Goal: Task Accomplishment & Management: Use online tool/utility

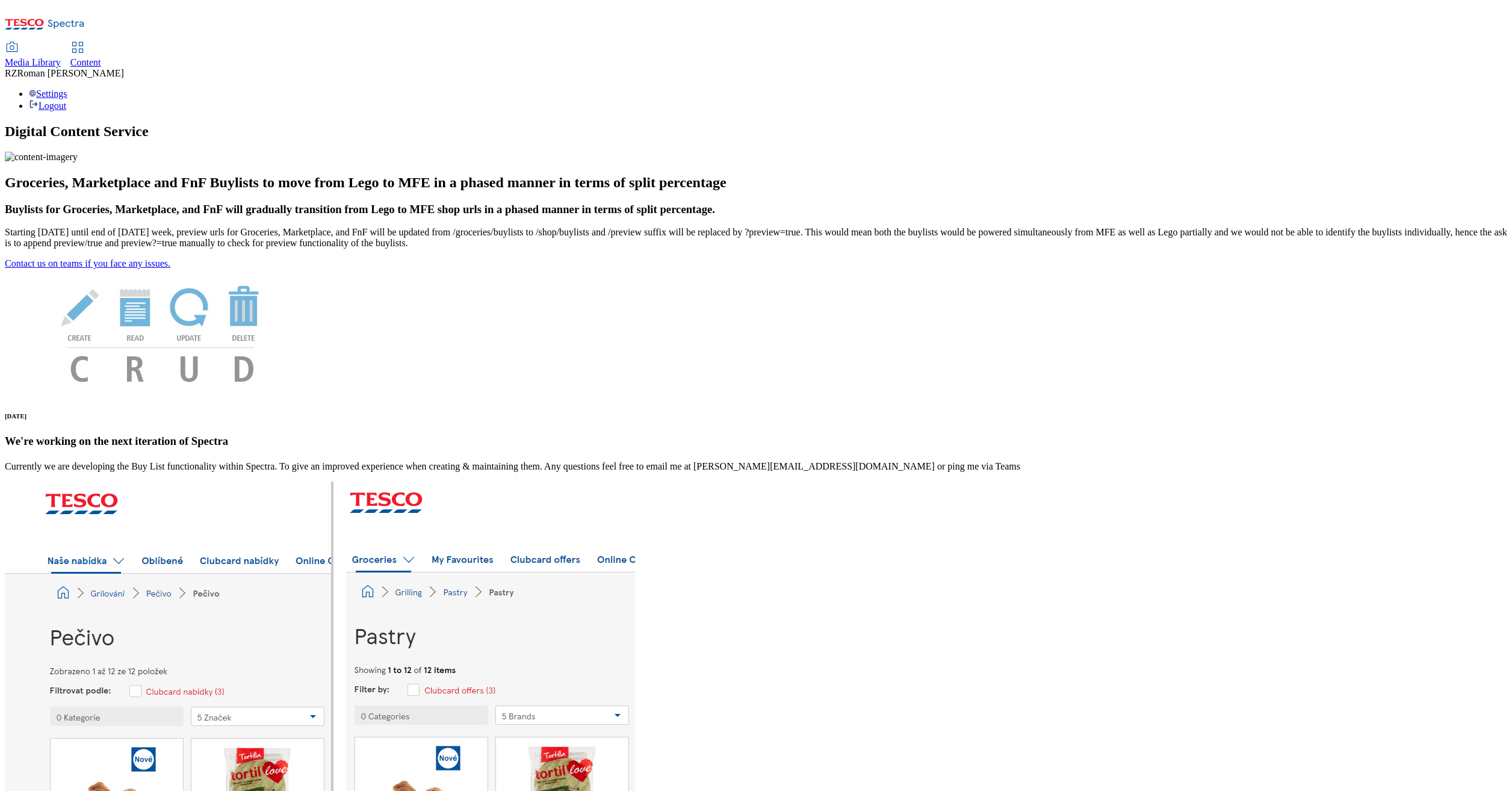
click at [102, 43] on link "Content" at bounding box center [85, 56] width 31 height 25
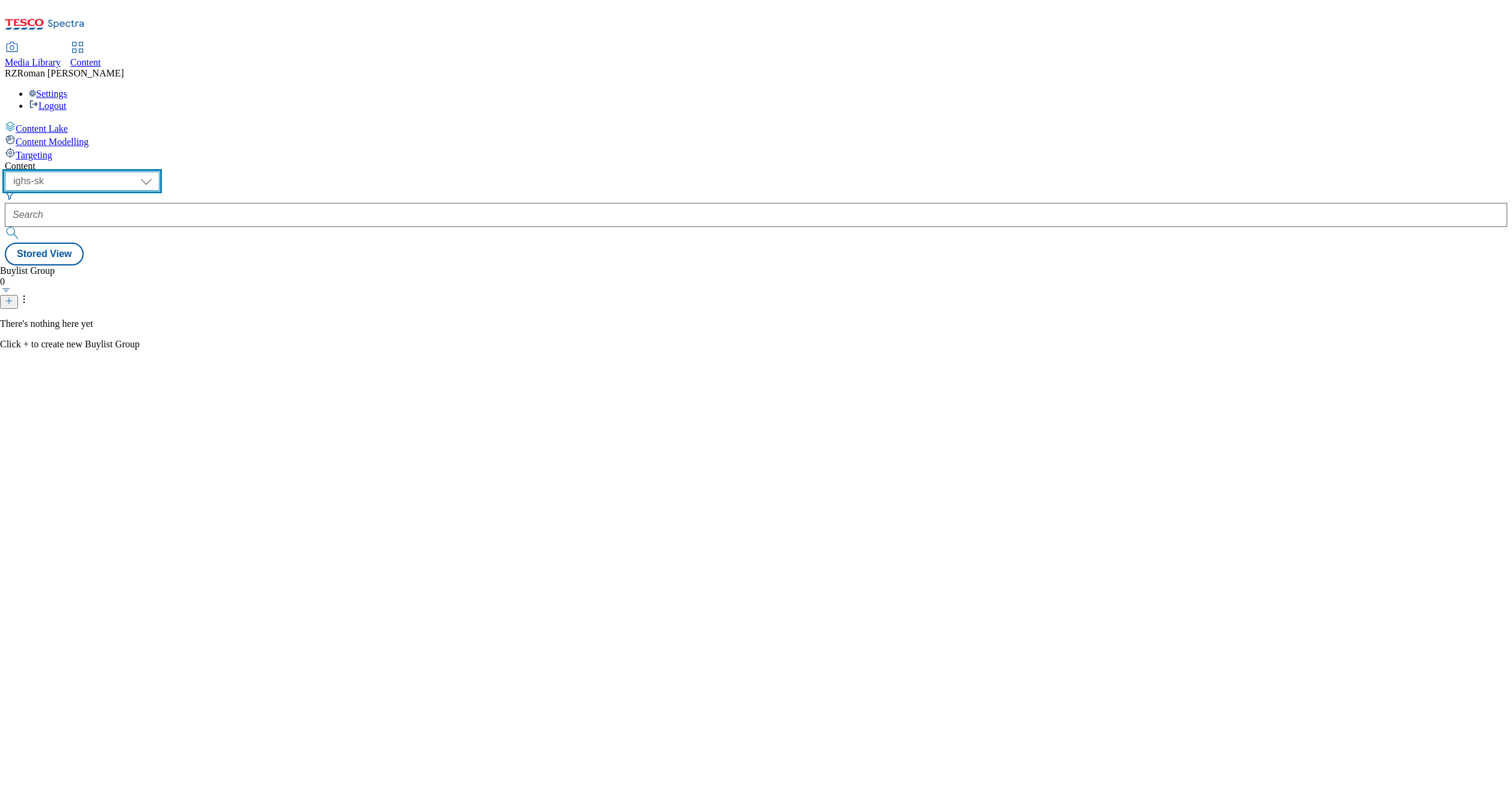
click at [160, 171] on select "ghs-roi ghs-uk ighs-cz ighs-hu ighs-sk" at bounding box center [82, 180] width 155 height 19
click at [156, 171] on select "ghs-roi ghs-uk ighs-cz ighs-hu ighs-sk" at bounding box center [82, 180] width 155 height 19
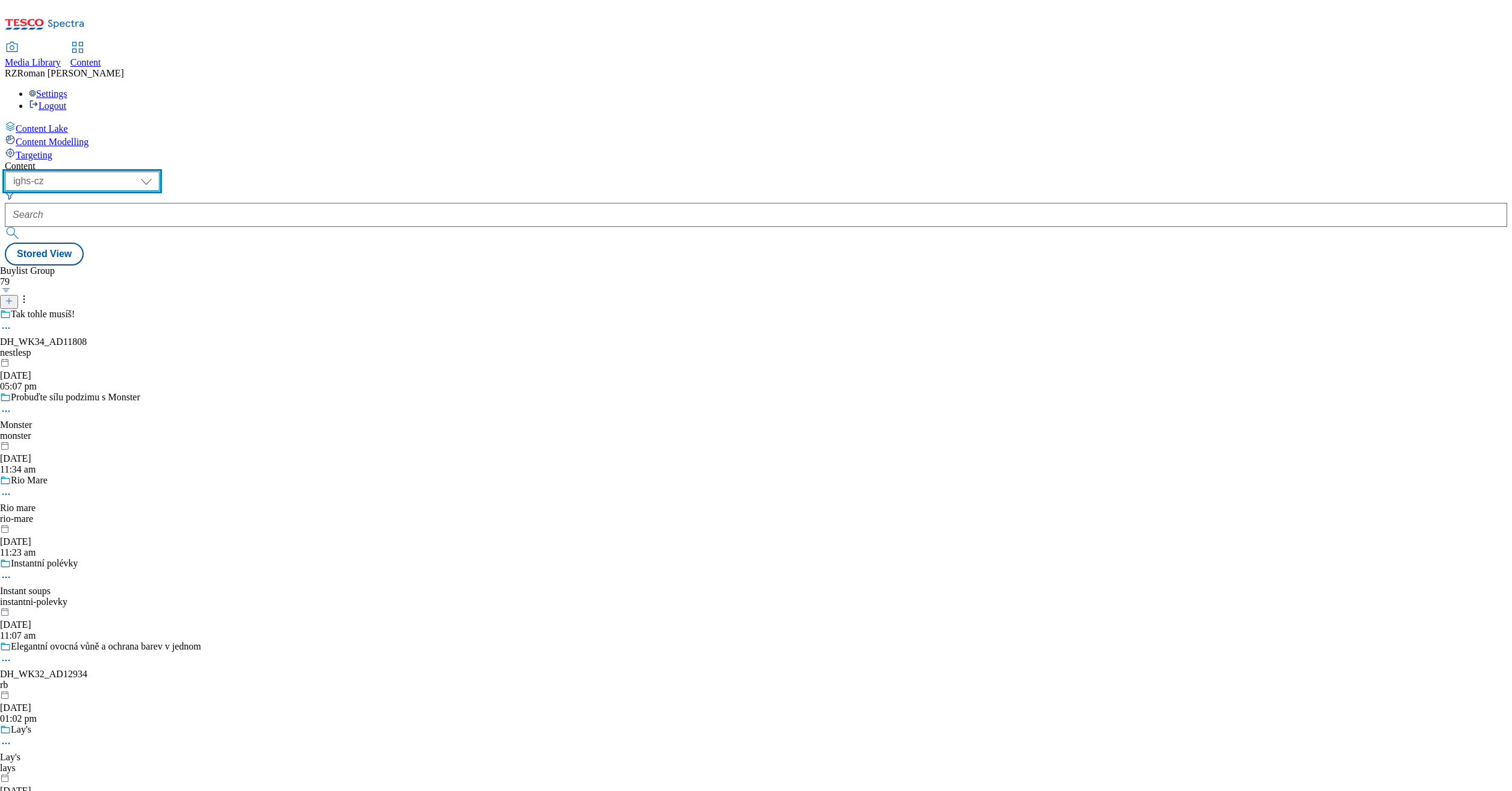
click at [160, 171] on select "ghs-roi ghs-uk ighs-cz ighs-hu ighs-sk" at bounding box center [82, 180] width 155 height 19
click at [156, 171] on select "ghs-roi ghs-uk ighs-cz ighs-hu ighs-sk" at bounding box center [82, 180] width 155 height 19
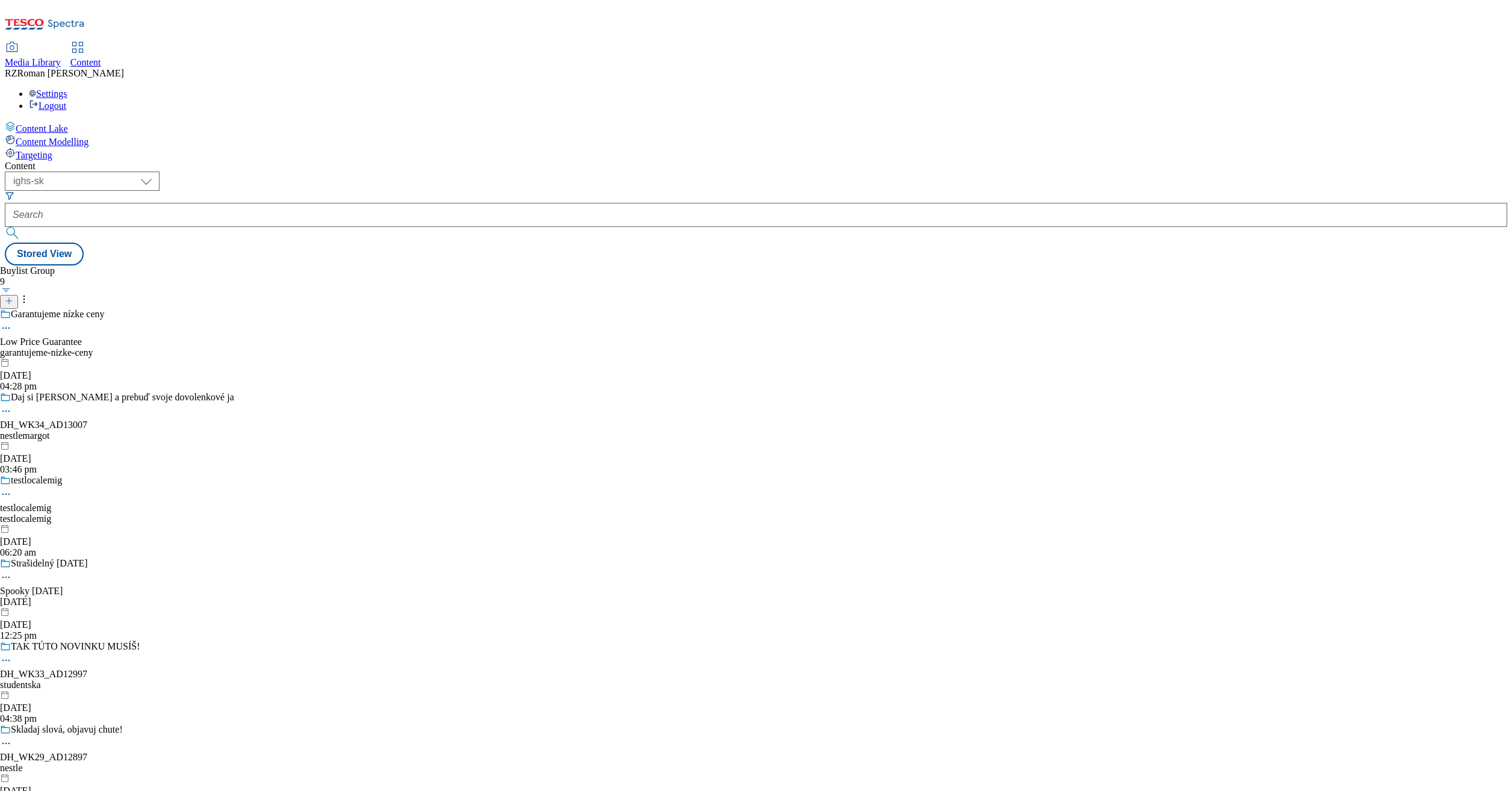
click at [167, 161] on div "Content ( optional ) ghs-roi ghs-[GEOGRAPHIC_DATA] ighs-cz ighs-hu ighs-sk ighs…" at bounding box center [756, 213] width 1503 height 105
click at [160, 171] on select "ghs-roi ghs-uk ighs-cz ighs-hu ighs-sk" at bounding box center [82, 180] width 155 height 19
select select "ighs-cz"
click at [156, 171] on select "ghs-roi ghs-uk ighs-cz ighs-hu ighs-sk" at bounding box center [82, 180] width 155 height 19
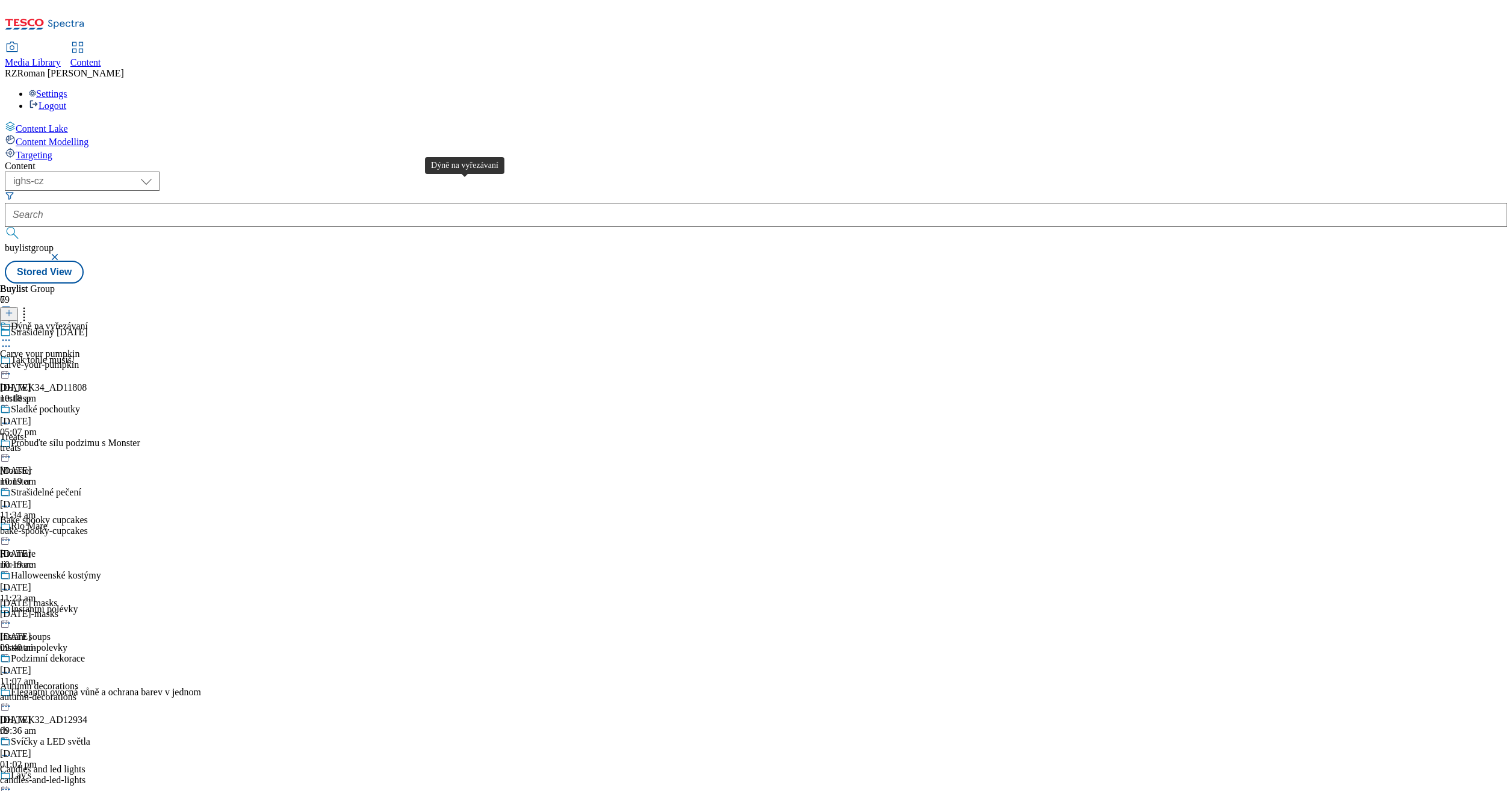
click at [88, 321] on span "Dýně na vyřezávaní" at bounding box center [49, 327] width 77 height 13
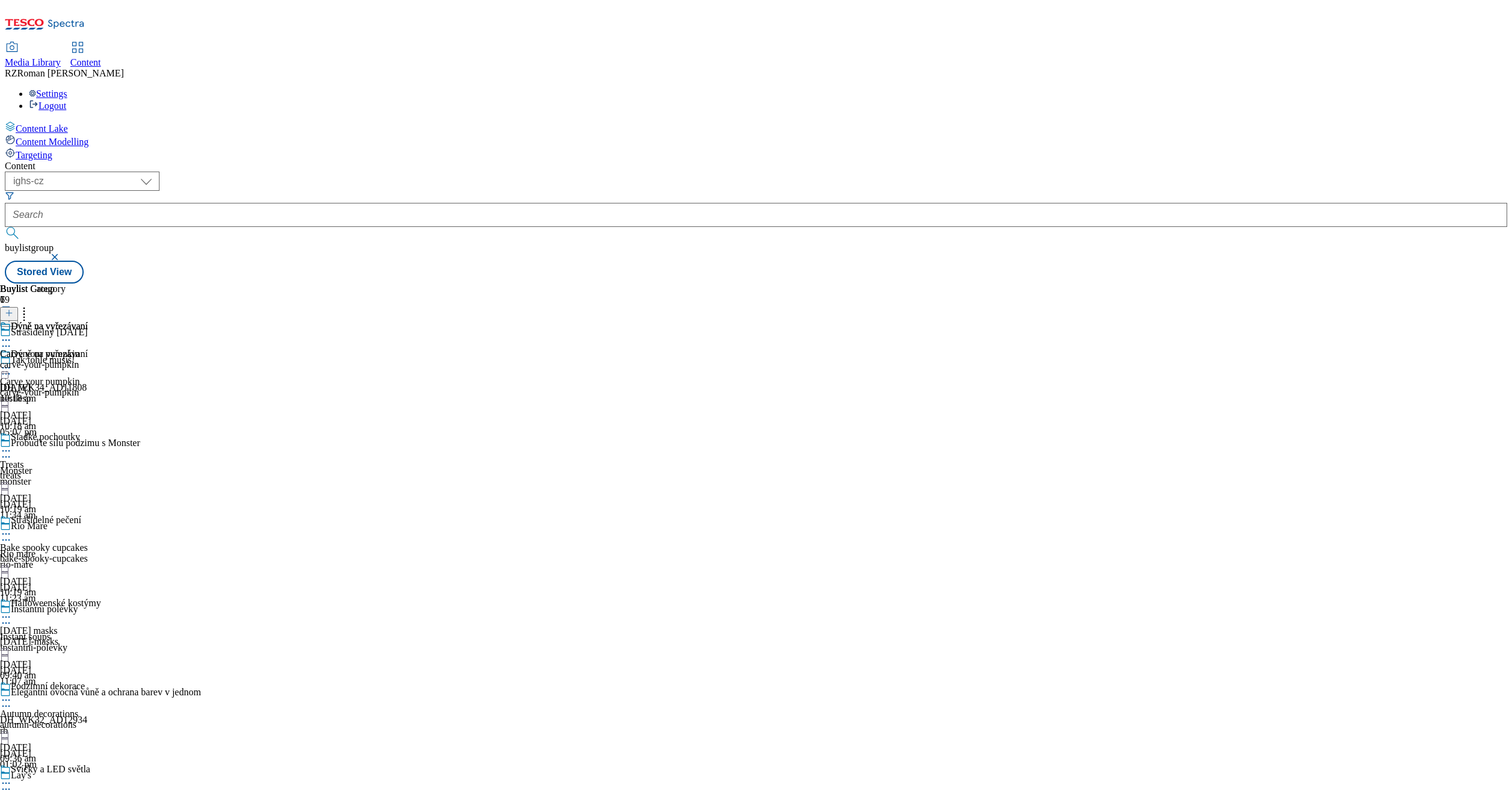
click at [12, 334] on icon at bounding box center [5, 339] width 12 height 12
click at [105, 441] on button "Open Preview Url" at bounding box center [65, 447] width 81 height 13
click at [201, 327] on div "Strašidelný [DATE]" at bounding box center [101, 340] width 201 height 28
click at [12, 340] on icon at bounding box center [5, 346] width 12 height 12
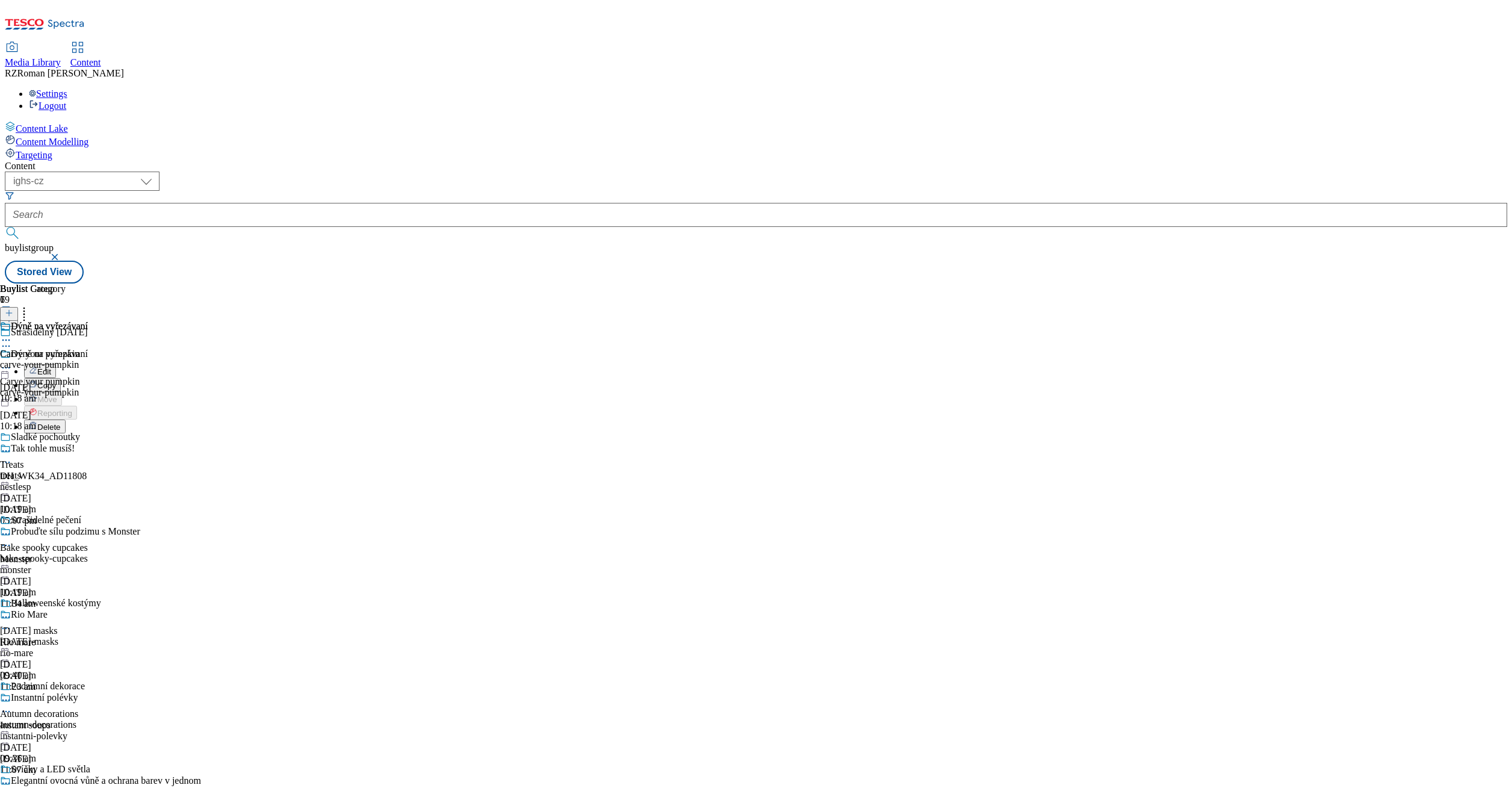
click at [56, 364] on button "Edit" at bounding box center [40, 370] width 32 height 13
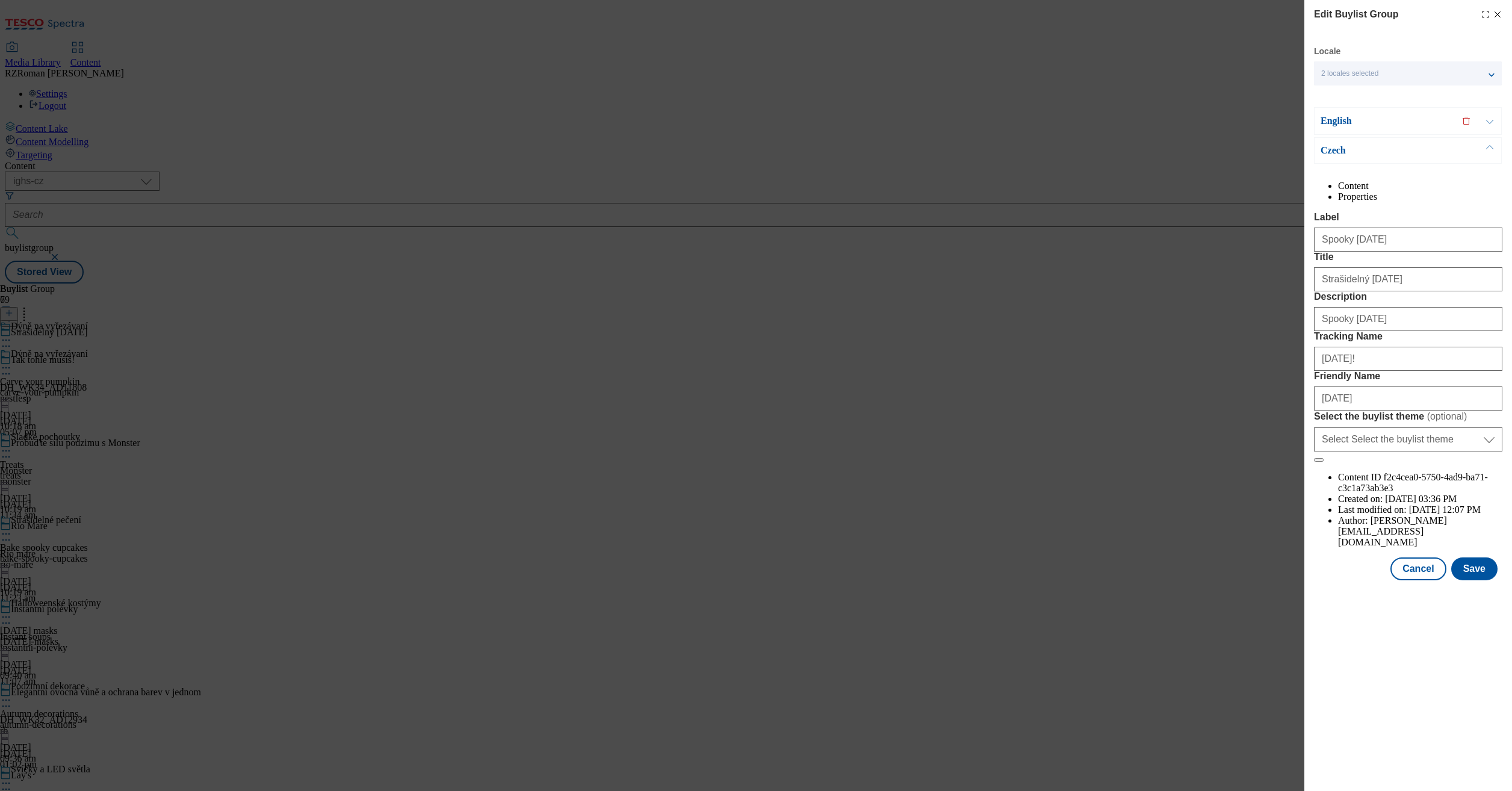
click at [1169, 220] on div "Edit Buylist Group Locale 2 locales selected English Czech English Content Prop…" at bounding box center [756, 395] width 1512 height 791
click at [1431, 580] on button "Cancel" at bounding box center [1419, 568] width 56 height 22
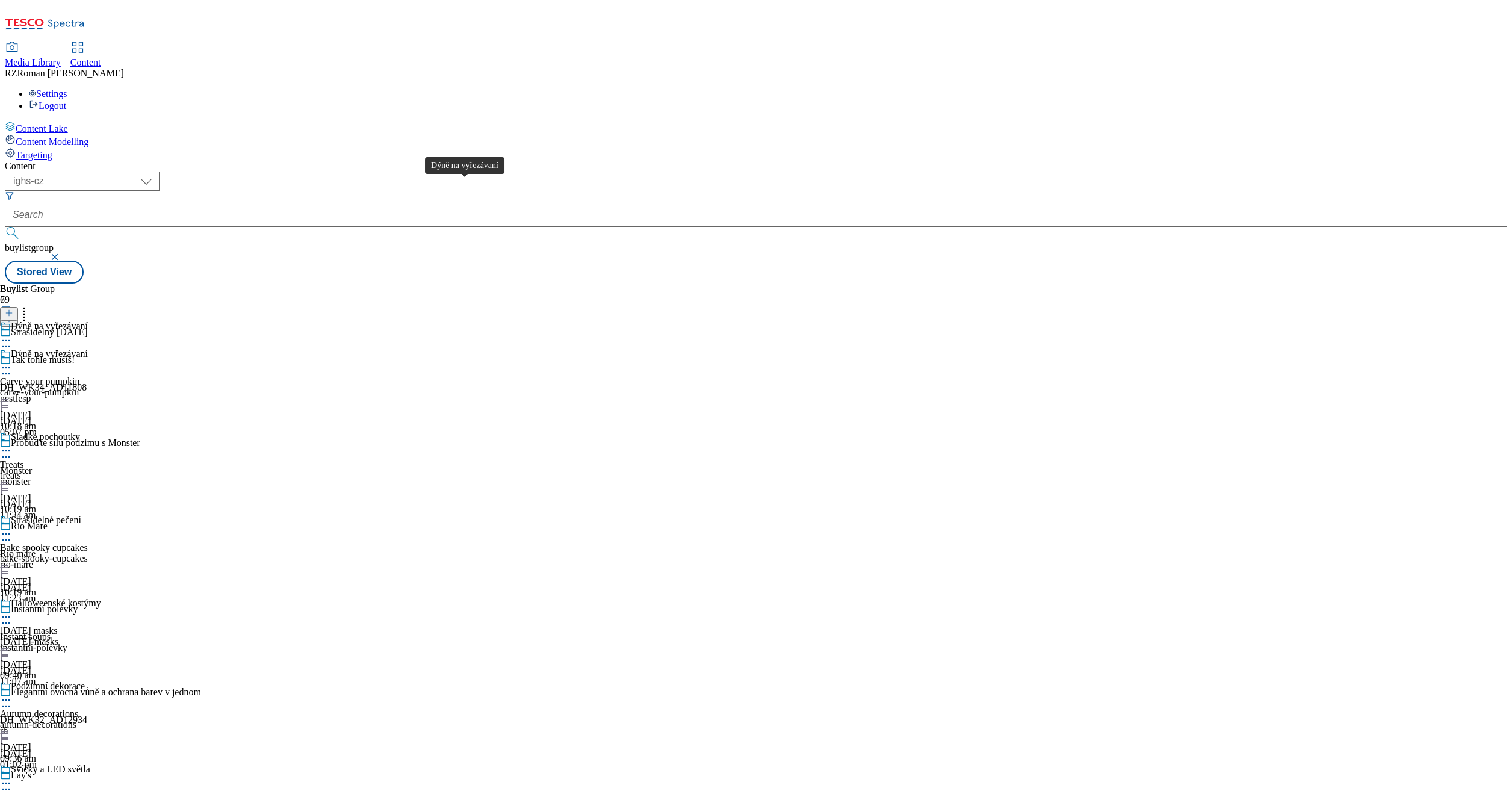
click at [88, 348] on span "Dýně na vyřezávaní" at bounding box center [49, 355] width 77 height 13
click at [12, 362] on icon at bounding box center [5, 367] width 12 height 12
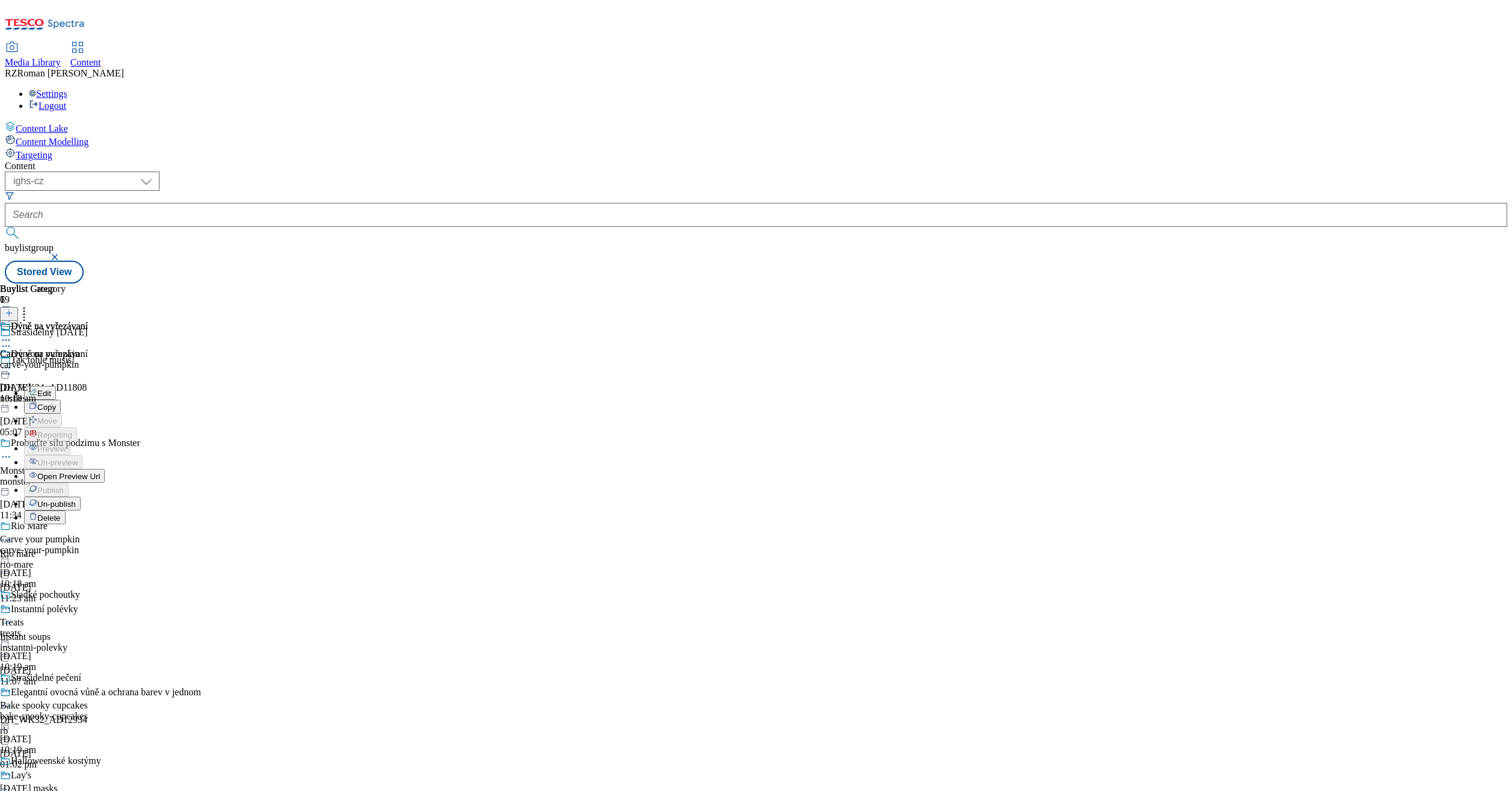
click at [56, 386] on button "Edit" at bounding box center [40, 392] width 32 height 13
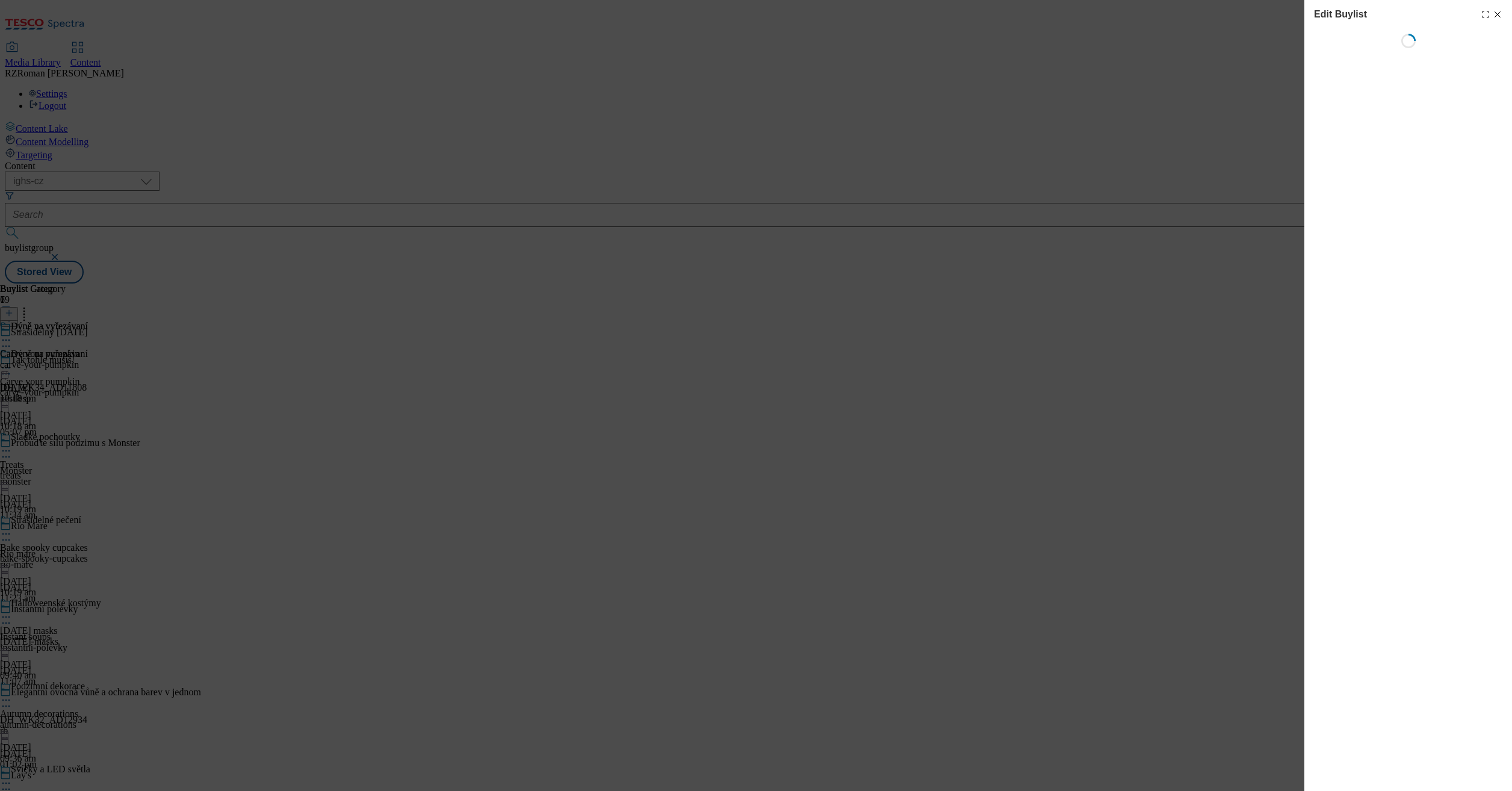
select select "evergreen"
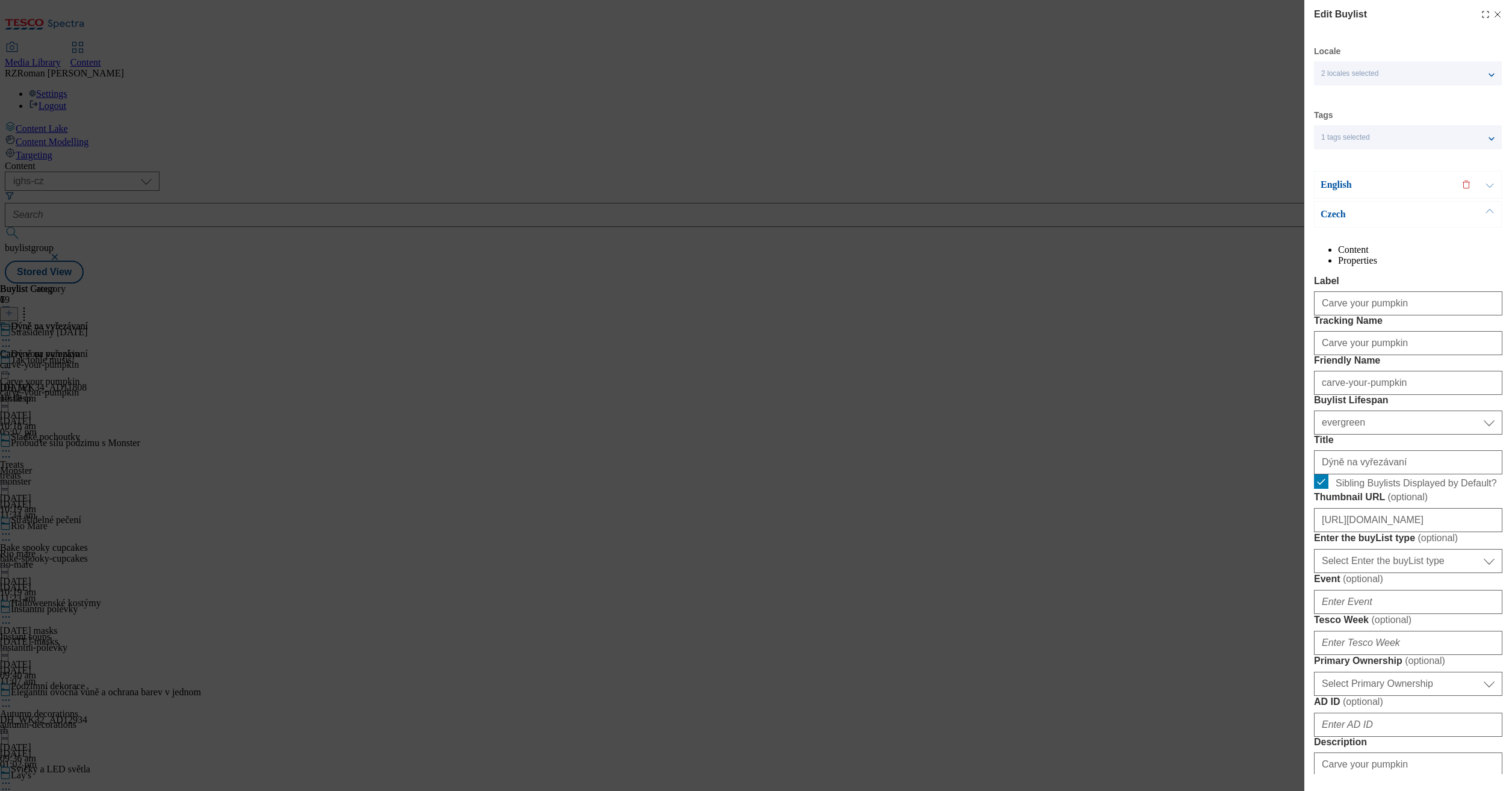
select select "Banner"
click at [1148, 418] on div "Edit Buylist Locale 2 locales selected English Czech Tags 1 tags selected buyli…" at bounding box center [756, 395] width 1512 height 791
click at [1493, 14] on icon "Modal" at bounding box center [1498, 14] width 10 height 10
select select "evergreen"
select select "Banner"
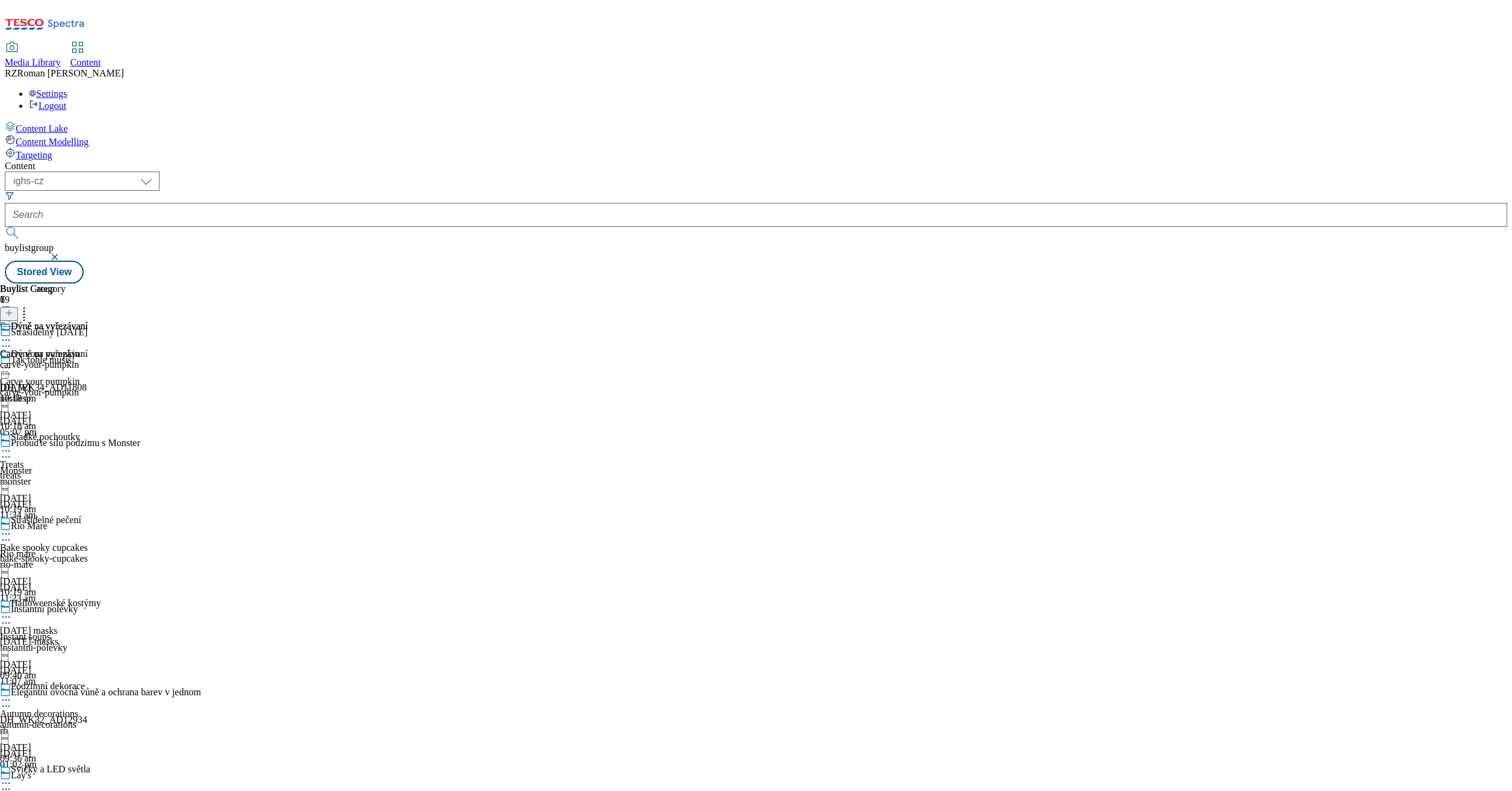
click at [88, 321] on div "Dýně na vyřezávaní" at bounding box center [44, 334] width 88 height 28
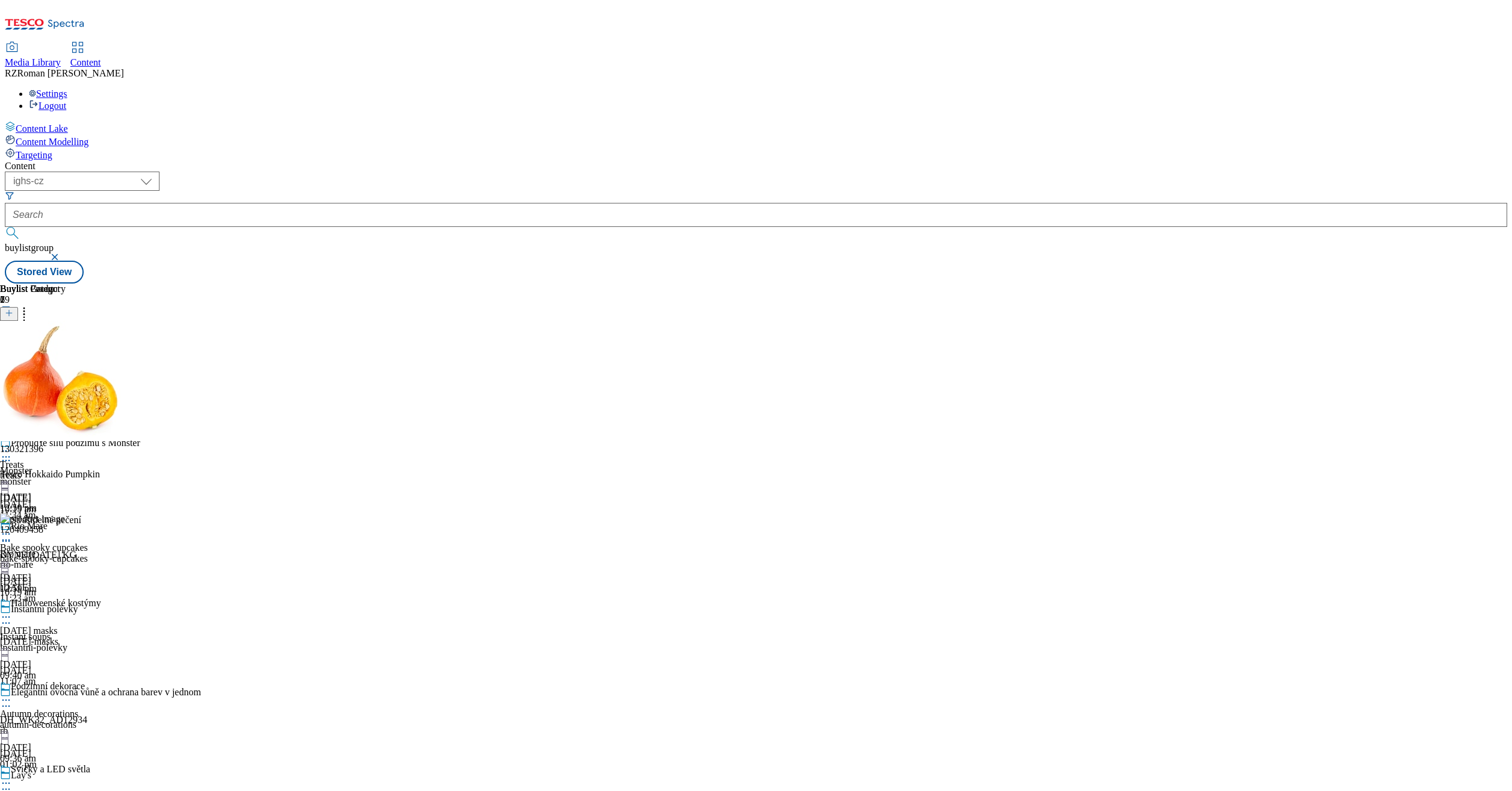
click at [12, 362] on icon at bounding box center [5, 367] width 12 height 12
click at [56, 386] on button "Edit" at bounding box center [40, 392] width 32 height 13
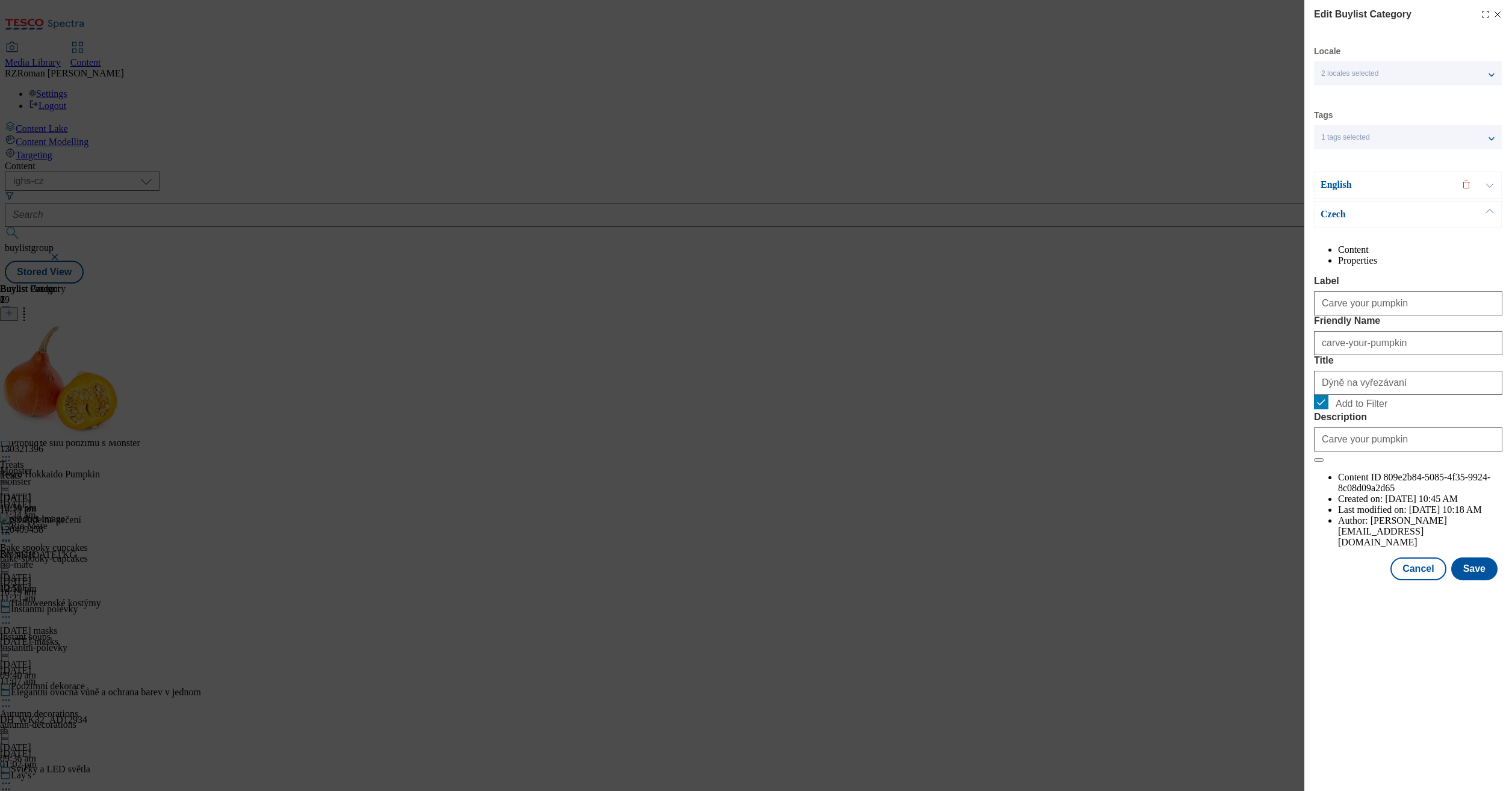
click at [1342, 187] on p "English" at bounding box center [1384, 184] width 127 height 12
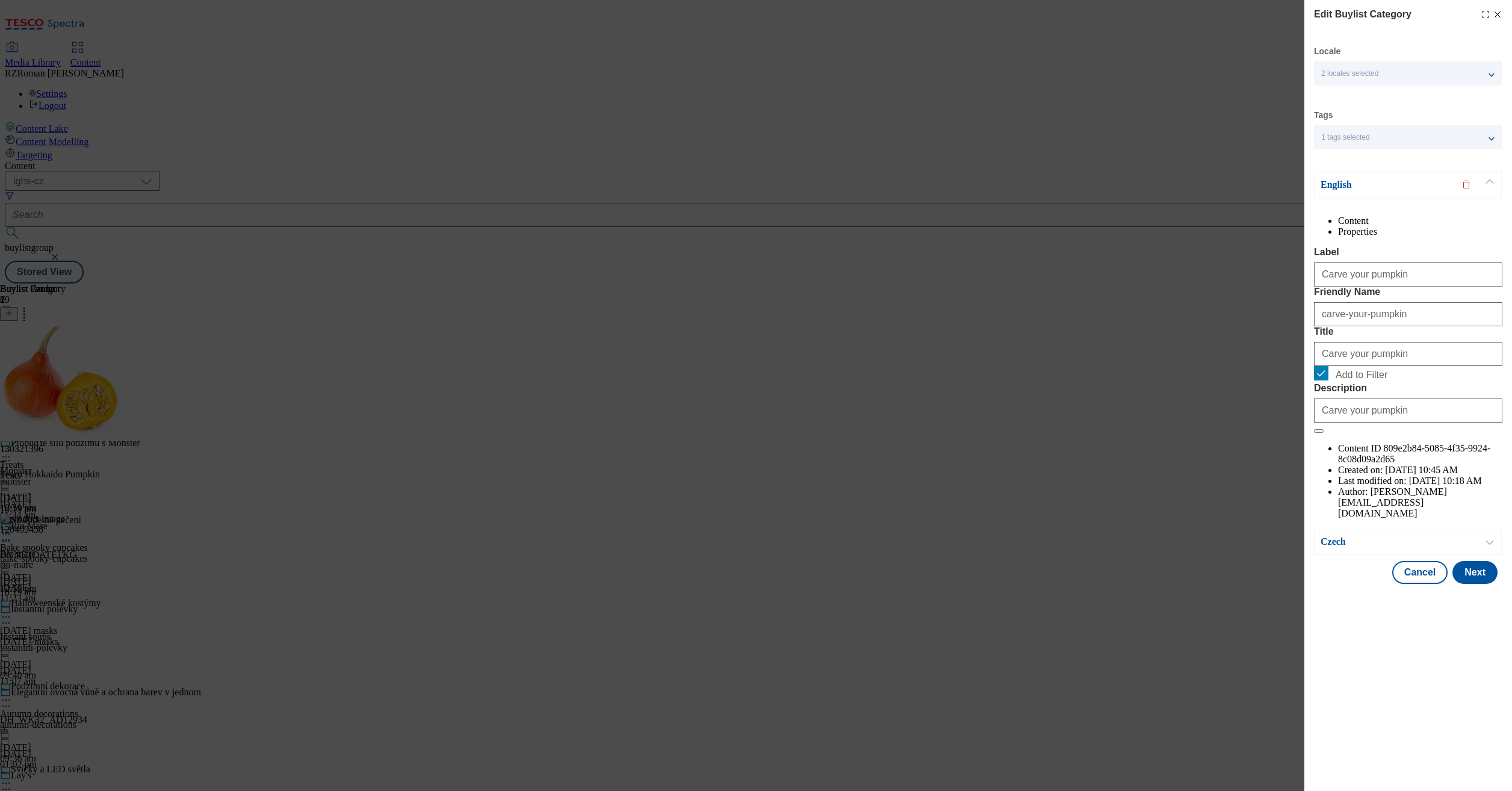
click at [1503, 17] on div "Edit Buylist Category Locale 2 locales selected English Czech Tags 1 tags selec…" at bounding box center [1408, 293] width 208 height 586
click at [1499, 16] on line "Modal" at bounding box center [1499, 14] width 5 height 5
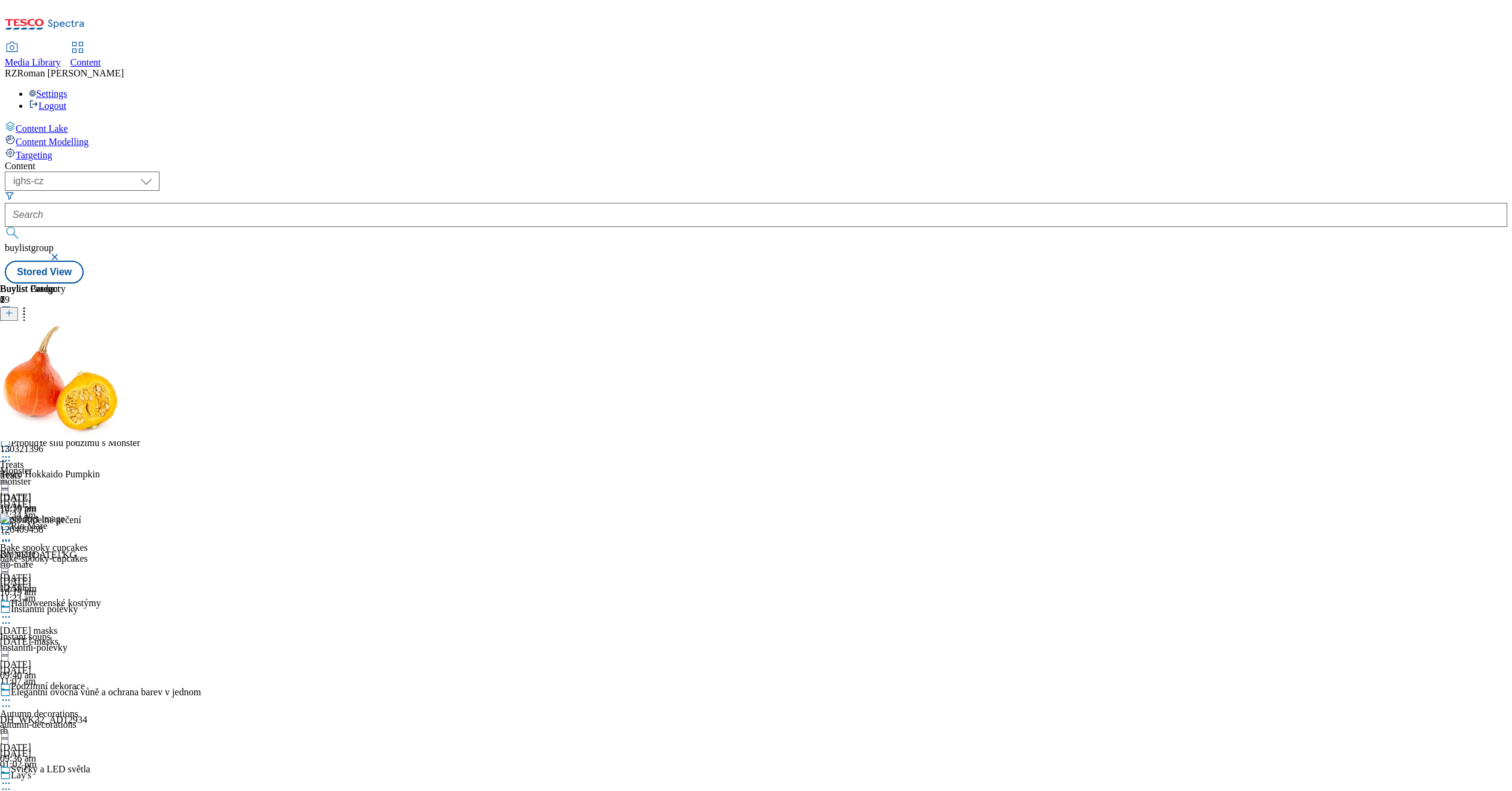
click at [12, 340] on icon at bounding box center [5, 346] width 12 height 12
click at [56, 364] on button "Edit" at bounding box center [40, 370] width 32 height 13
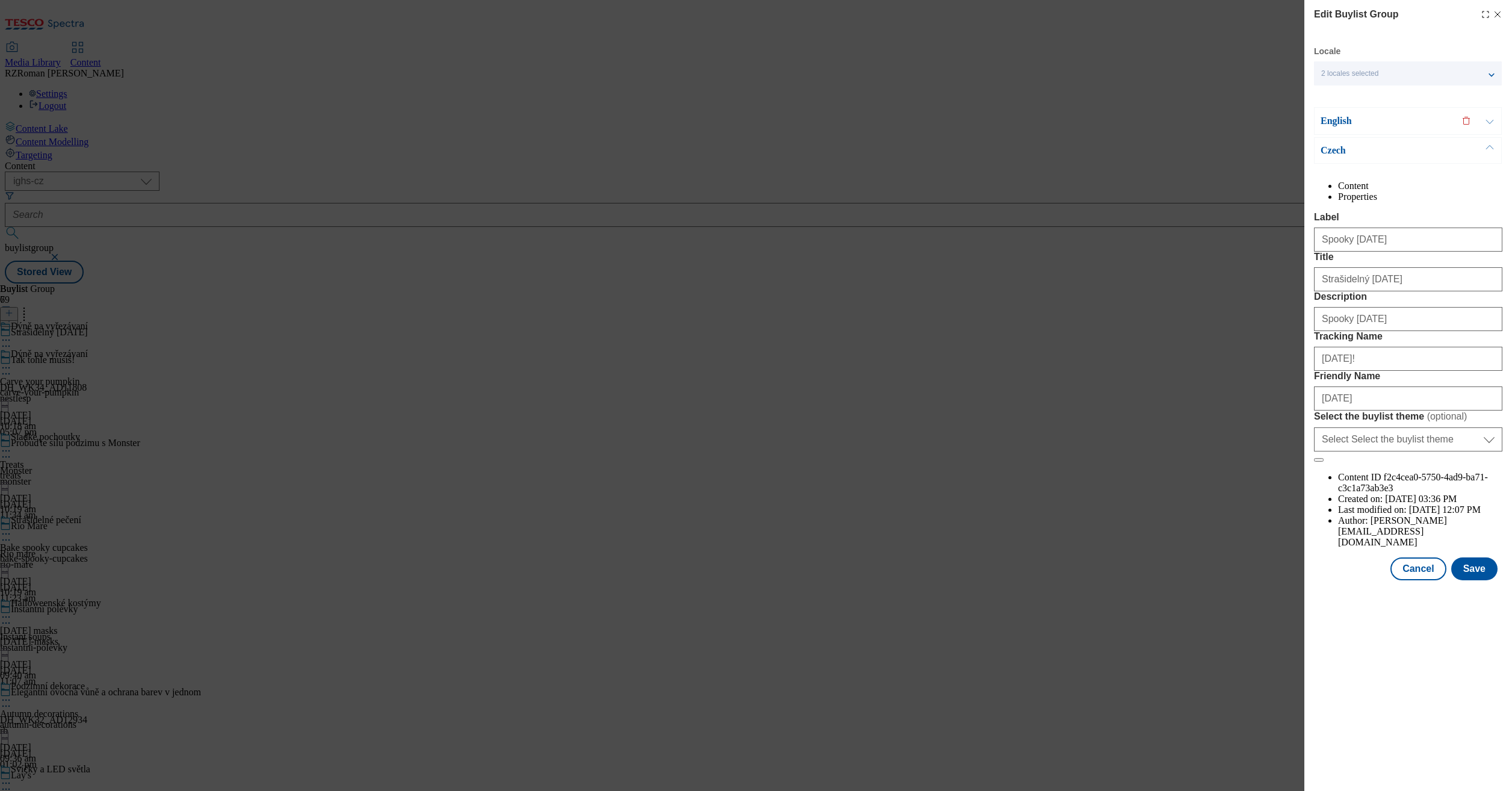
click at [1346, 119] on p "English" at bounding box center [1384, 120] width 127 height 12
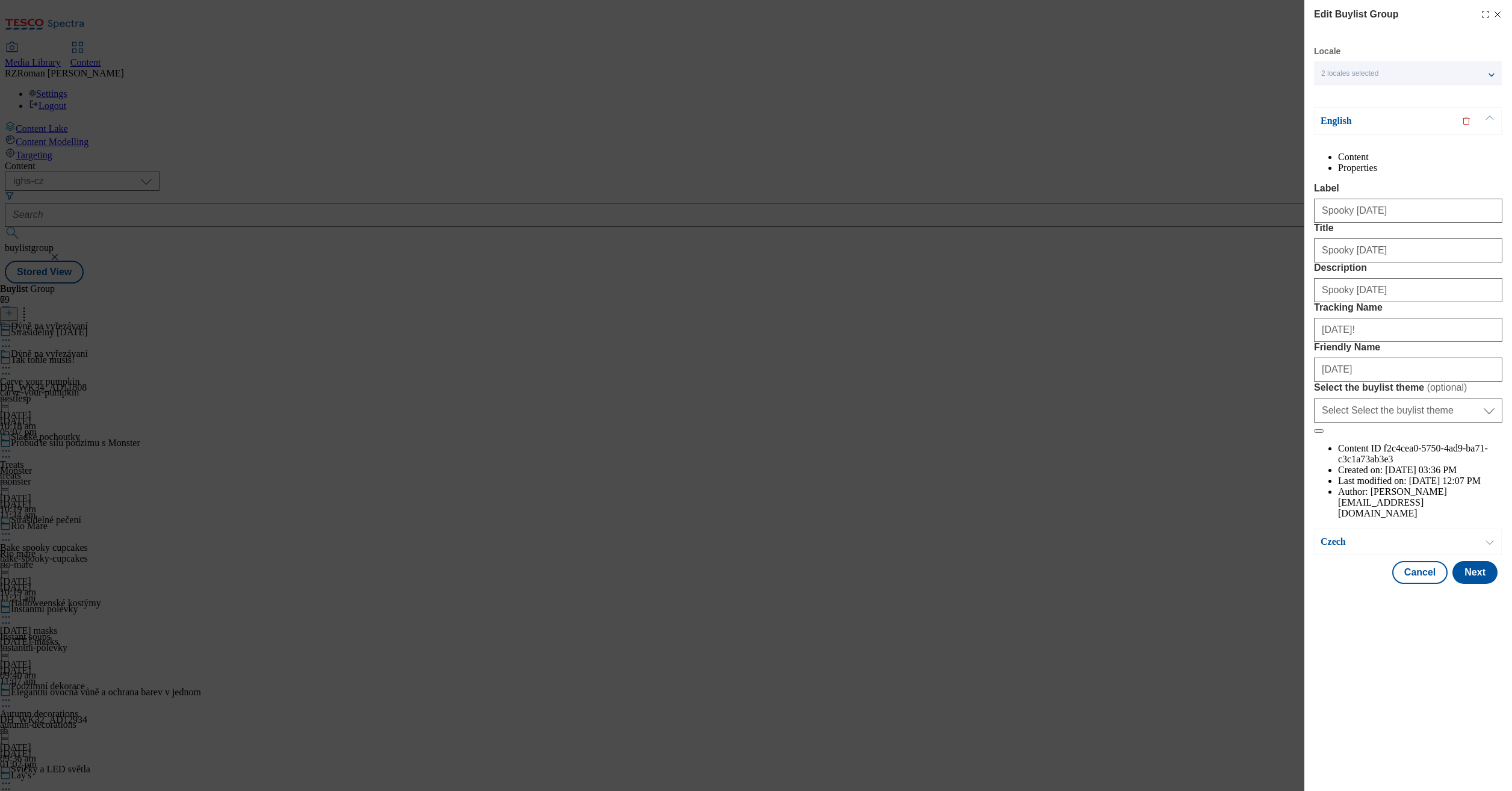
click at [1346, 118] on p "English" at bounding box center [1384, 120] width 127 height 12
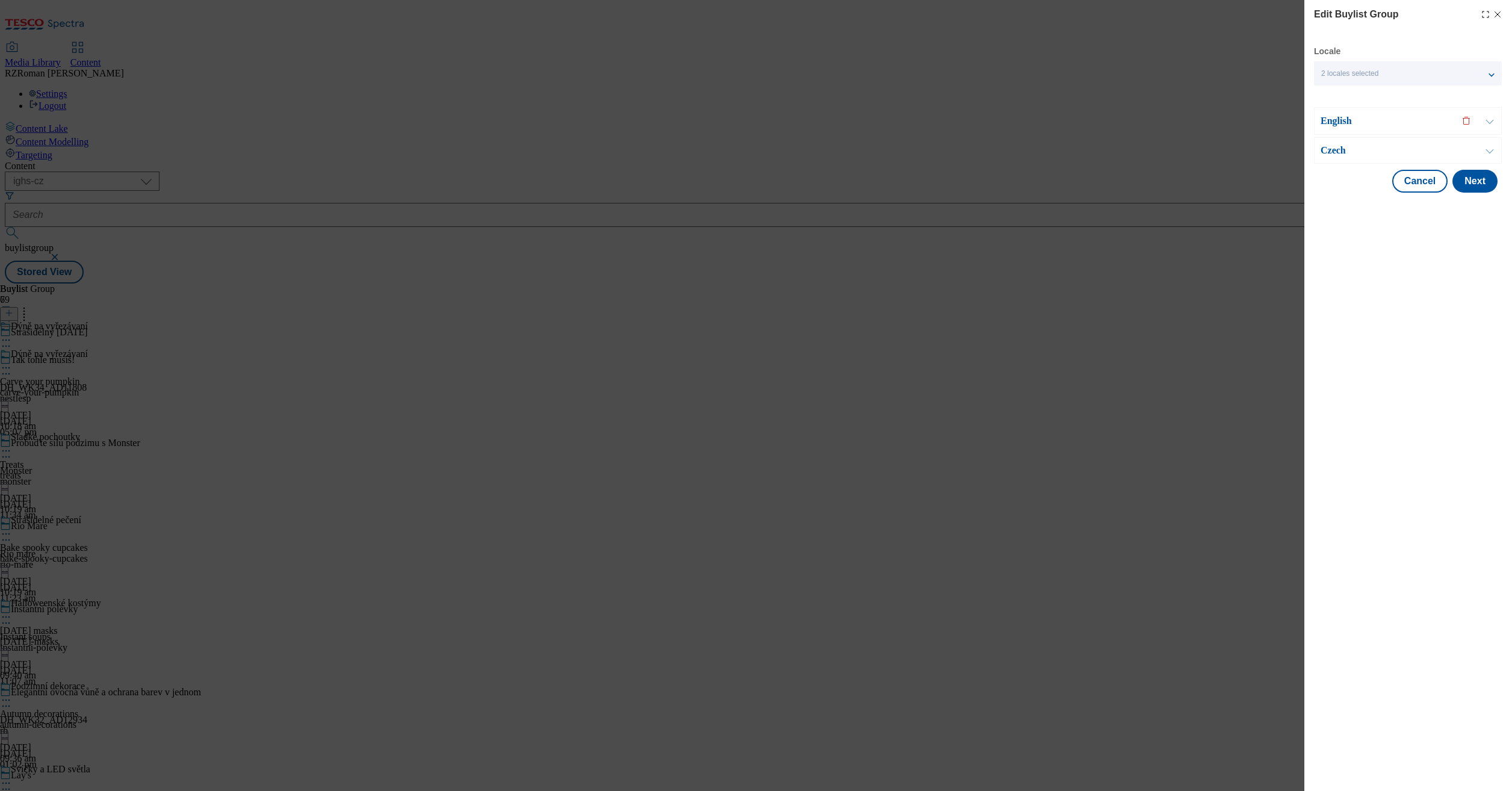
click at [1495, 14] on icon "Modal" at bounding box center [1498, 14] width 10 height 10
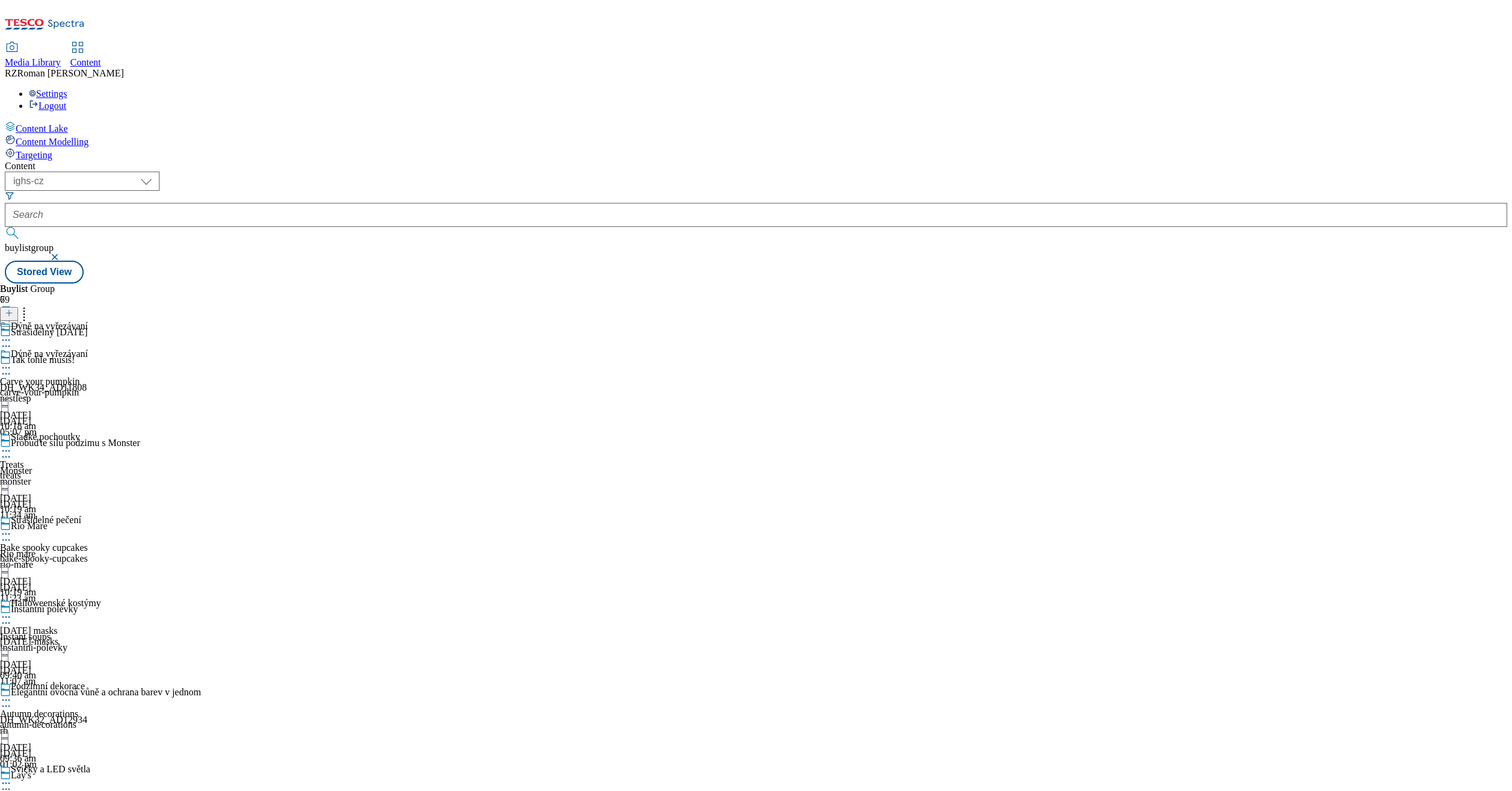
click at [88, 348] on div "Dýně na vyřezávaní" at bounding box center [49, 354] width 77 height 11
click at [12, 362] on icon at bounding box center [5, 367] width 12 height 12
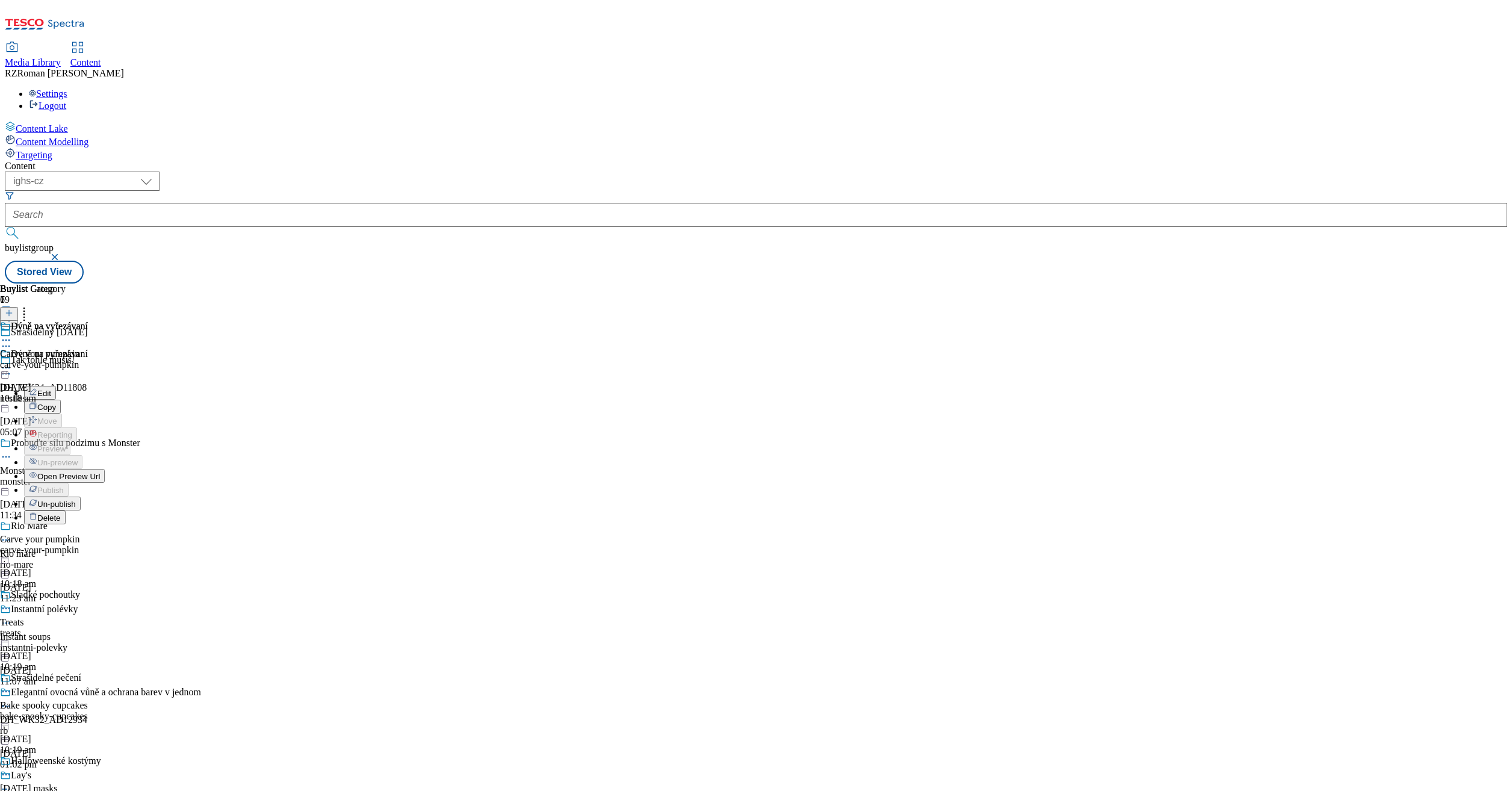
click at [56, 386] on button "Edit" at bounding box center [40, 392] width 32 height 13
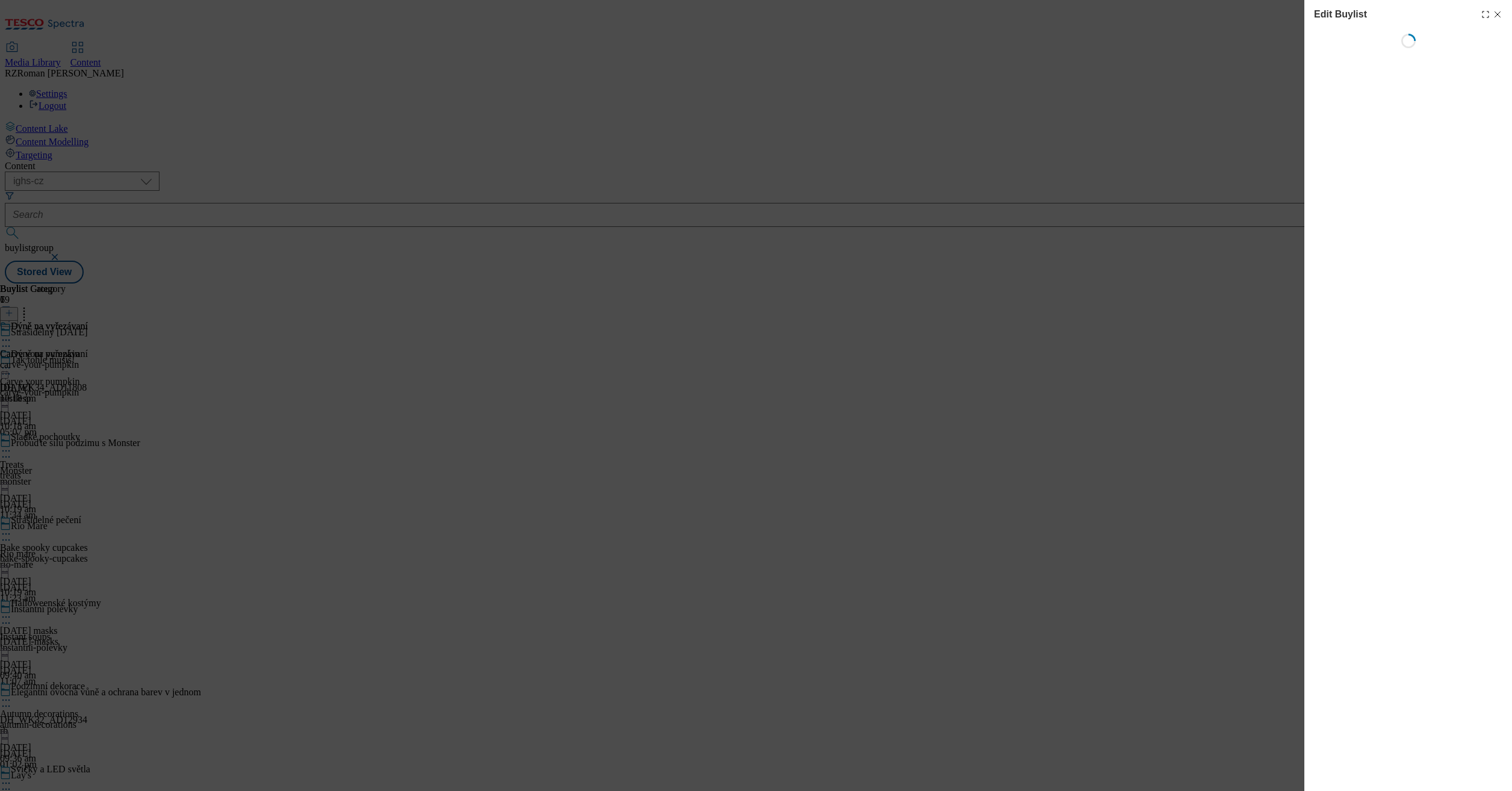
select select "evergreen"
select select "Banner"
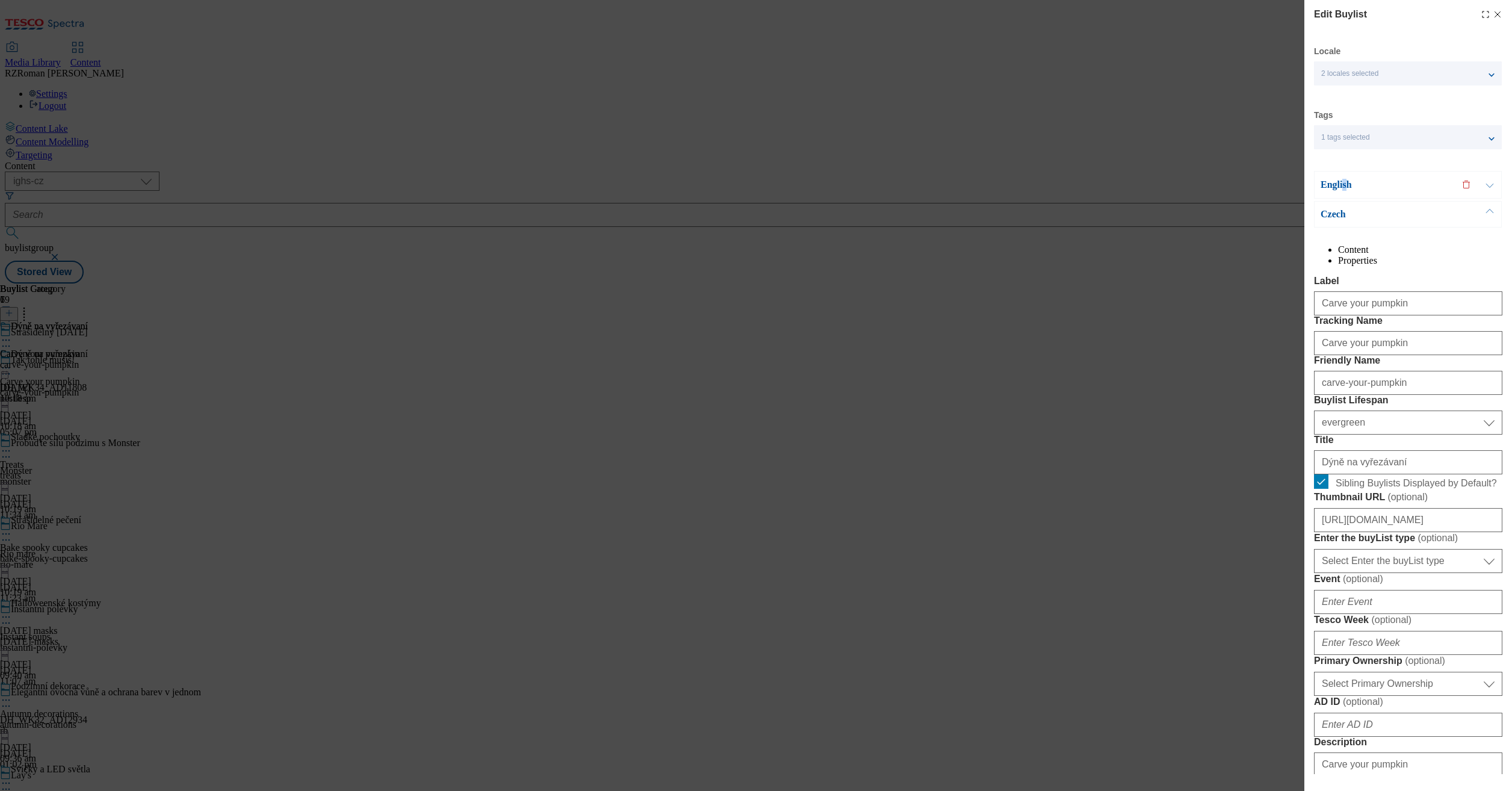
click at [1342, 183] on p "English" at bounding box center [1384, 184] width 127 height 12
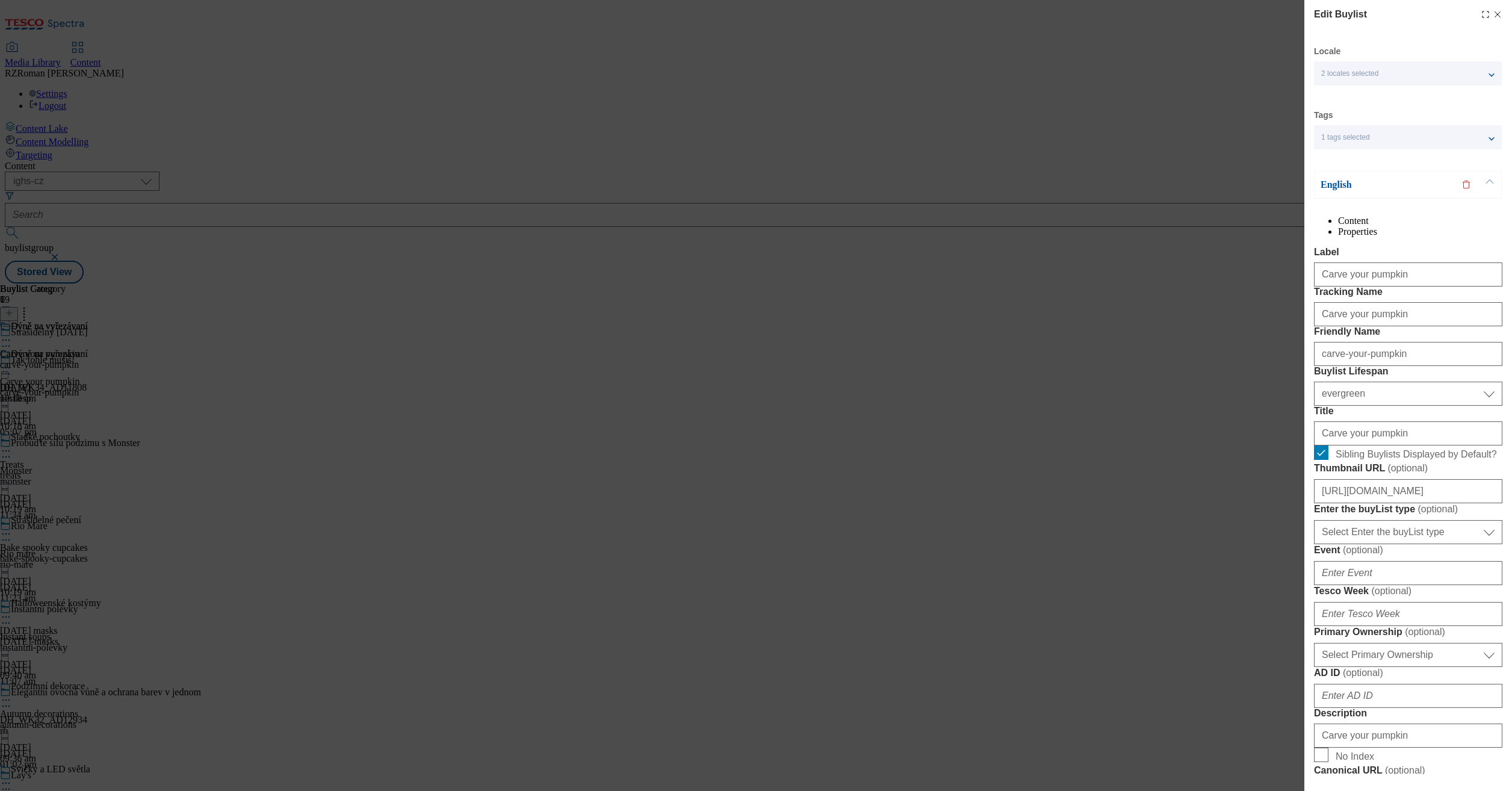
click at [1493, 12] on icon "Modal" at bounding box center [1498, 14] width 10 height 10
select select "evergreen"
select select "Banner"
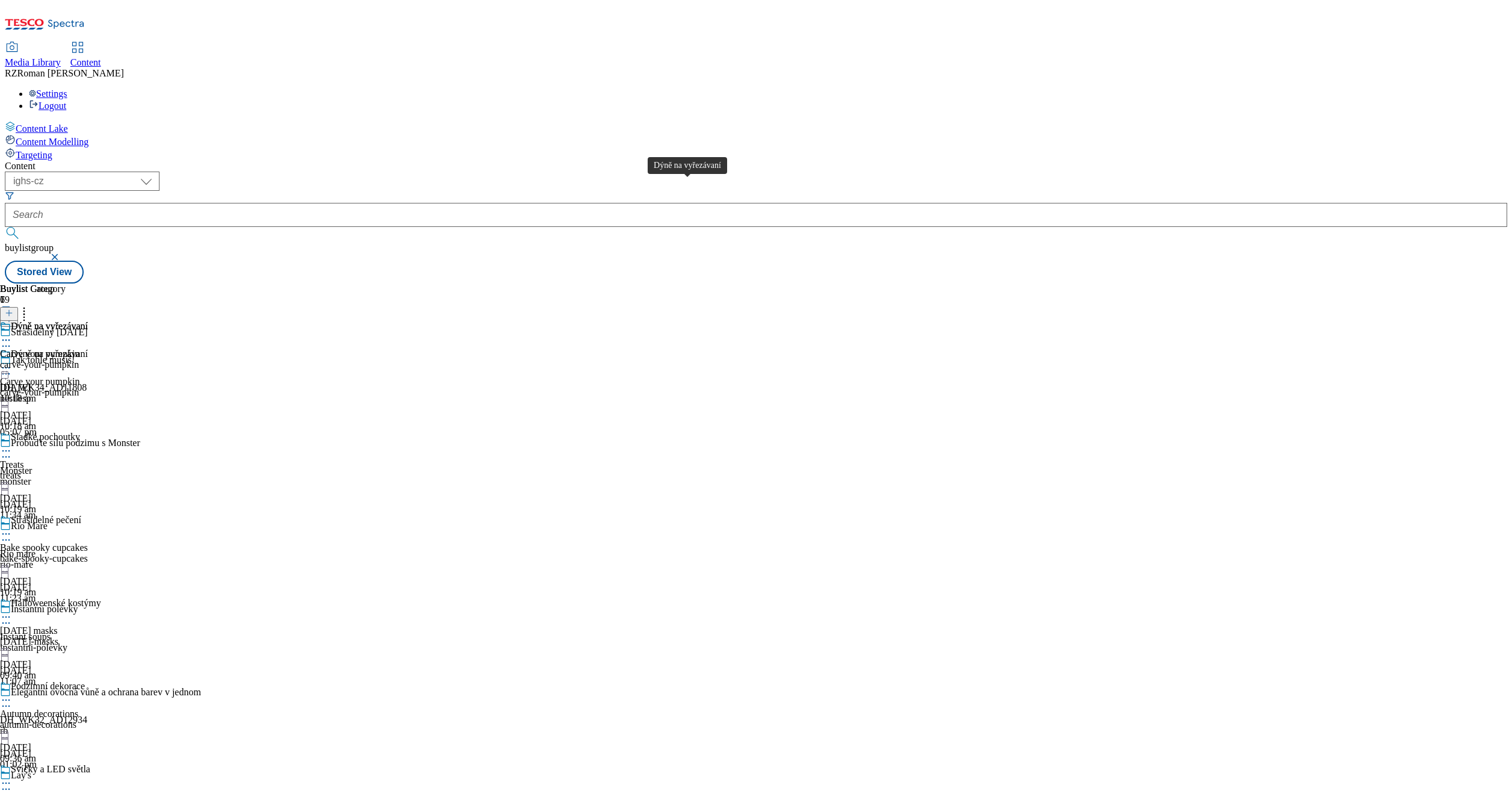
click at [88, 321] on div "Dýně na vyřezávaní" at bounding box center [49, 326] width 77 height 11
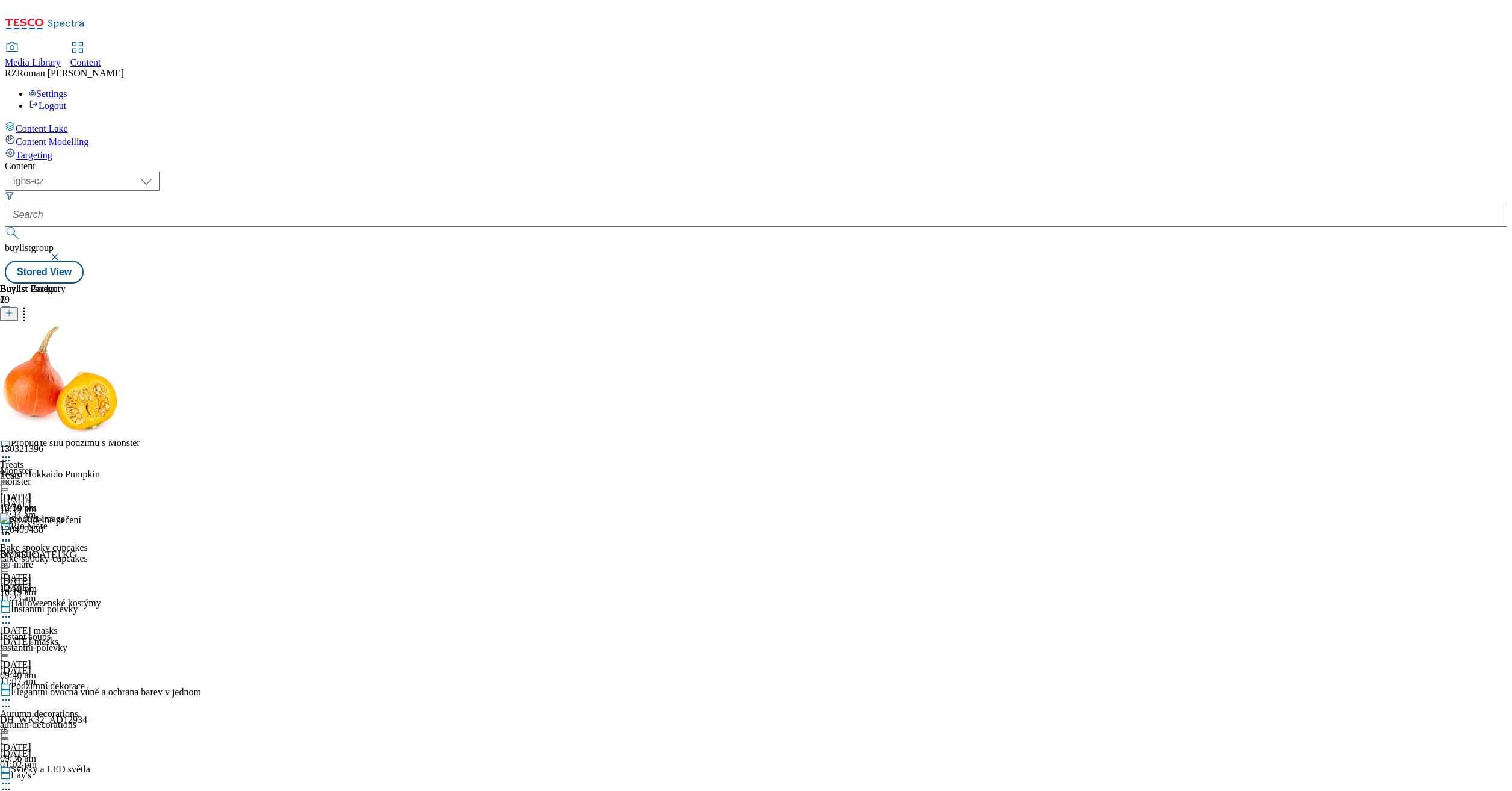
click at [12, 362] on icon at bounding box center [5, 367] width 12 height 12
click at [56, 386] on button "Edit" at bounding box center [40, 392] width 32 height 13
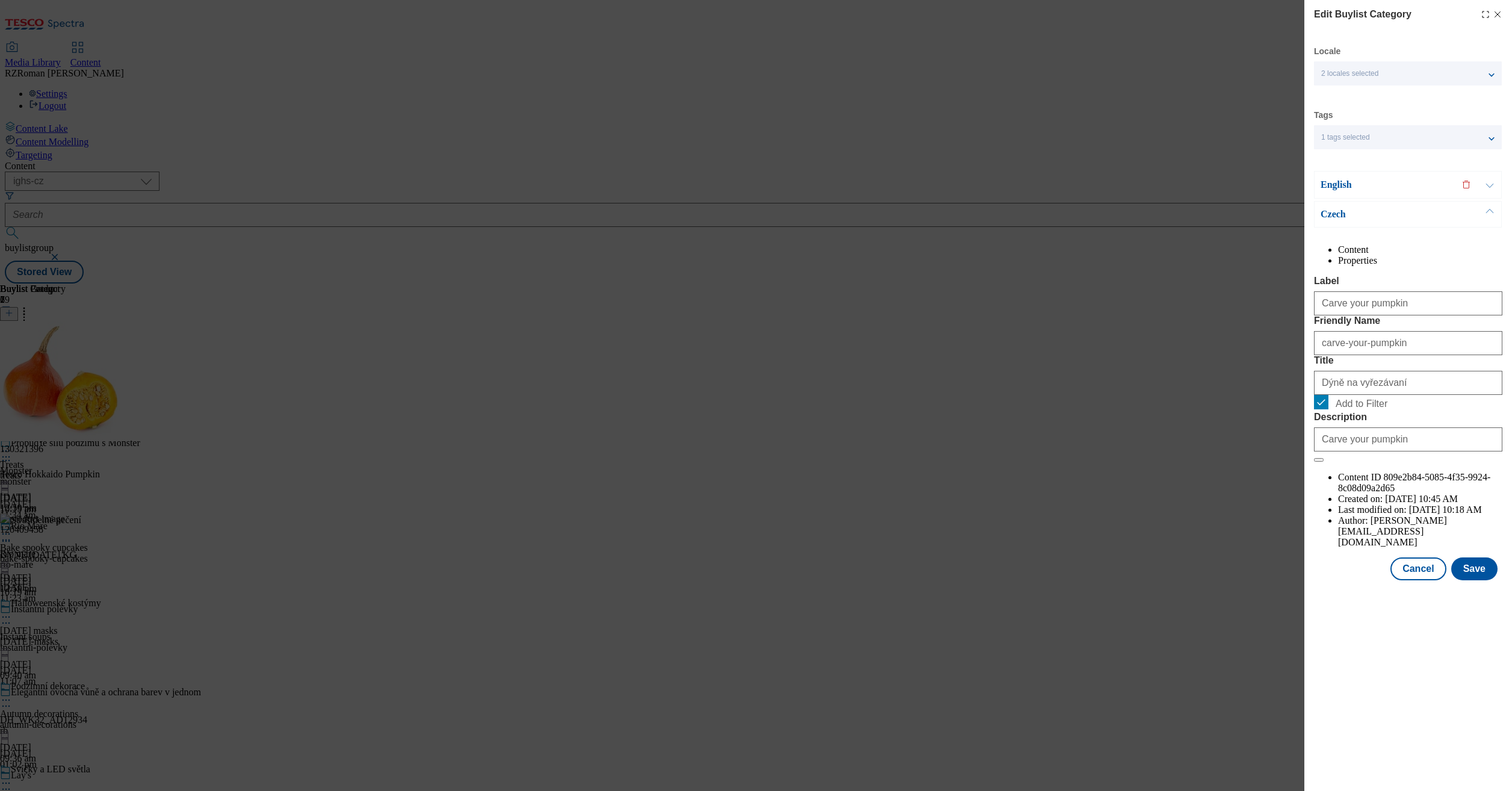
click at [1360, 187] on p "English" at bounding box center [1384, 184] width 127 height 12
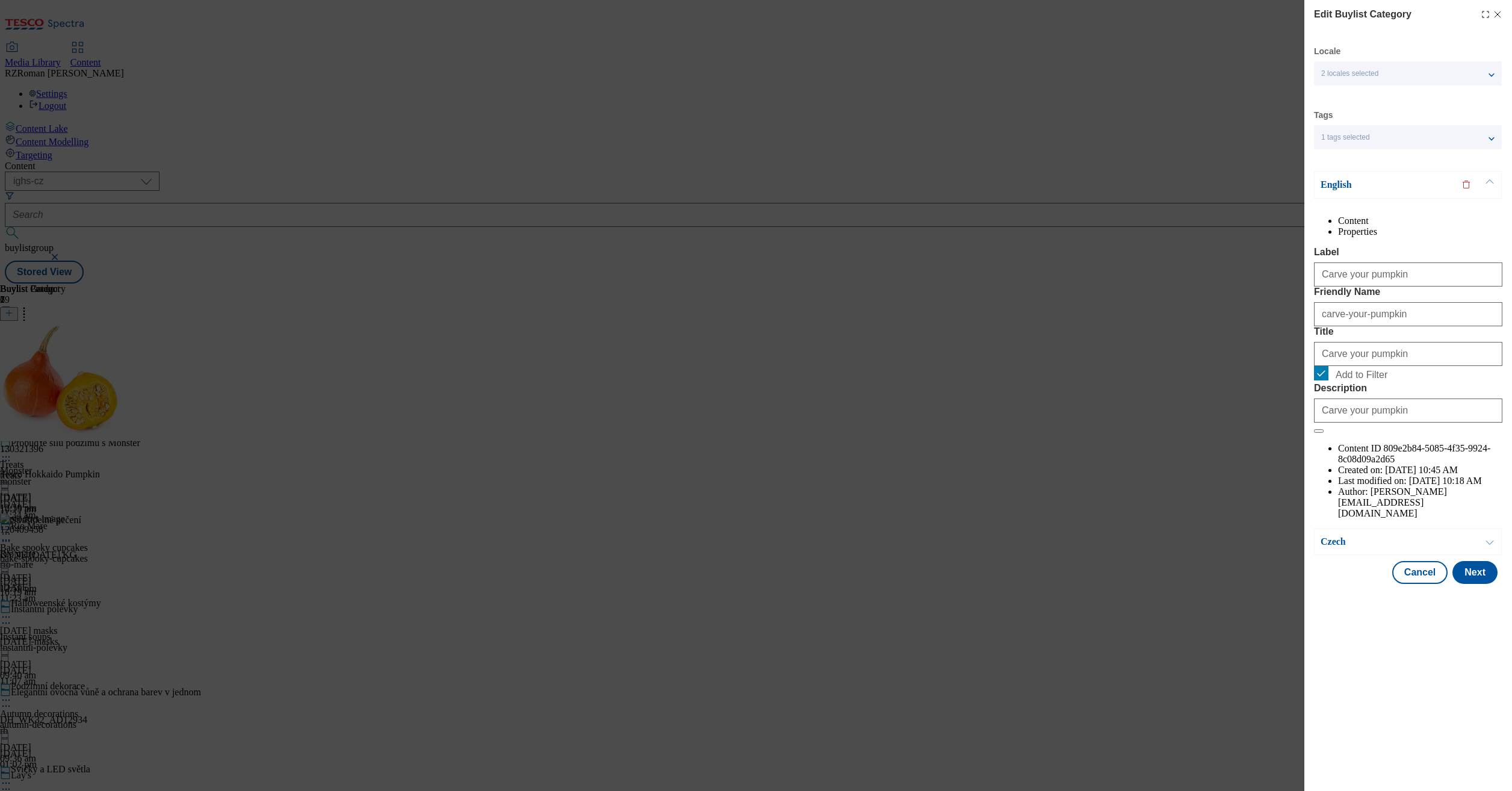
click at [1360, 187] on p "English" at bounding box center [1384, 184] width 127 height 12
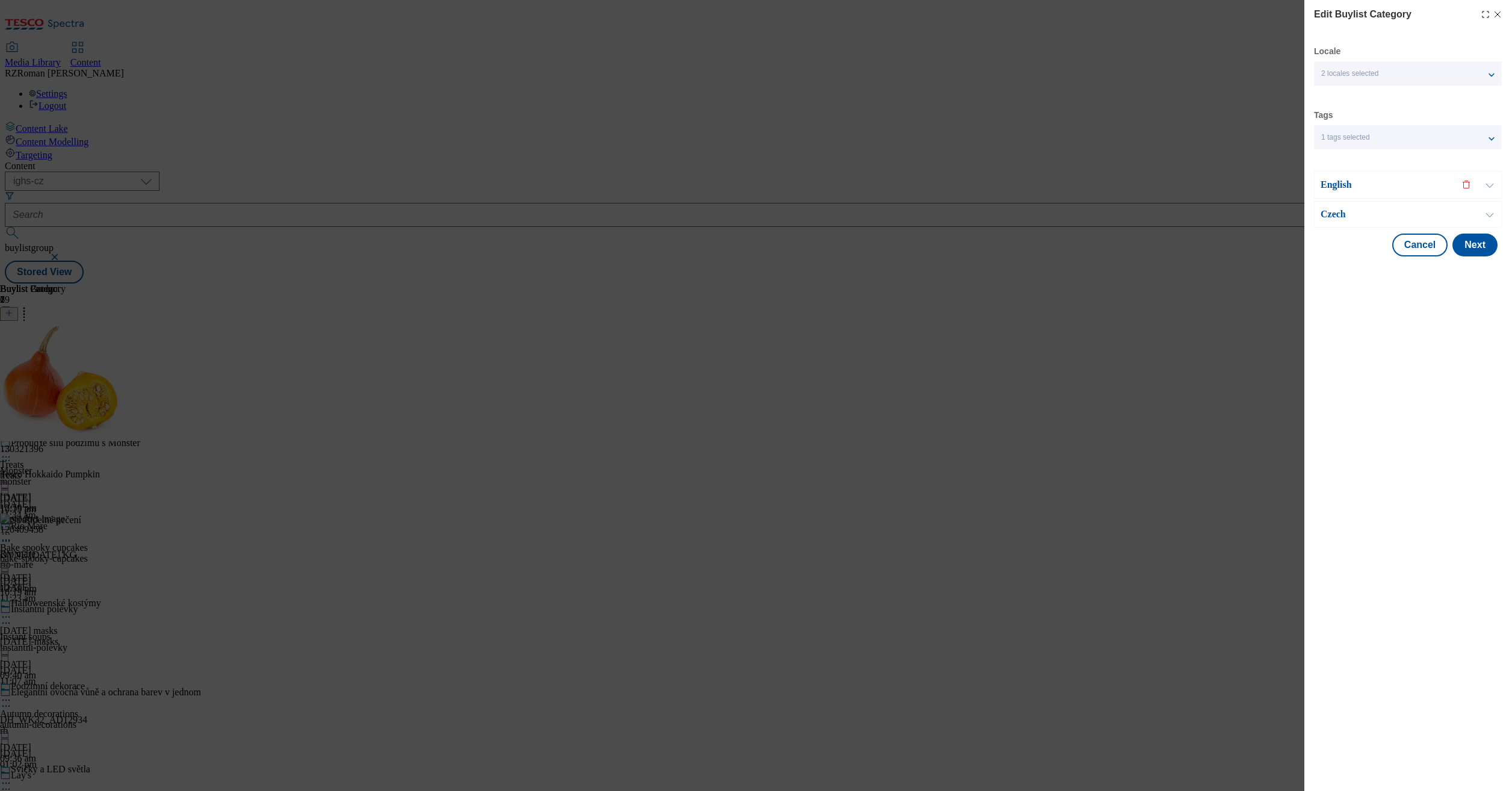
click at [1491, 15] on div "Modal" at bounding box center [1492, 14] width 22 height 10
click at [1497, 15] on icon "Modal" at bounding box center [1498, 14] width 10 height 10
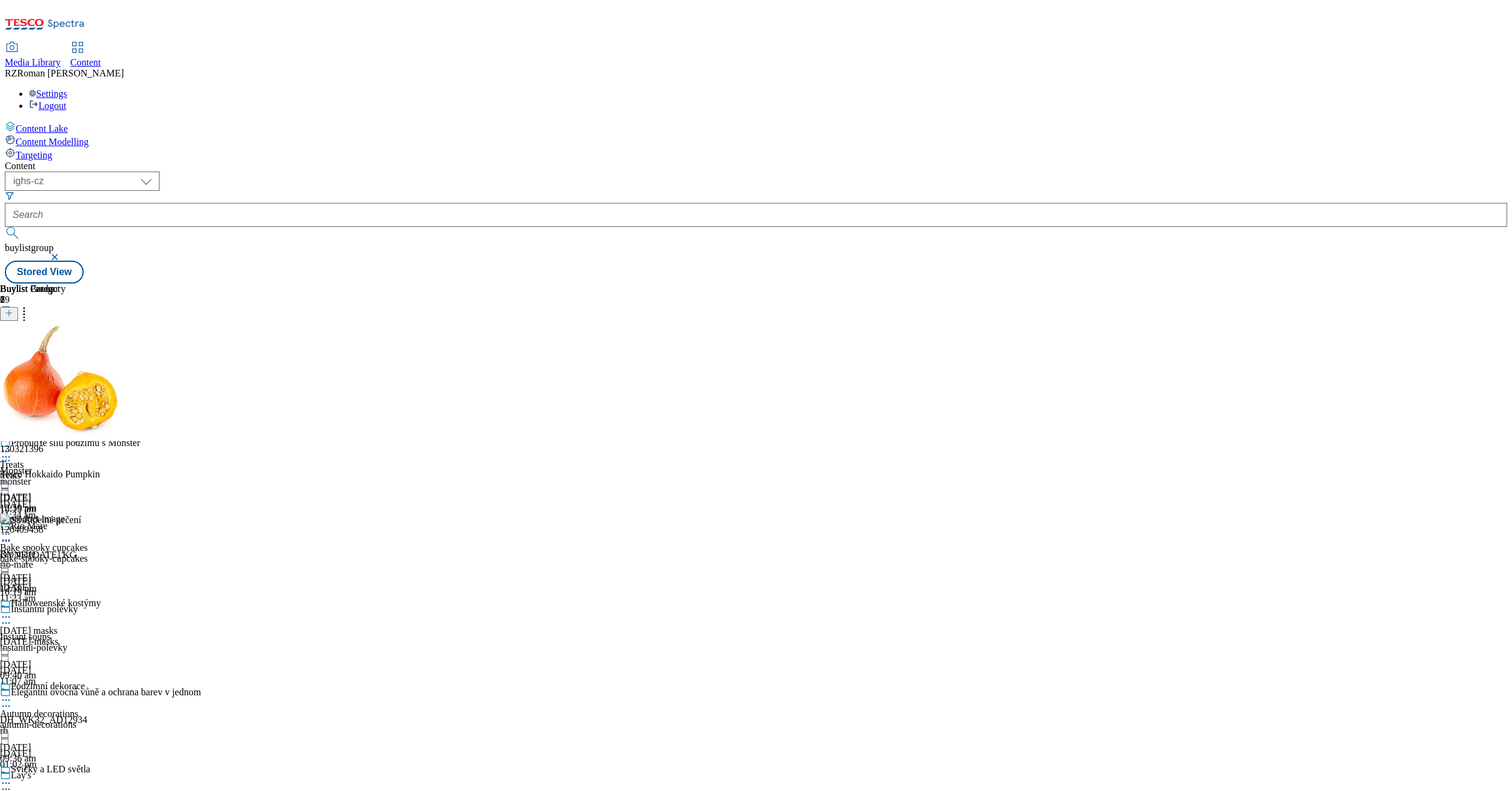
scroll to position [9446, 0]
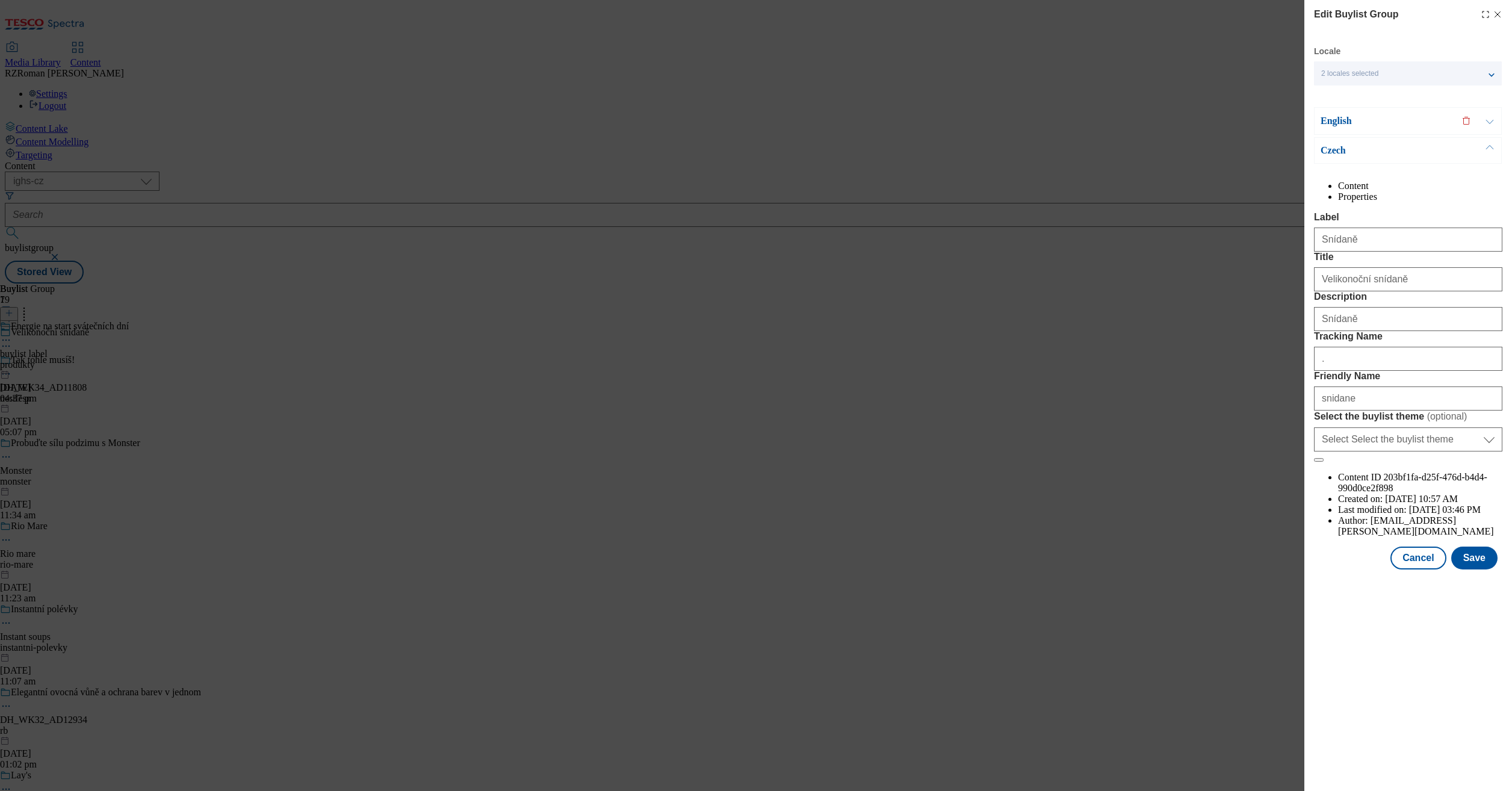
click at [1359, 129] on div "English" at bounding box center [1408, 120] width 188 height 28
click at [1351, 123] on p "English" at bounding box center [1384, 120] width 127 height 12
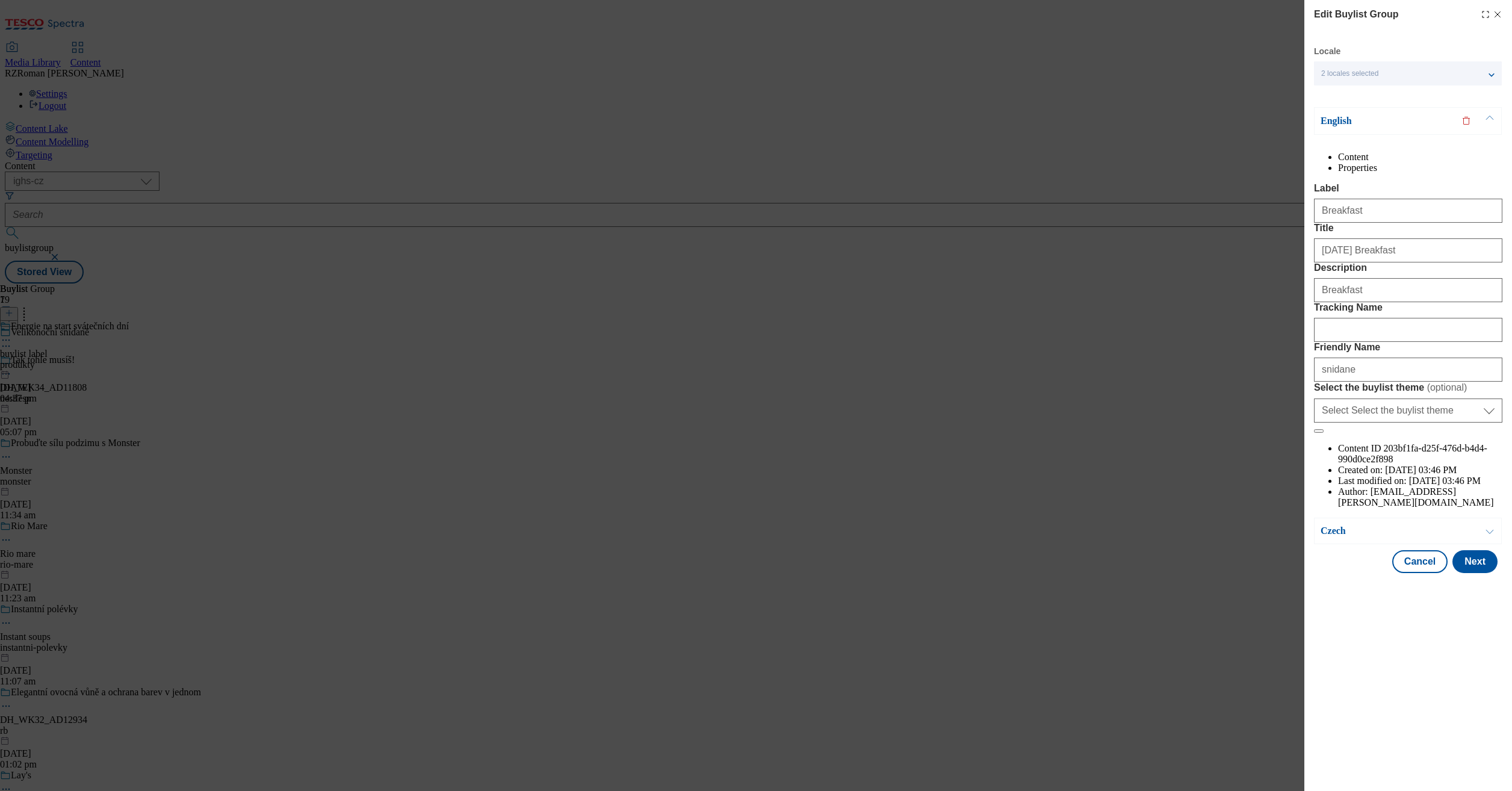
click at [1336, 125] on p "English" at bounding box center [1384, 120] width 127 height 12
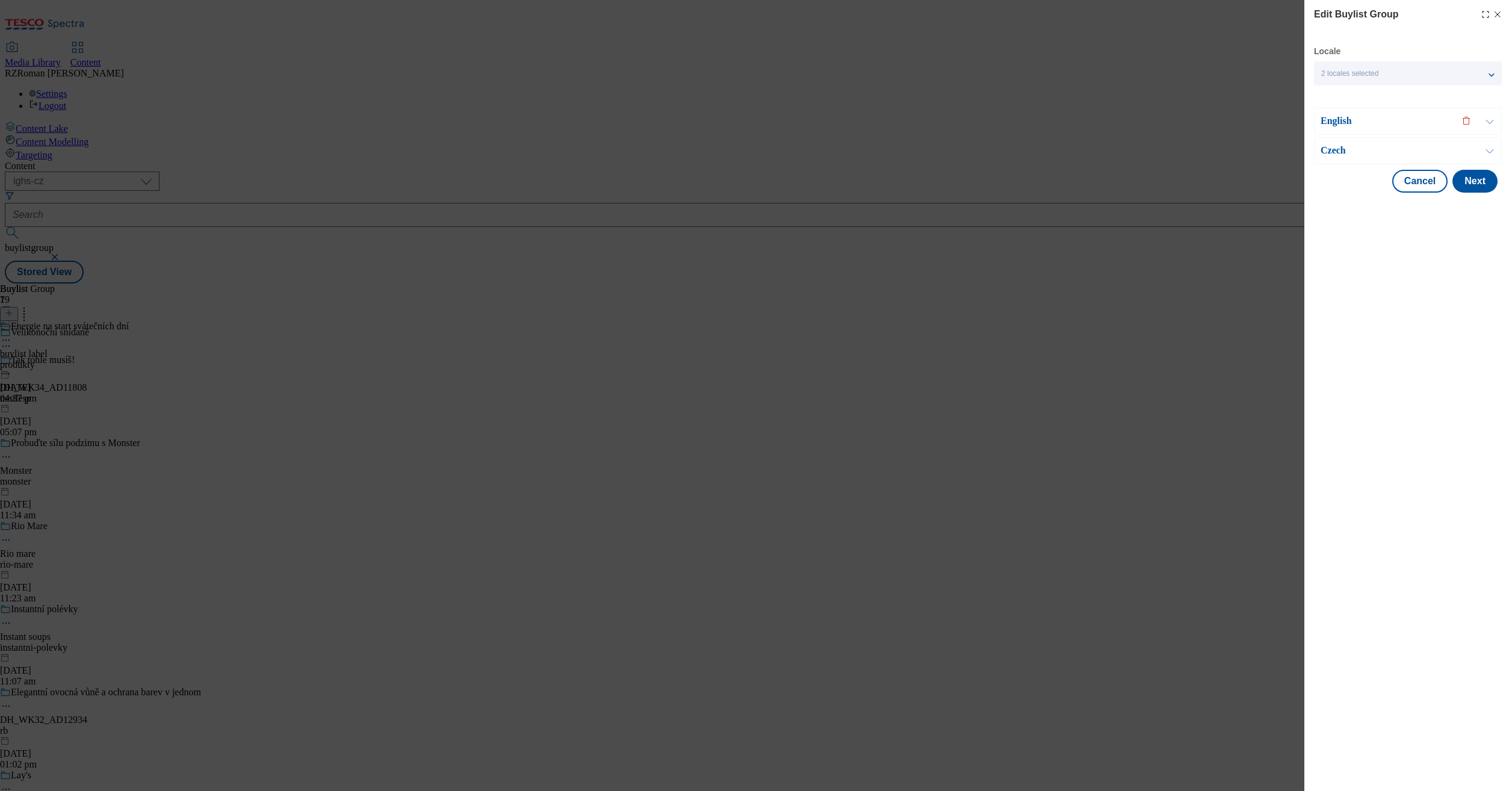
click at [1344, 145] on p "Czech" at bounding box center [1384, 150] width 127 height 12
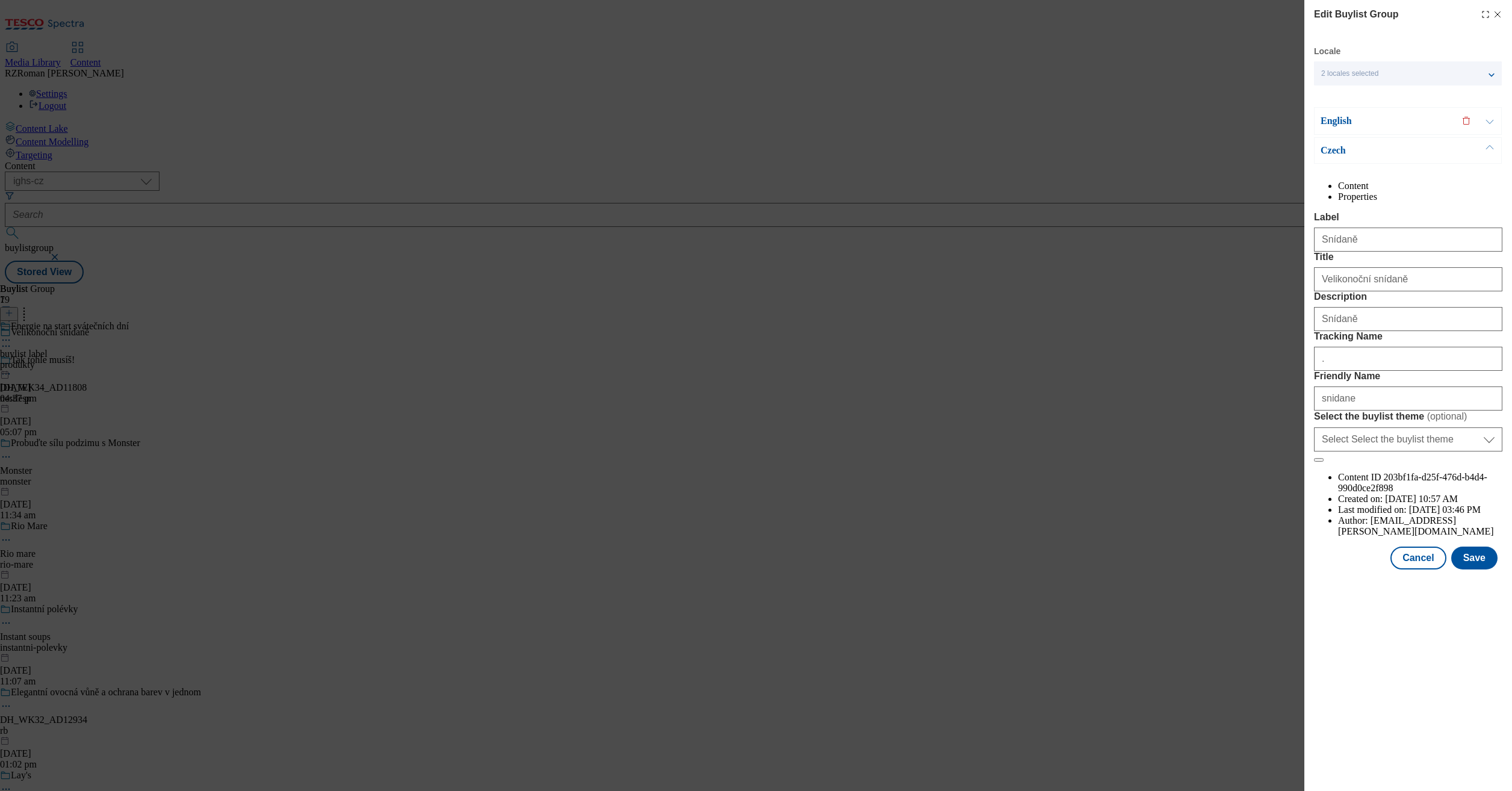
click at [1344, 145] on p "Czech" at bounding box center [1384, 150] width 127 height 12
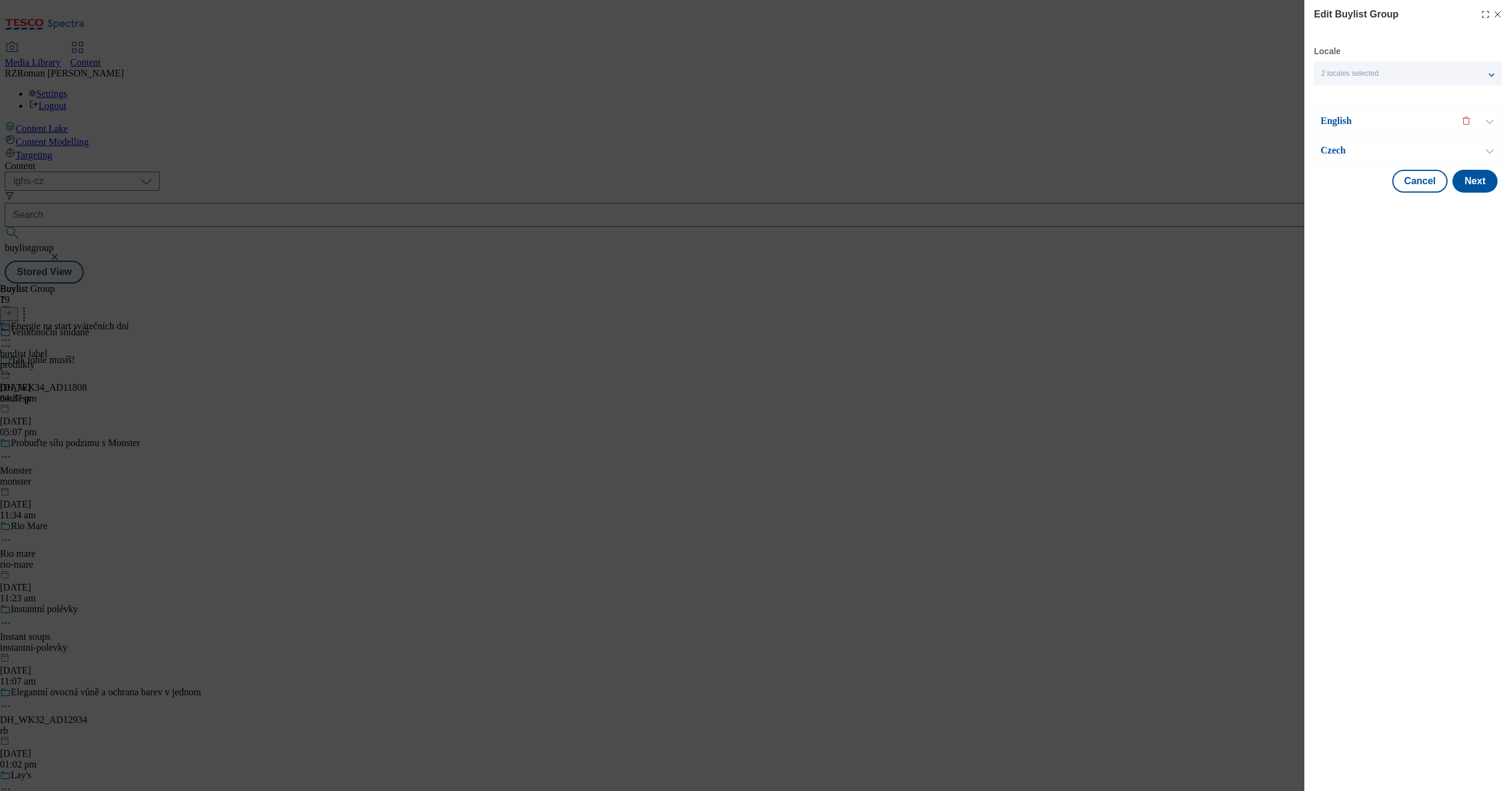
click at [1490, 13] on div "Modal" at bounding box center [1492, 14] width 22 height 10
click at [1496, 13] on icon "Modal" at bounding box center [1498, 14] width 10 height 10
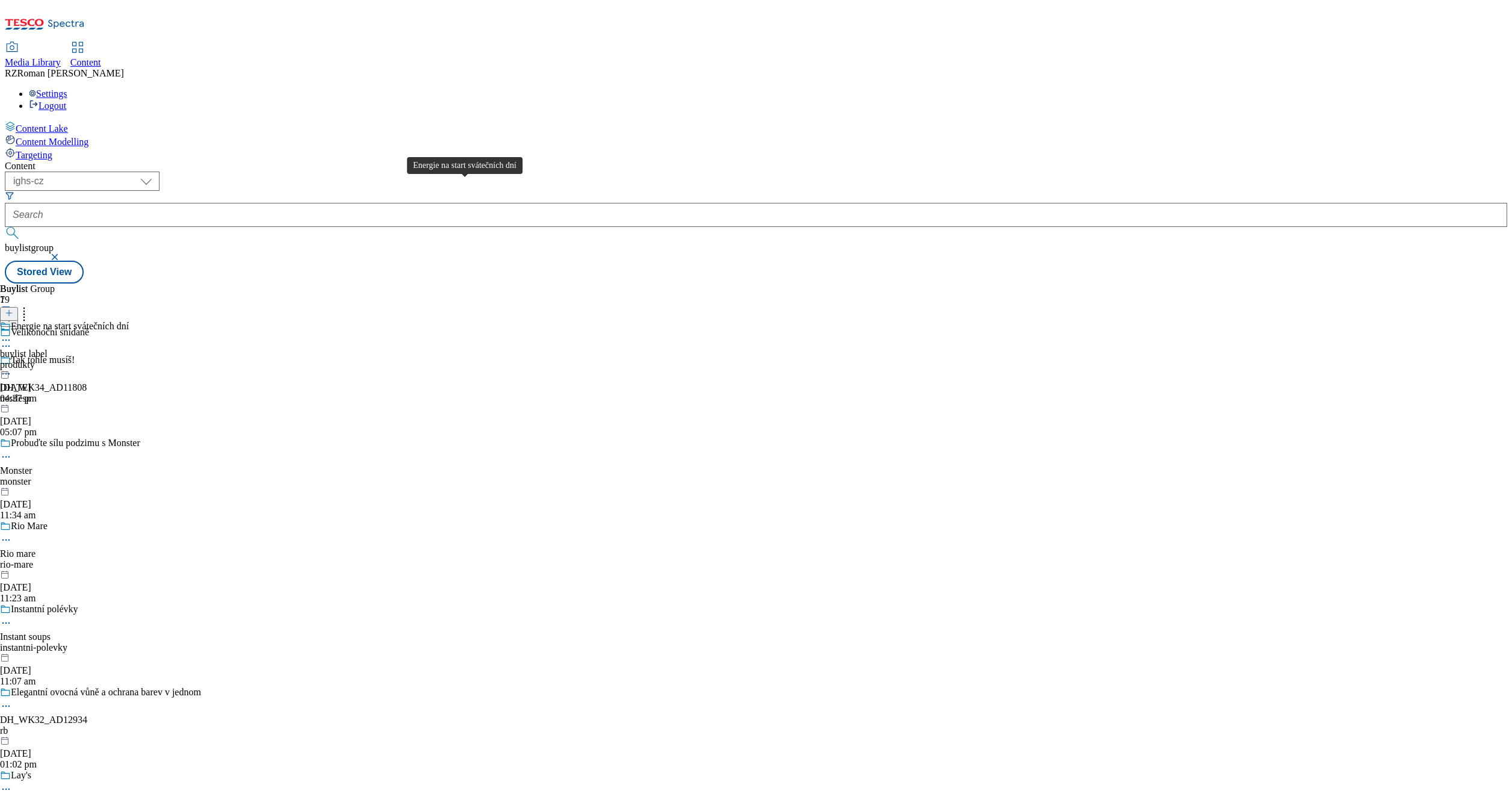
click at [128, 321] on div "Energie na start svátečních dní" at bounding box center [69, 326] width 118 height 11
click at [7, 367] on circle at bounding box center [6, 368] width 2 height 2
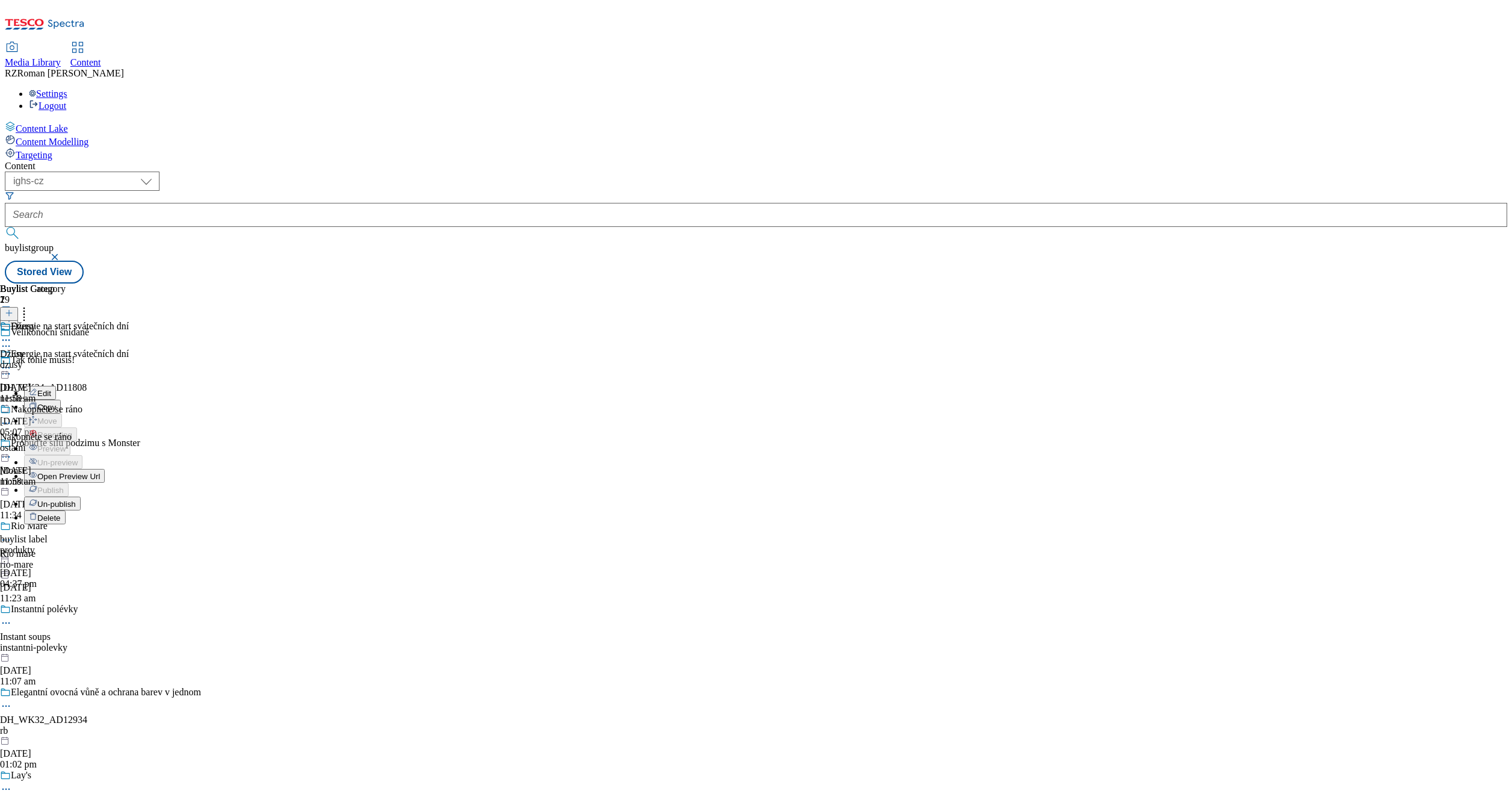
click at [56, 386] on button "Edit" at bounding box center [40, 392] width 32 height 13
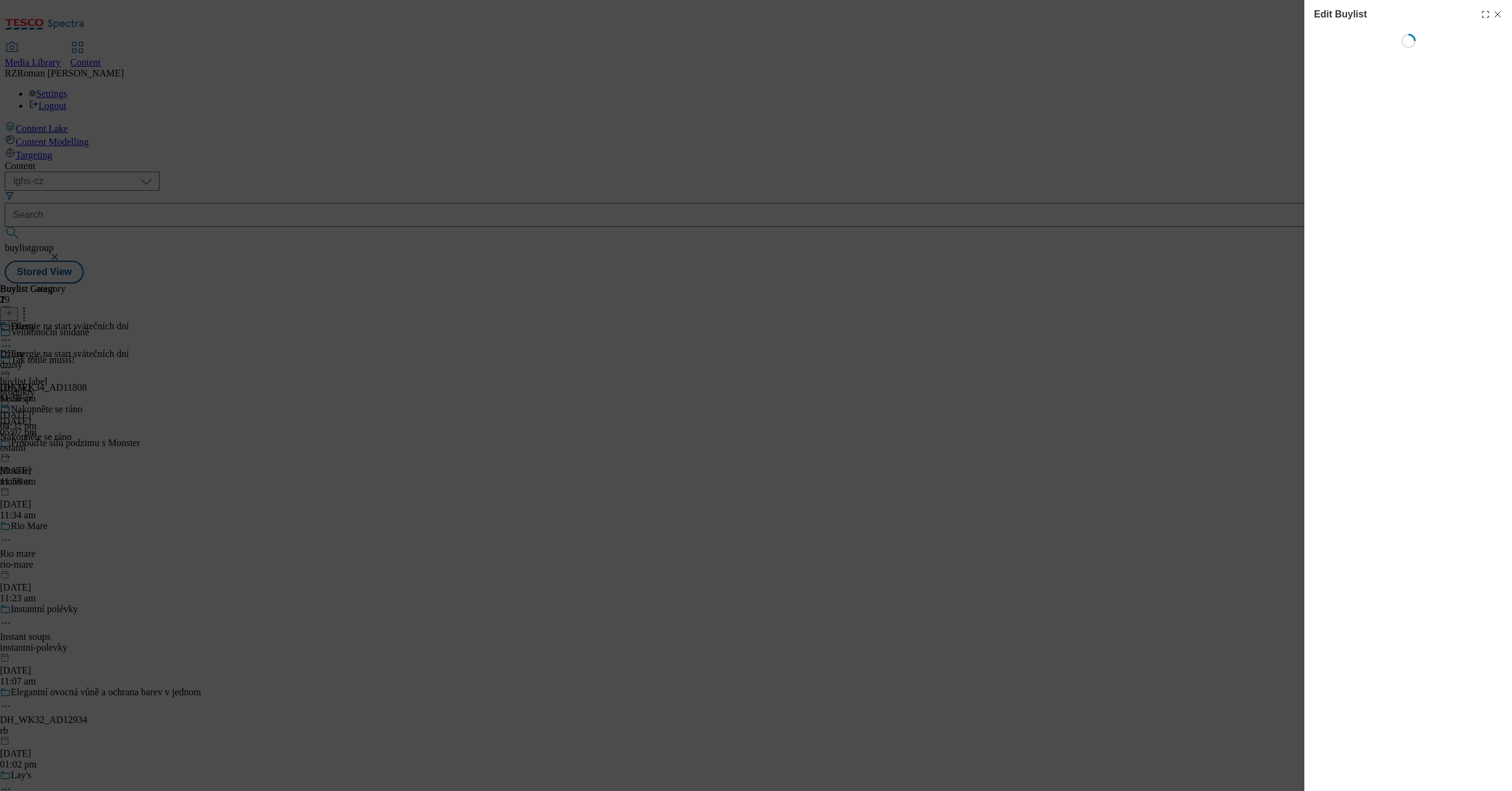
select select "evergreen"
select select "Banner"
select select "evergreen"
select select "Banner"
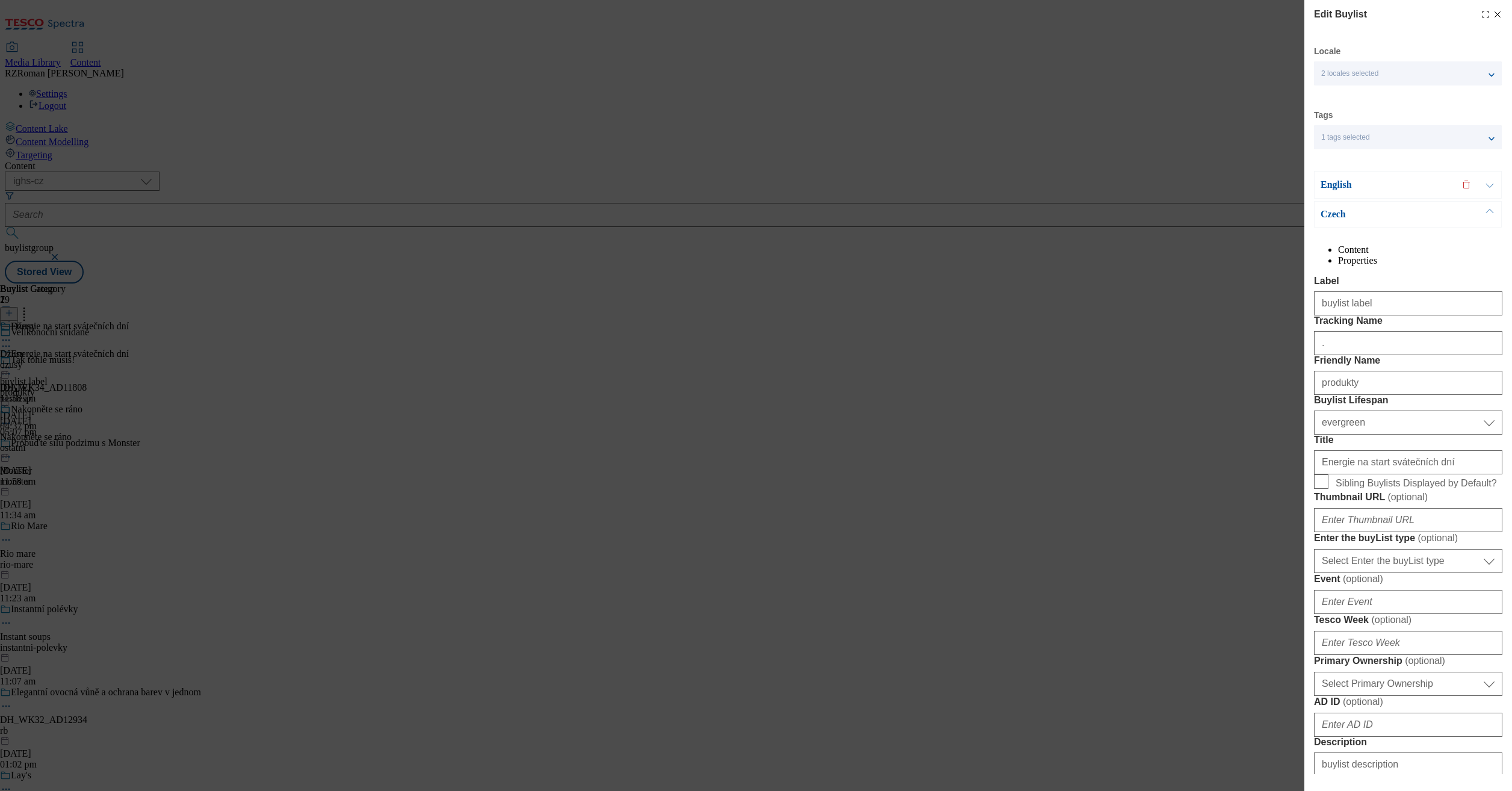
click at [1349, 174] on div "English" at bounding box center [1408, 184] width 188 height 28
click at [1353, 182] on p "English" at bounding box center [1384, 184] width 127 height 12
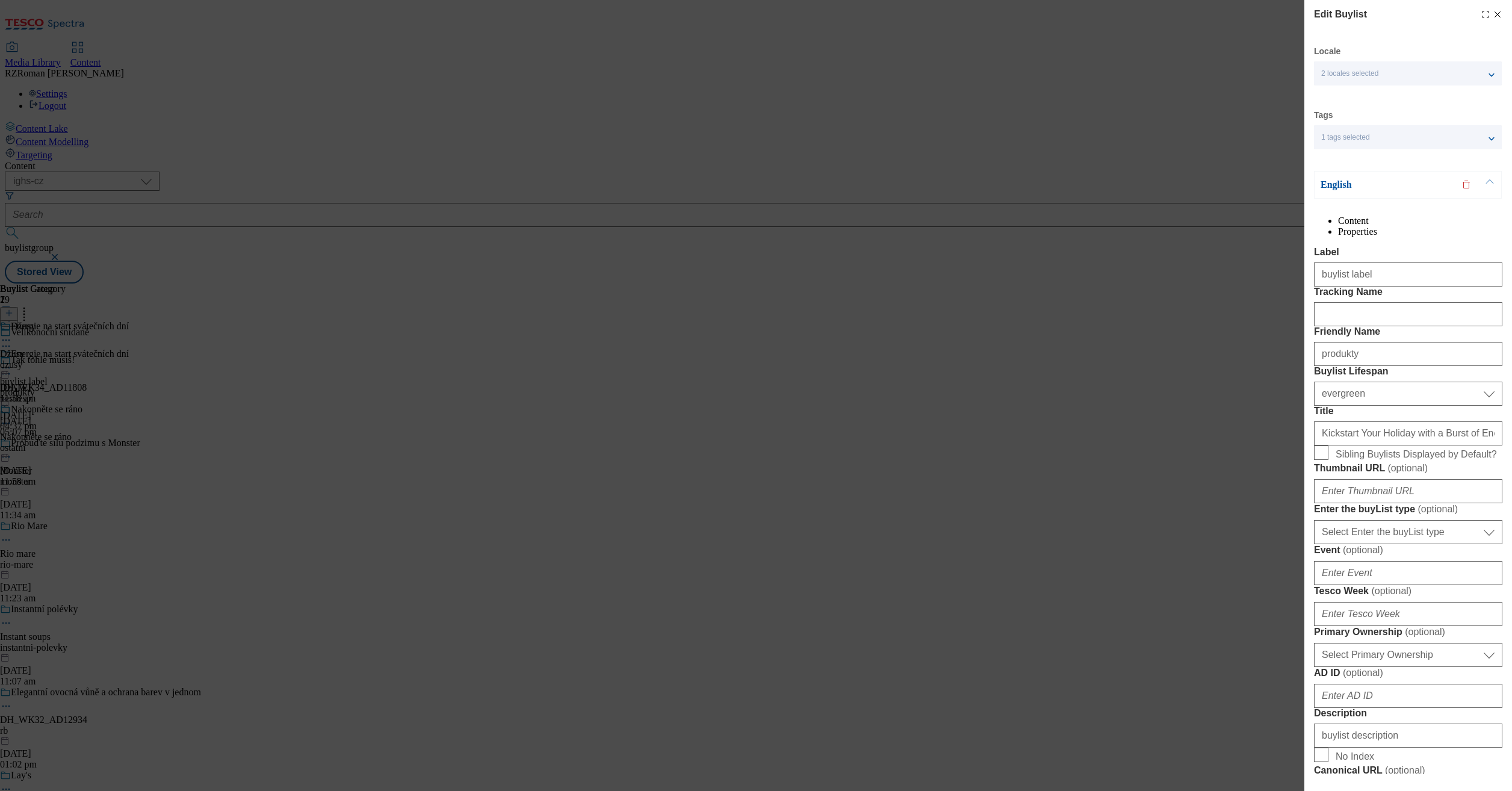
click at [1190, 240] on div "Edit Buylist Locale 2 locales selected English Czech Tags 1 tags selected buyli…" at bounding box center [756, 395] width 1512 height 791
click at [1493, 16] on icon "Modal" at bounding box center [1498, 14] width 10 height 10
select select "evergreen"
select select "Banner"
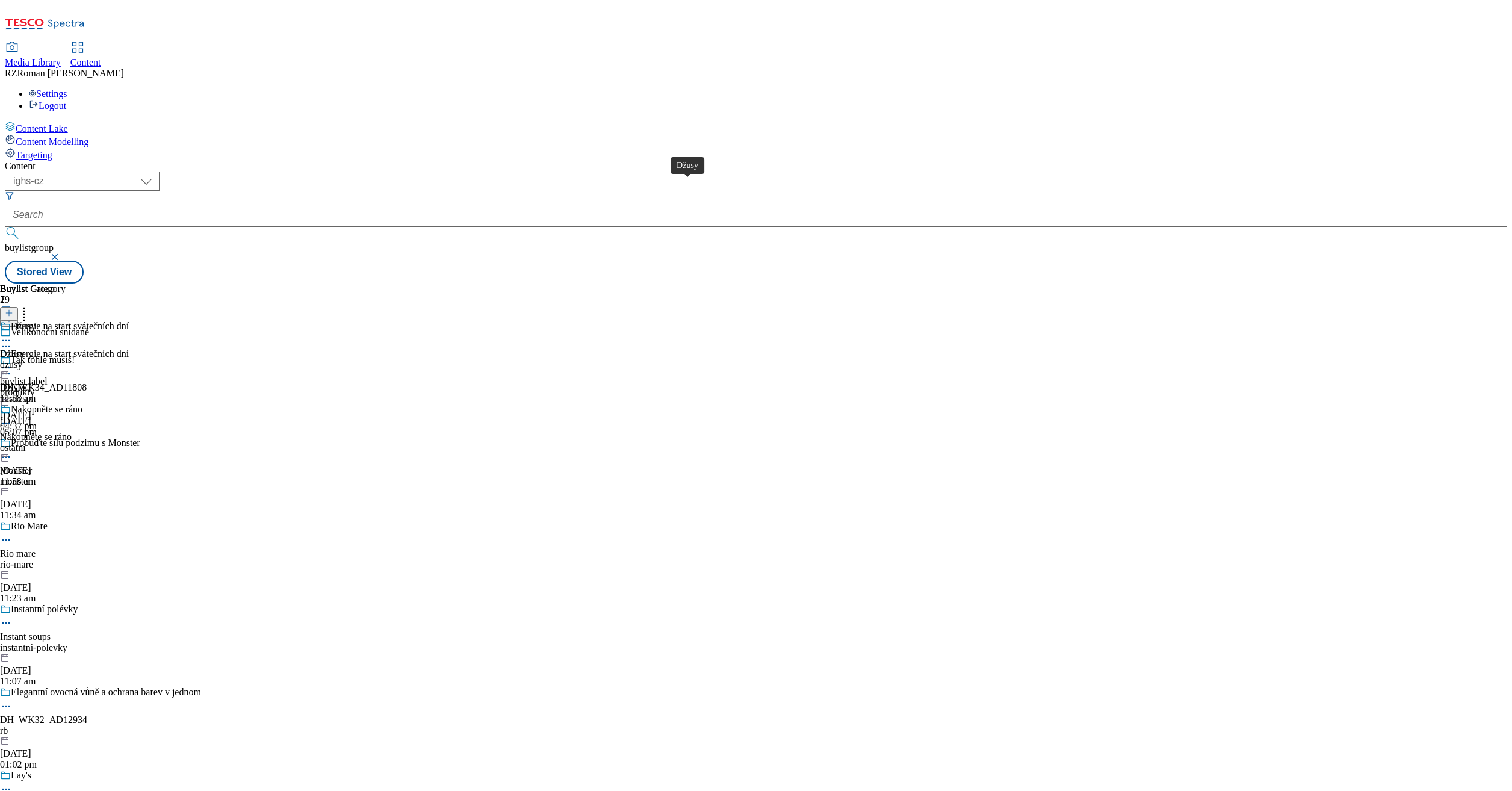
click at [36, 321] on div "Džusy" at bounding box center [22, 326] width 24 height 11
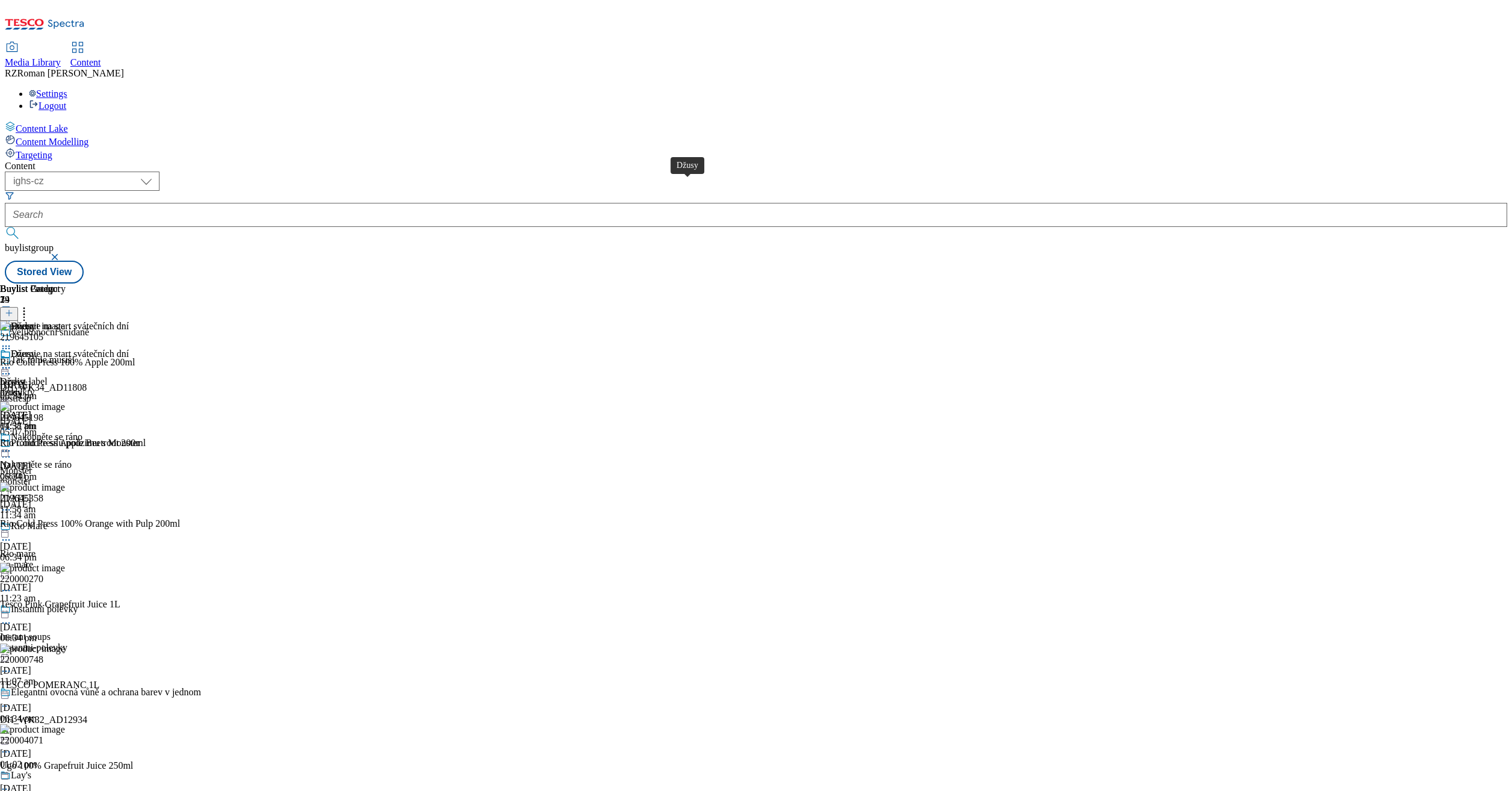
click at [36, 348] on div "Džusy" at bounding box center [22, 354] width 24 height 11
click at [83, 431] on div "Nakopněte se ráno" at bounding box center [47, 436] width 72 height 11
click at [31, 305] on icon at bounding box center [23, 311] width 12 height 12
click at [12, 444] on icon at bounding box center [5, 450] width 12 height 12
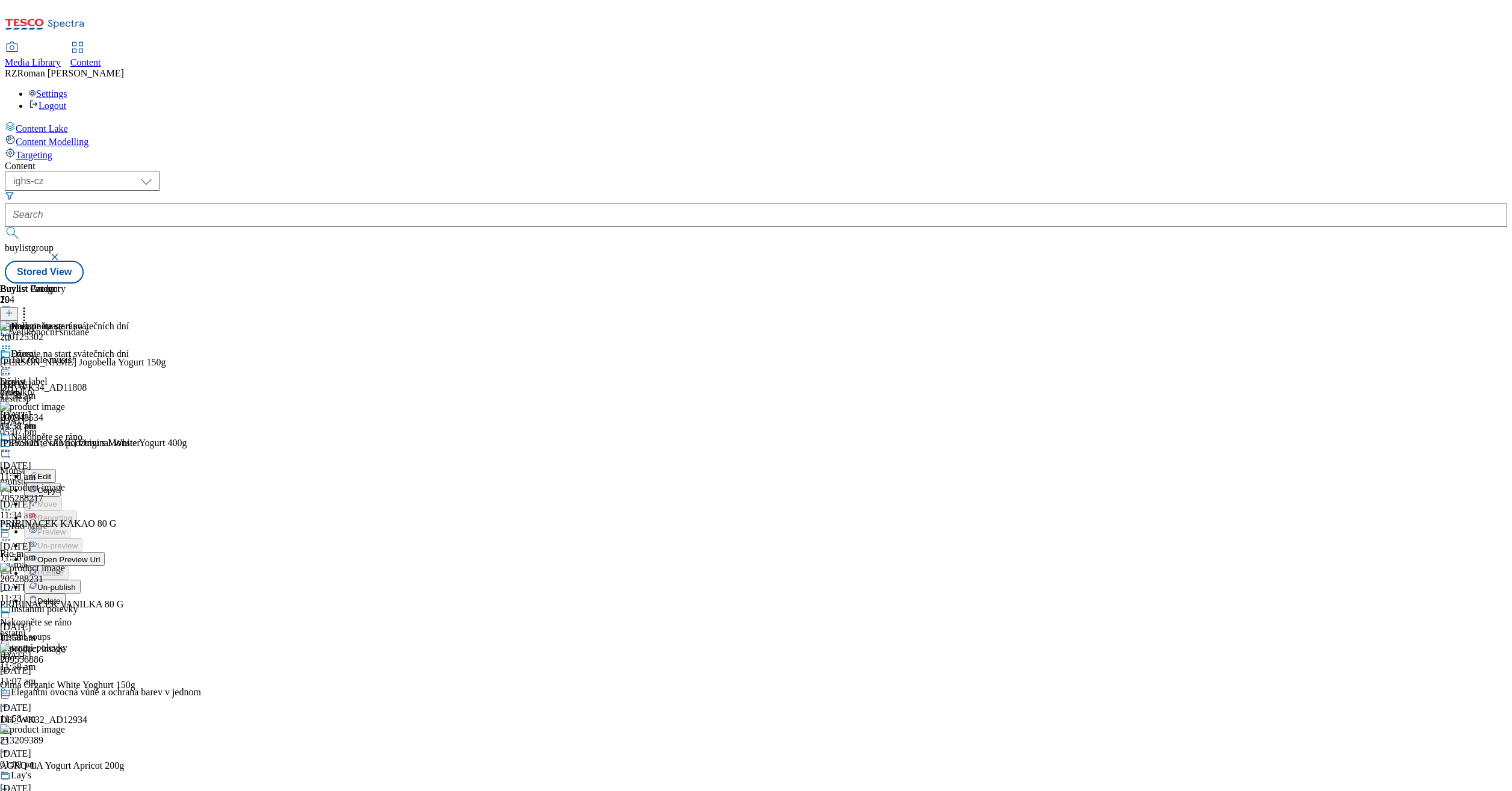
click at [51, 471] on span "Edit" at bounding box center [44, 476] width 13 height 9
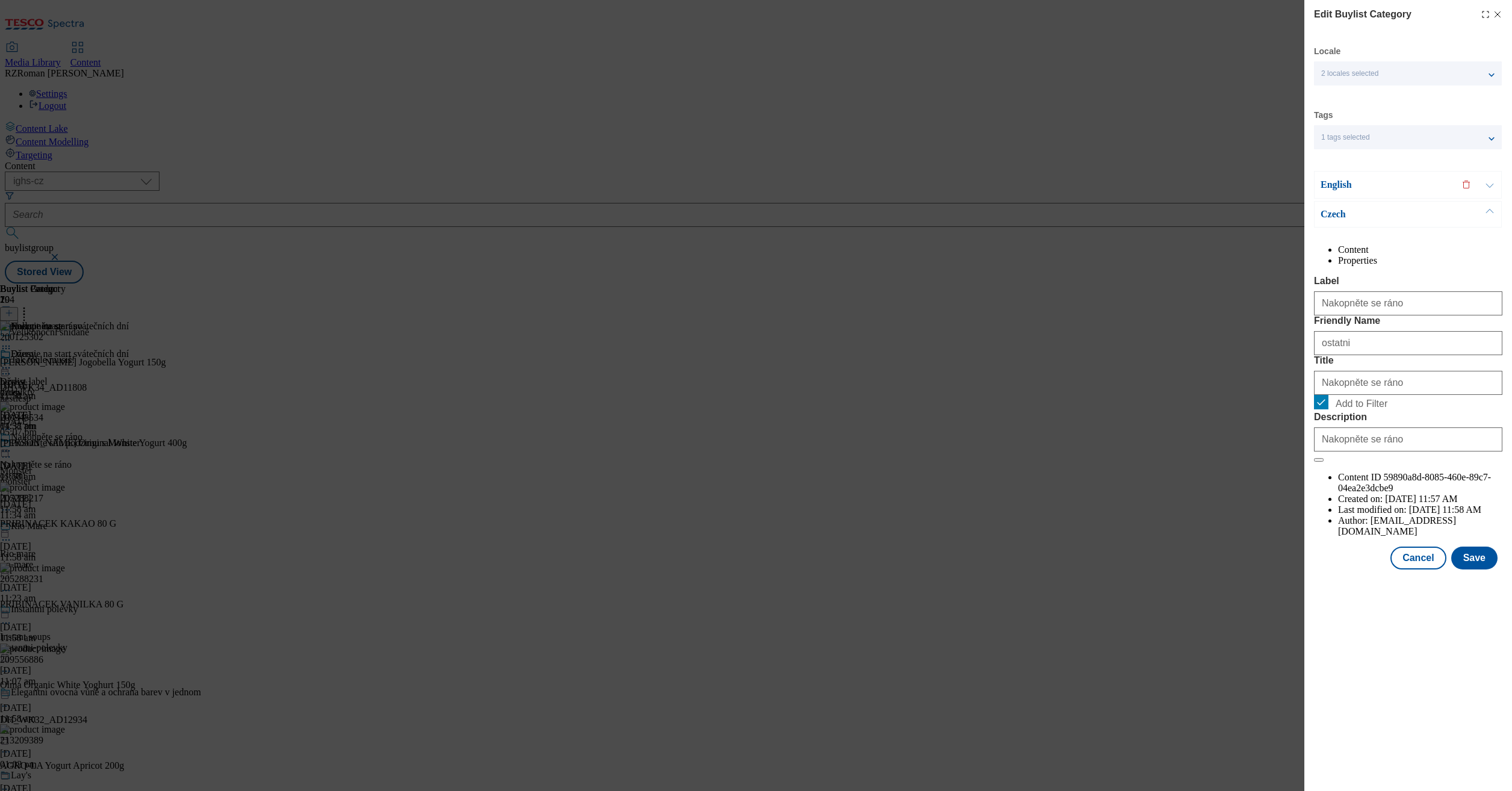
click at [1373, 189] on p "English" at bounding box center [1384, 184] width 127 height 12
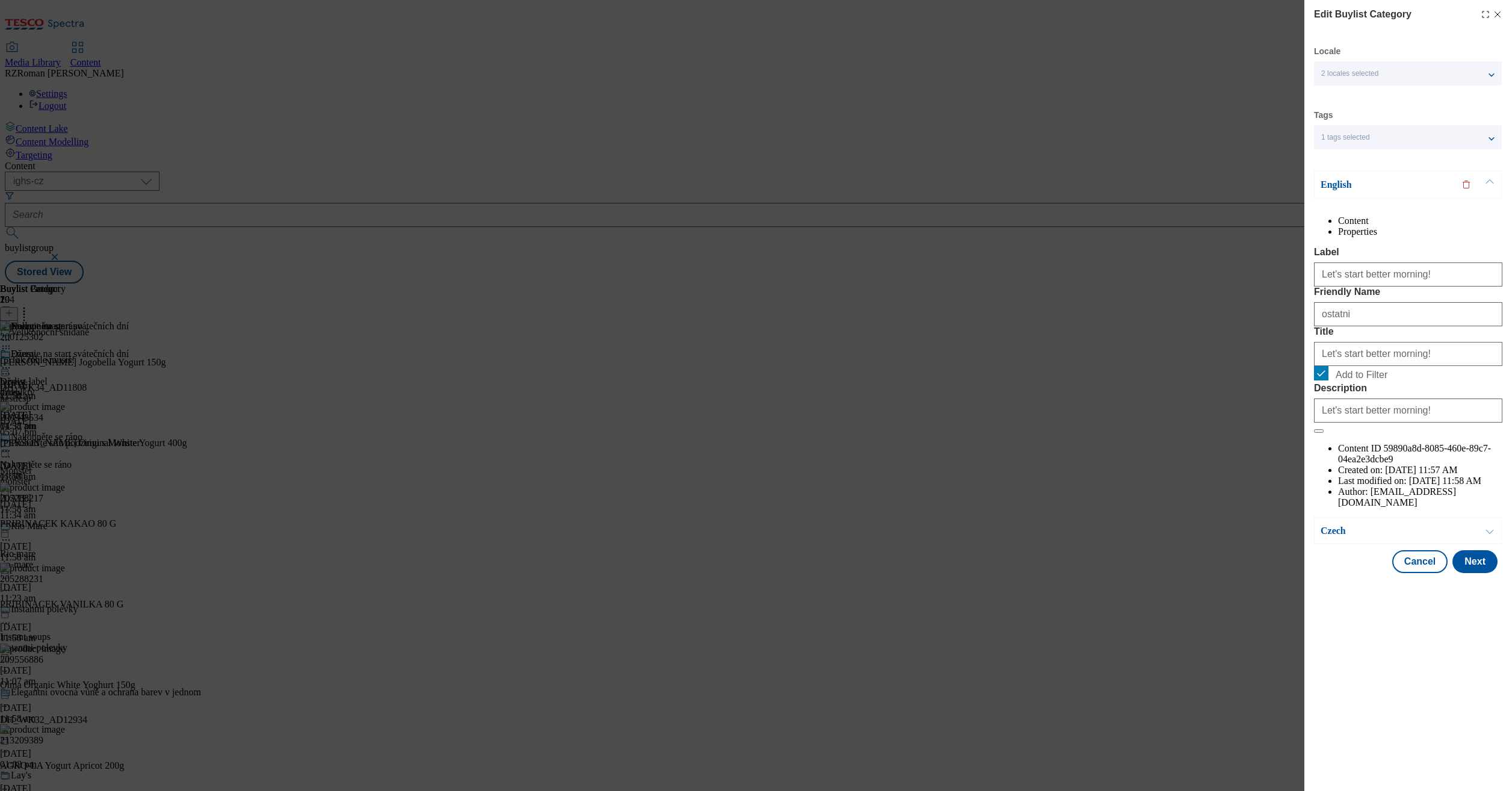
click at [1372, 190] on p "English" at bounding box center [1384, 184] width 127 height 12
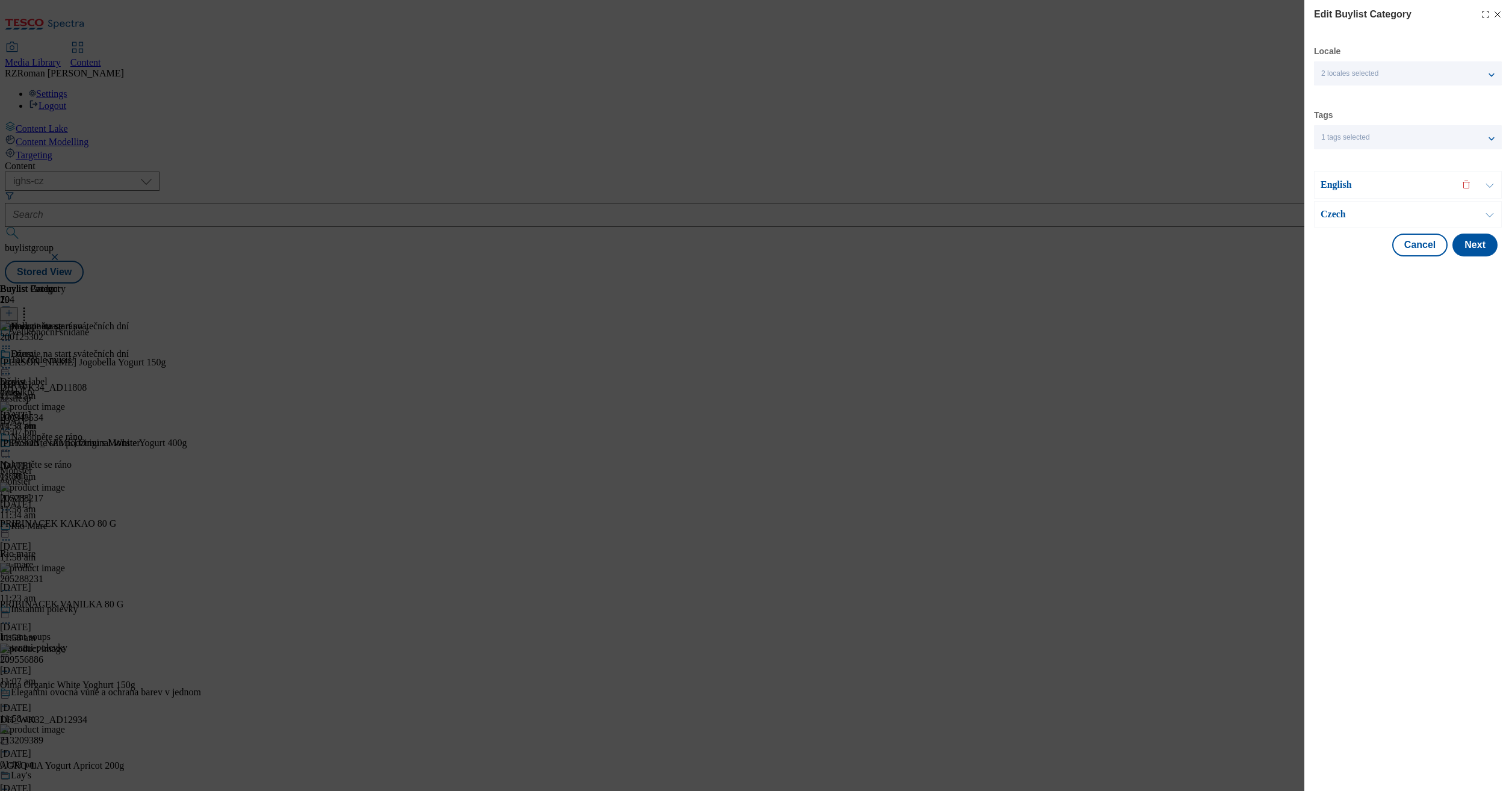
click at [1195, 291] on div "Edit Buylist Category Locale 2 locales selected English Czech Tags 1 tags selec…" at bounding box center [756, 395] width 1512 height 791
click at [1399, 249] on button "Cancel" at bounding box center [1420, 244] width 56 height 22
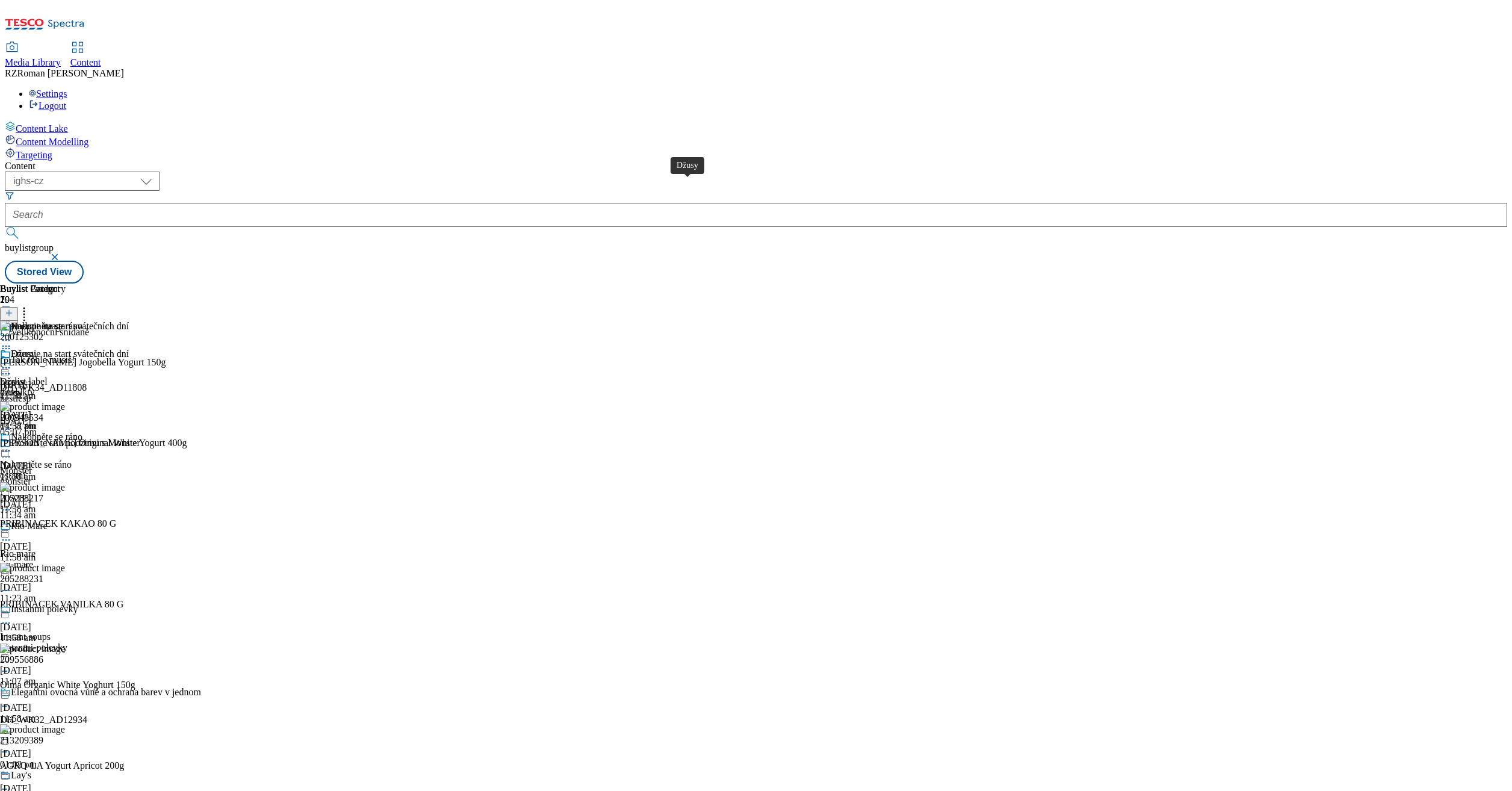
click at [36, 348] on div "Džusy" at bounding box center [22, 354] width 24 height 11
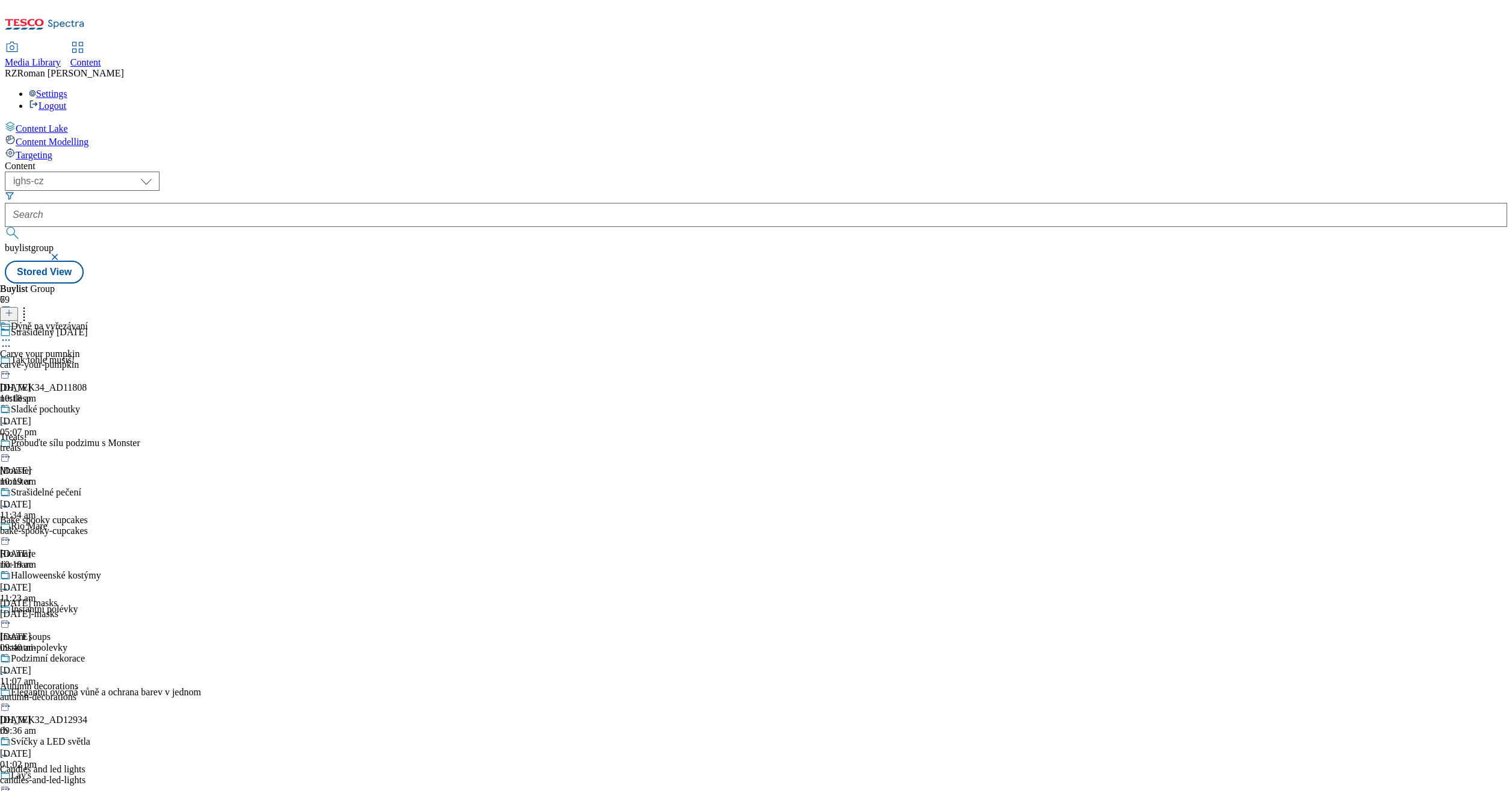
click at [102, 321] on div "Dýně na vyřezávaní Carve your pumpkin carve-your-pumpkin [DATE] 10:18 am" at bounding box center [50, 362] width 102 height 83
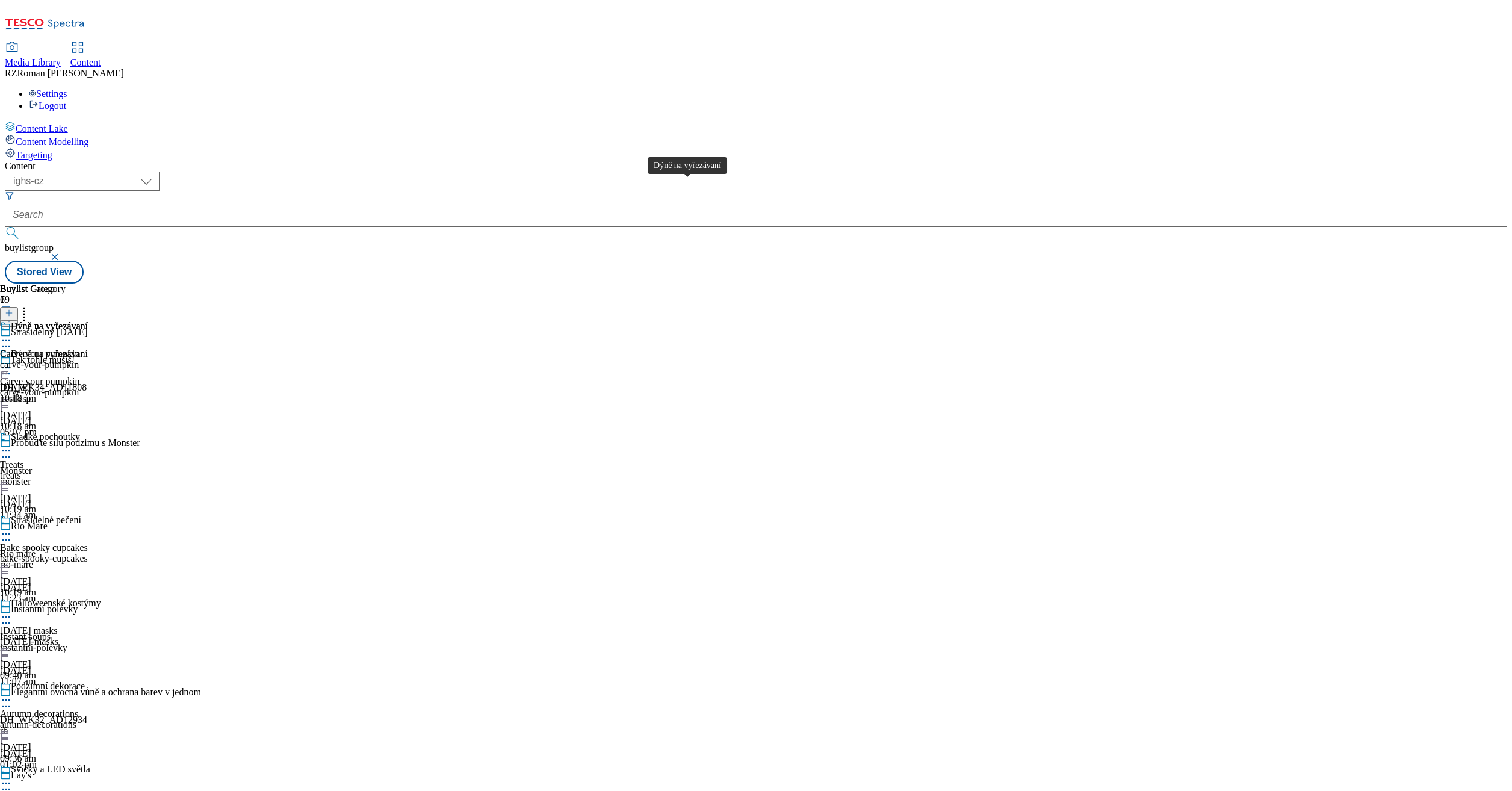
click at [88, 321] on div "Dýně na vyřezávaní" at bounding box center [49, 326] width 77 height 11
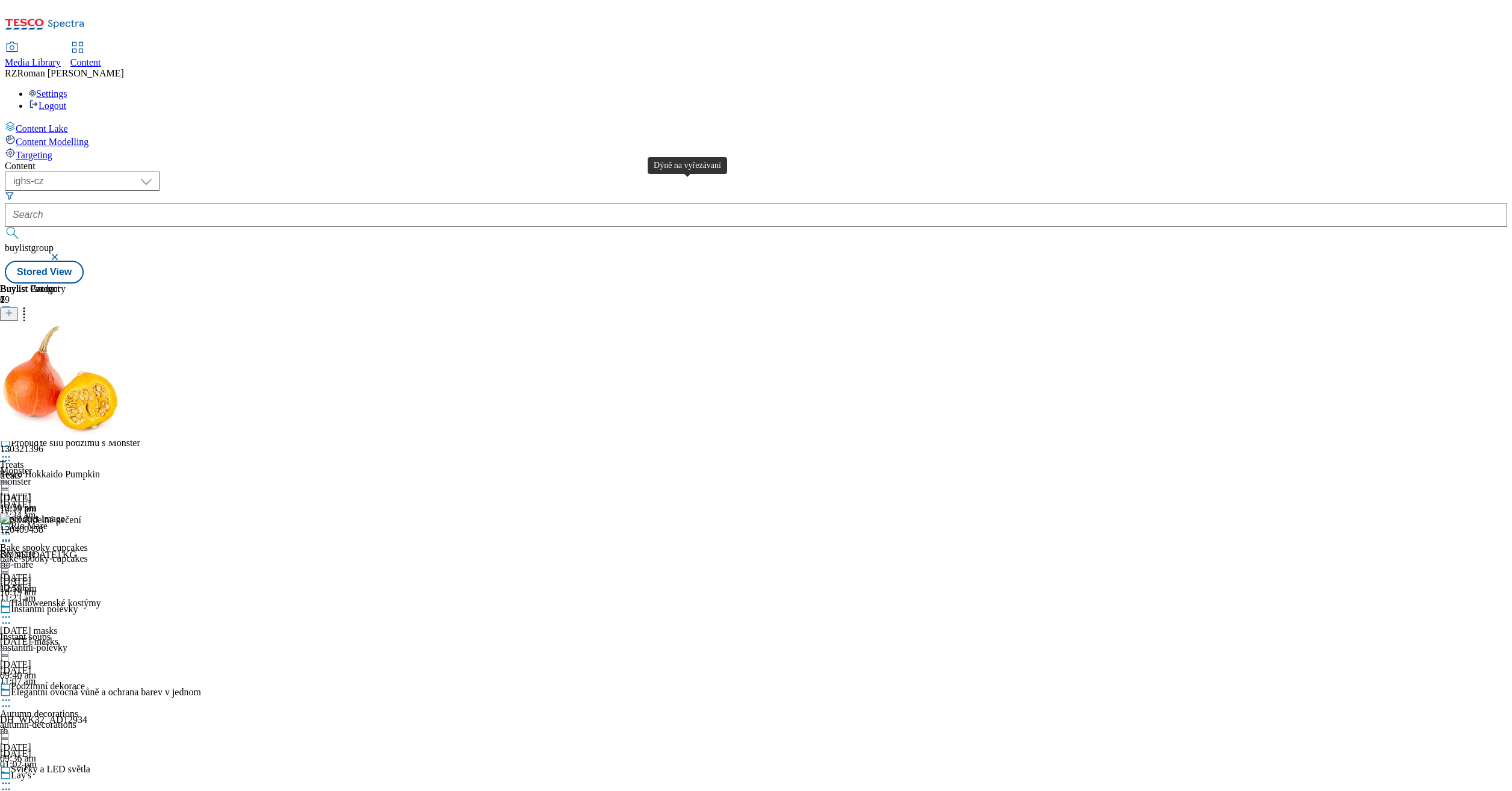
click at [88, 348] on div "Dýně na vyřezávaní" at bounding box center [49, 354] width 77 height 11
click at [80, 431] on div "Sladké pochoutky" at bounding box center [45, 436] width 69 height 11
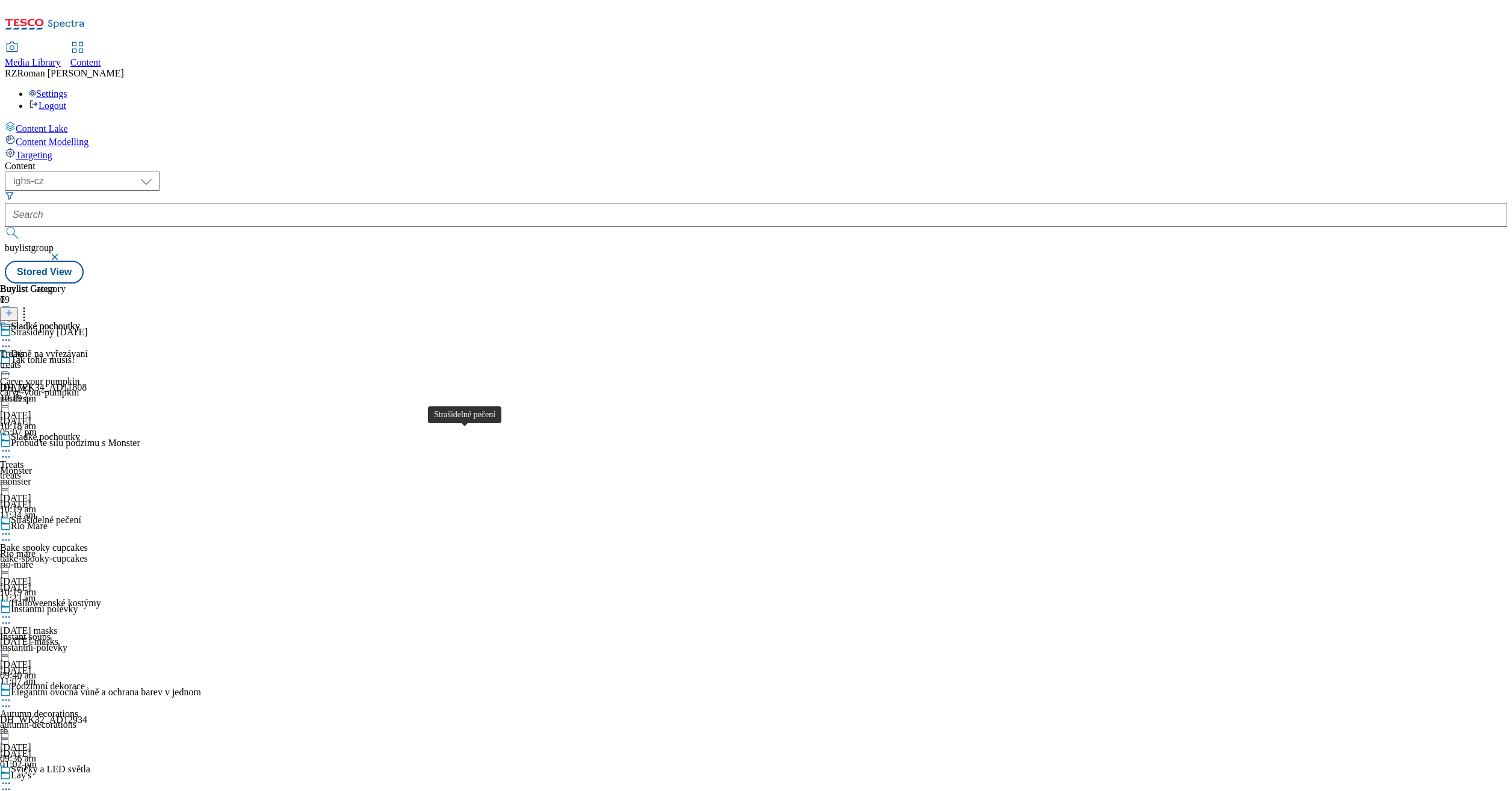
click at [81, 514] on div "Strašidelné pečení" at bounding box center [46, 520] width 70 height 11
click at [88, 321] on div "Strašidelné pečení Bake spooky cupcakes bake-spooky-cupcakes [DATE] 10:19 am" at bounding box center [44, 362] width 88 height 83
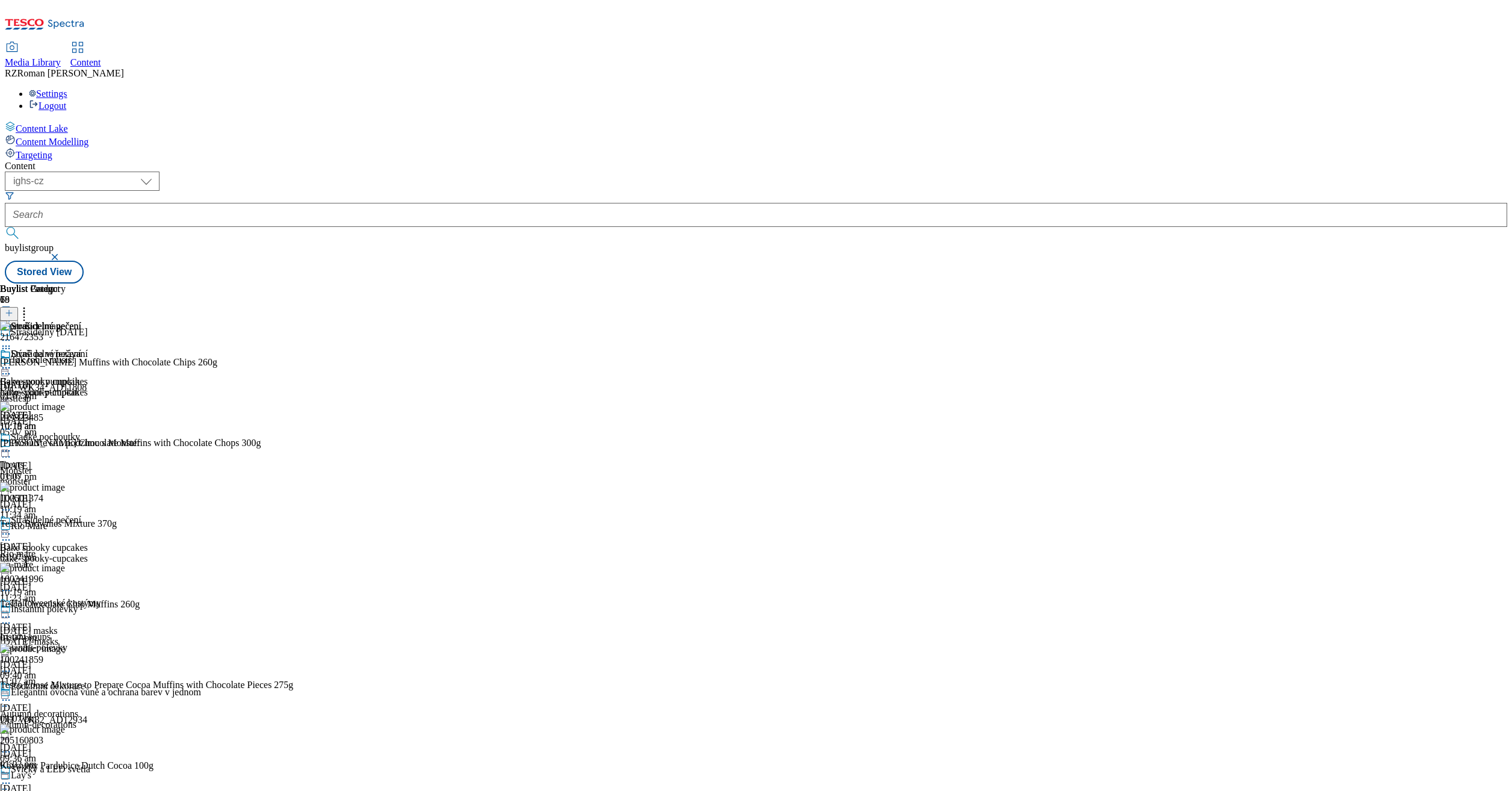
click at [88, 348] on div "Strašidelné pečení Bake spooky cupcakes bake-spooky-cupcakes [DATE] 10:19 am" at bounding box center [44, 390] width 88 height 83
click at [12, 362] on icon at bounding box center [5, 367] width 12 height 12
click at [100, 471] on span "Open Preview Url" at bounding box center [69, 476] width 63 height 9
click at [102, 431] on div "Sladké pochoutky Treats treats [DATE] 10:19 am" at bounding box center [50, 472] width 102 height 83
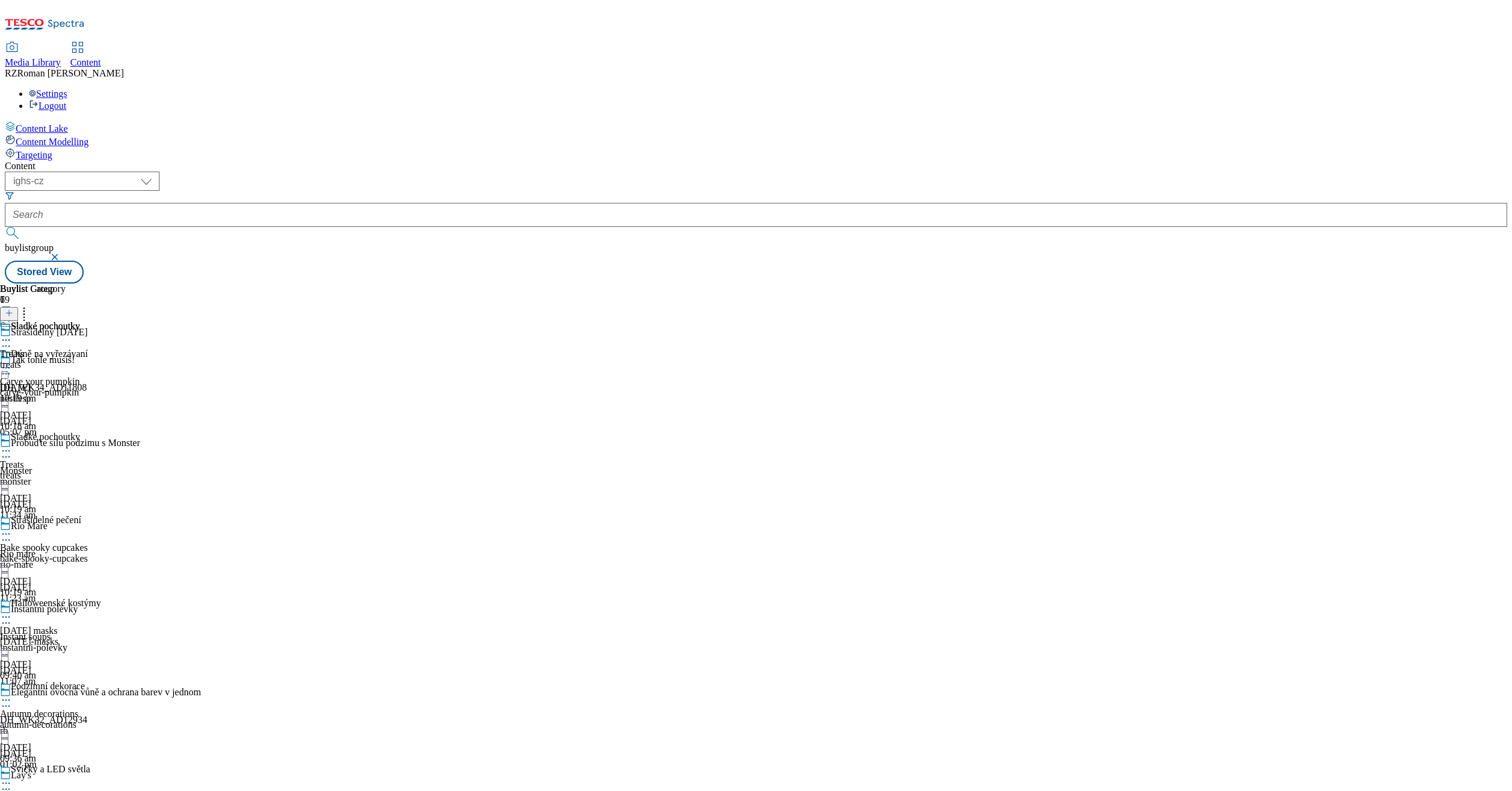
click at [80, 321] on div "Sladké pochoutky" at bounding box center [40, 334] width 80 height 28
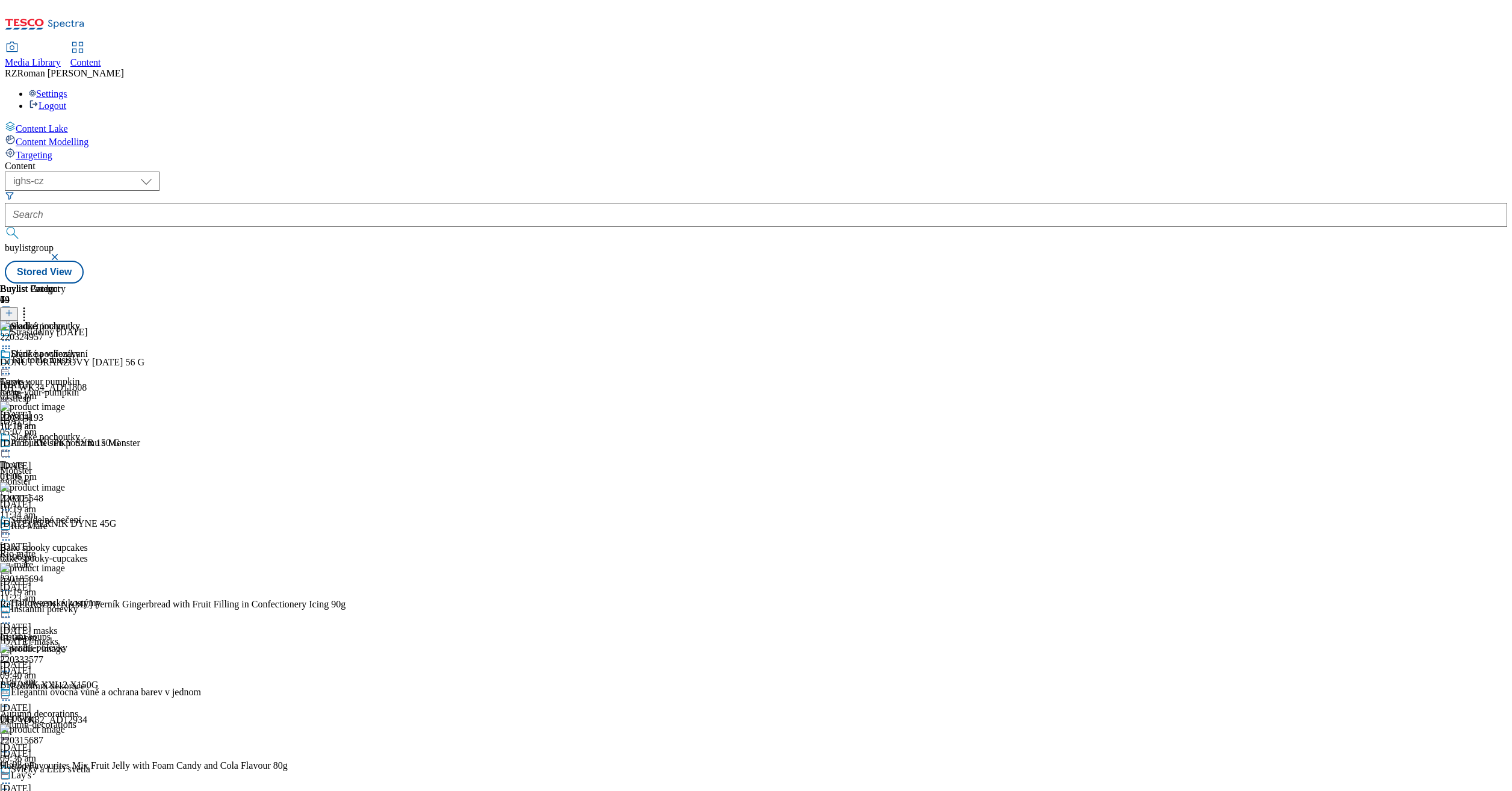
click at [12, 362] on icon at bounding box center [5, 367] width 12 height 12
click at [56, 386] on button "Edit" at bounding box center [40, 392] width 32 height 13
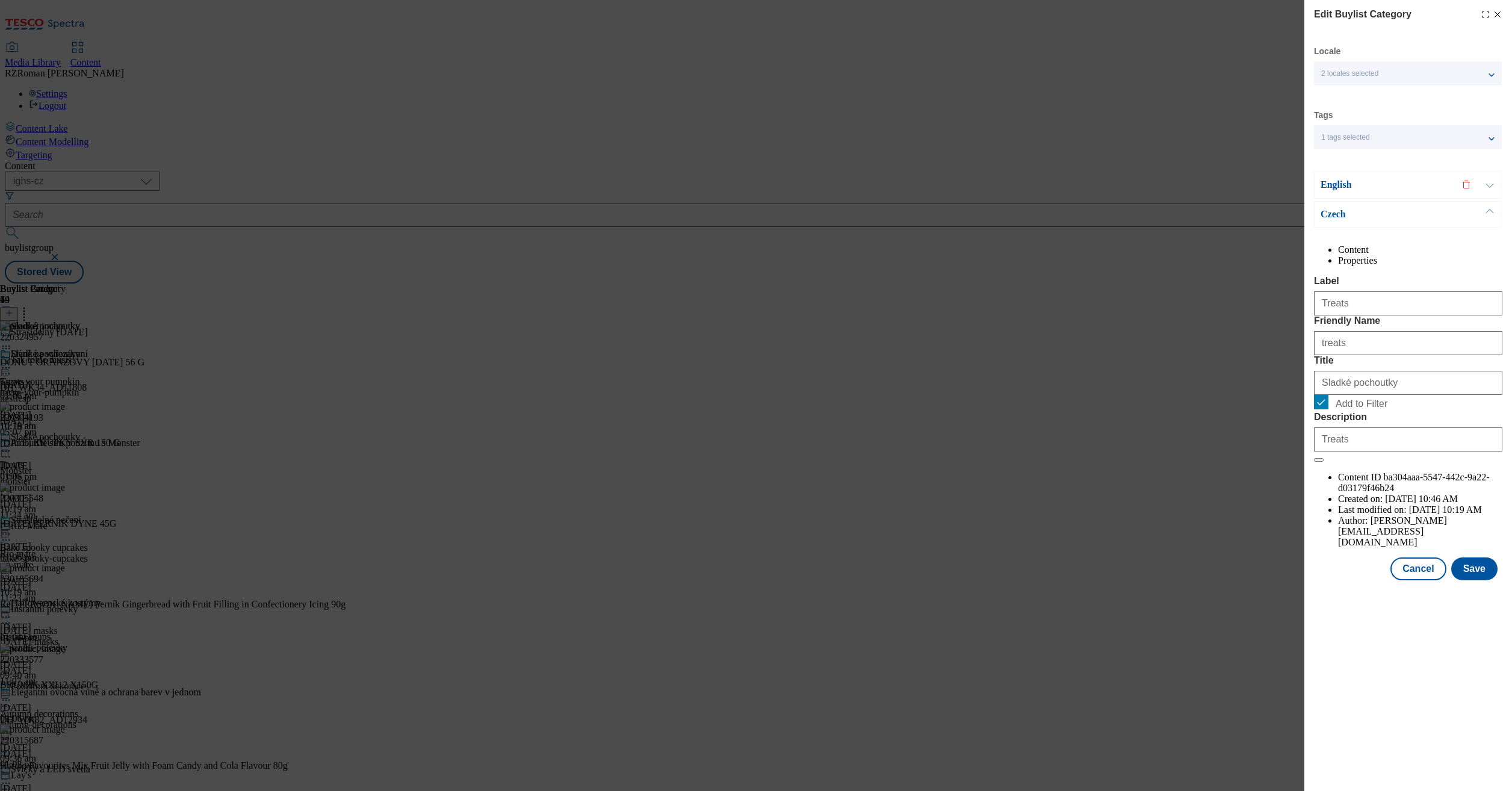
click at [746, 233] on div "Edit Buylist Category Locale 2 locales selected English Czech Tags 1 tags selec…" at bounding box center [756, 395] width 1512 height 791
click at [1499, 17] on icon "Modal" at bounding box center [1498, 14] width 10 height 10
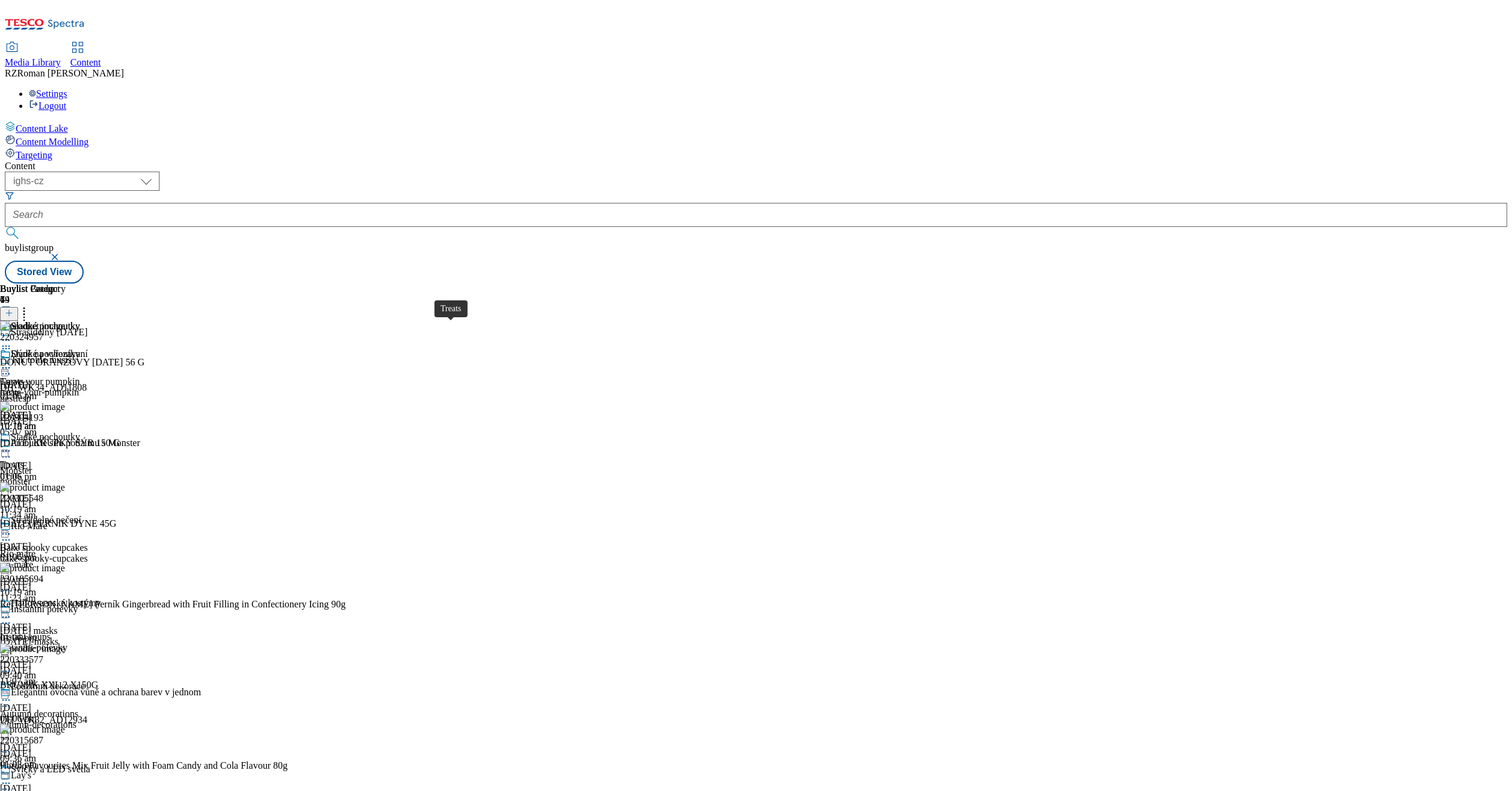
scroll to position [120, 0]
click at [81, 514] on div "Strašidelné pečení" at bounding box center [46, 520] width 70 height 11
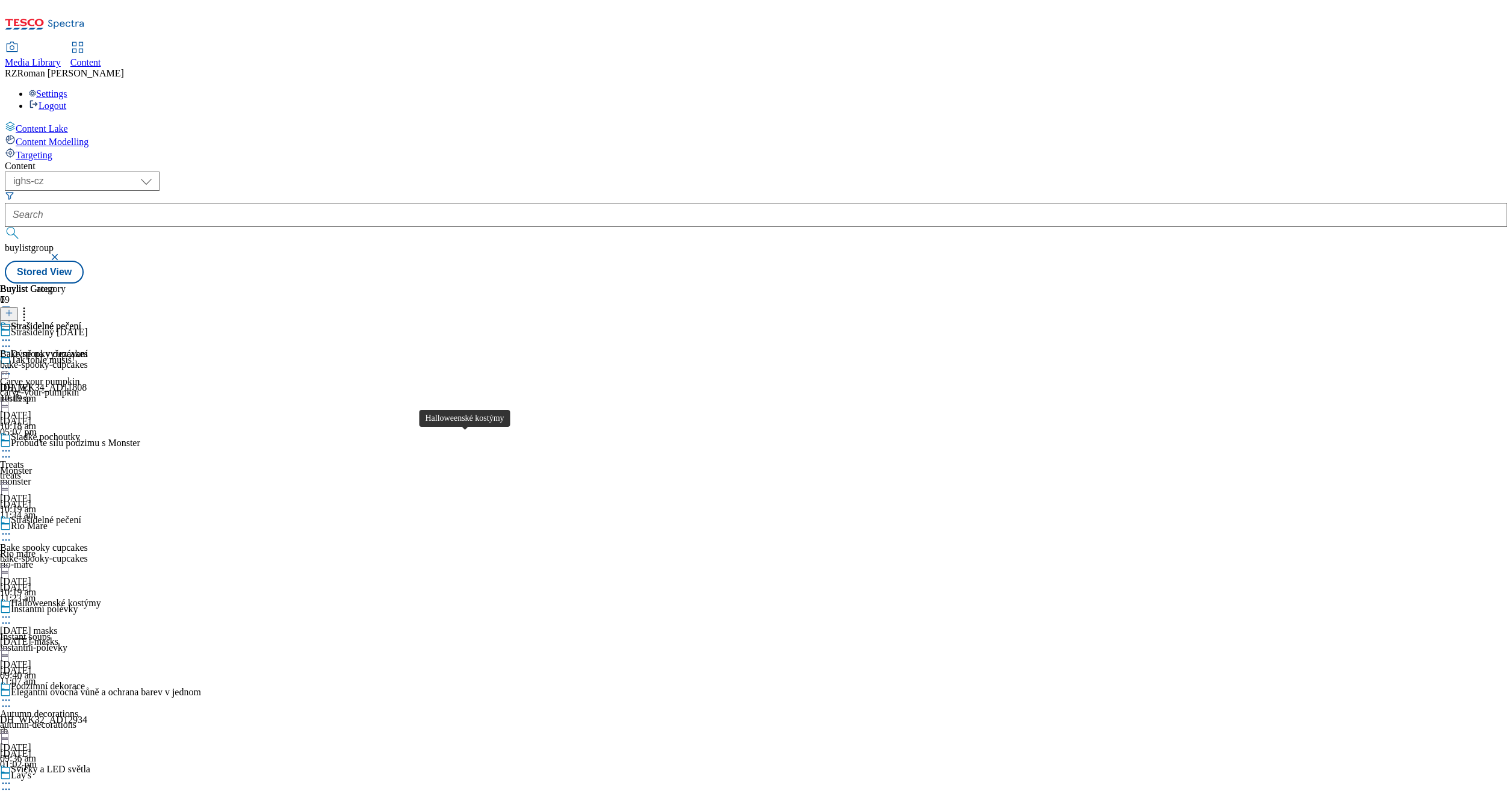
click at [102, 597] on div "Halloweenské kostýmy" at bounding box center [56, 602] width 91 height 11
click at [84, 681] on div "Podzimní dekorace" at bounding box center [48, 686] width 74 height 11
